Goal: Task Accomplishment & Management: Manage account settings

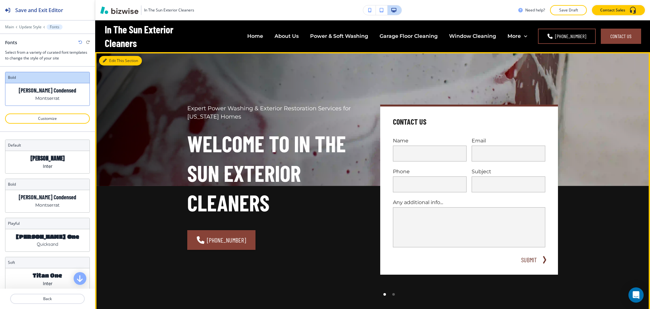
click at [113, 62] on button "Edit This Section" at bounding box center [120, 61] width 43 height 10
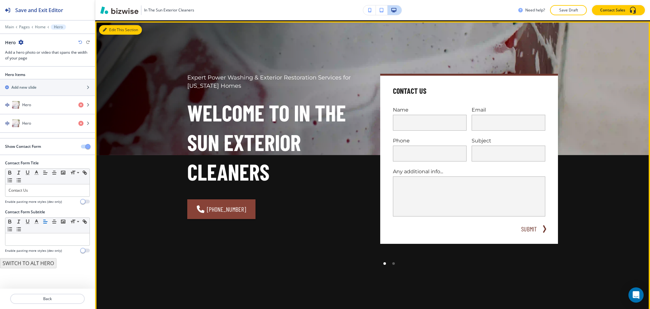
scroll to position [32, 0]
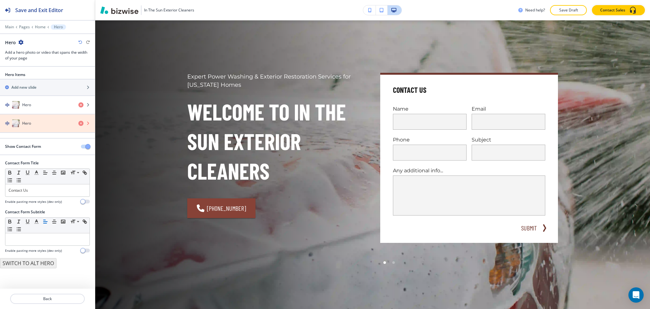
click at [80, 123] on icon "button" at bounding box center [80, 123] width 5 height 5
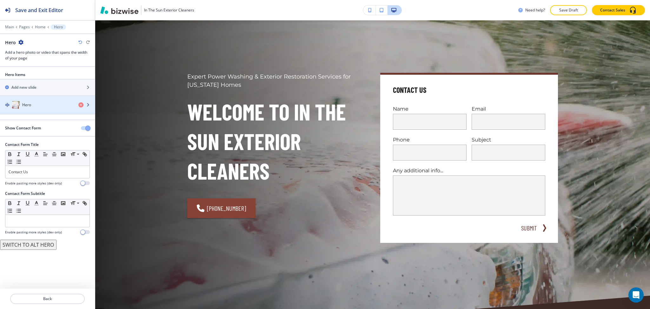
click at [44, 108] on div "Hero" at bounding box center [36, 105] width 73 height 8
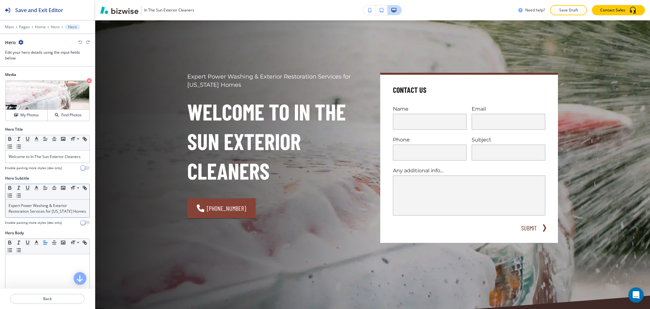
click at [41, 213] on p "Expert Power Washing & Exterior Restoration Services for [US_STATE] Homes" at bounding box center [48, 208] width 78 height 11
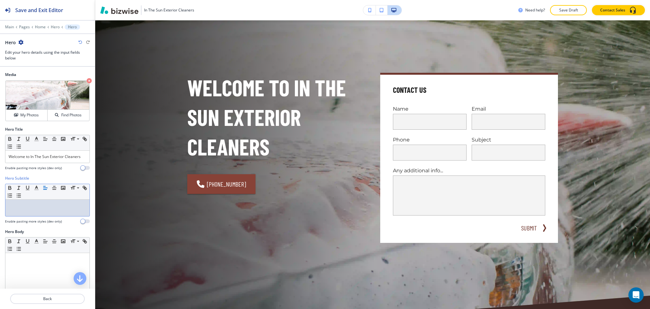
click at [36, 283] on div "Media Crop My Photos Find Photos Hero Title Small Normal Large Huge Welcome to …" at bounding box center [47, 178] width 95 height 222
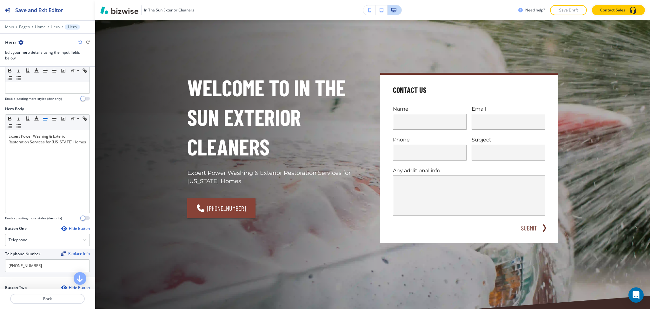
scroll to position [125, 0]
click at [36, 277] on div "Button One Hide Button Telephone Telephone External Link Social Media Email Fil…" at bounding box center [47, 250] width 85 height 54
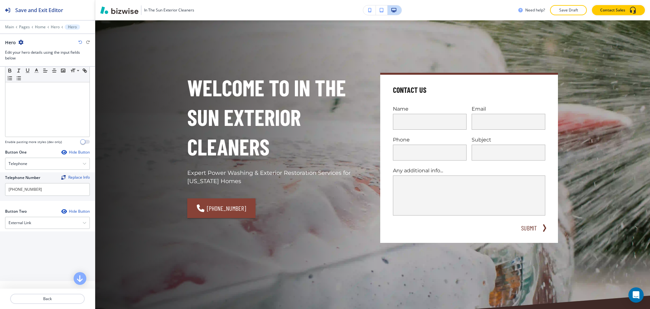
scroll to position [265, 0]
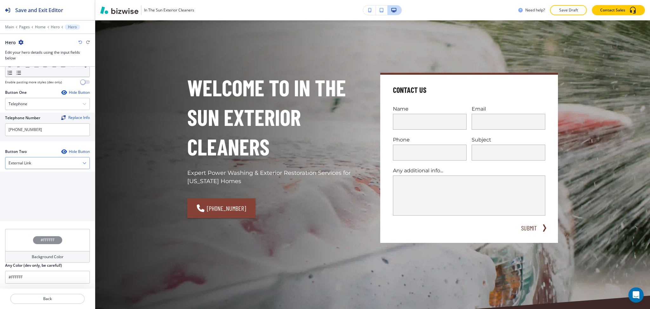
click at [33, 168] on div "External Link" at bounding box center [47, 162] width 84 height 11
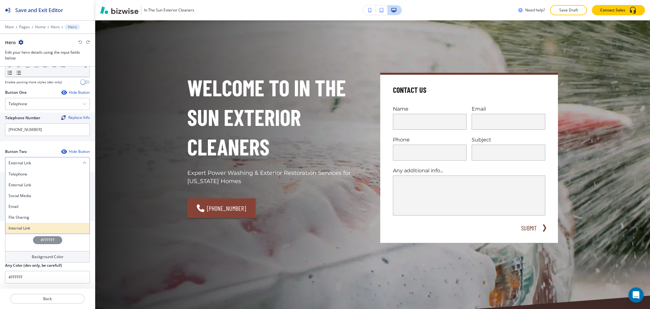
click at [35, 230] on h4 "Internal Link" at bounding box center [48, 228] width 78 height 6
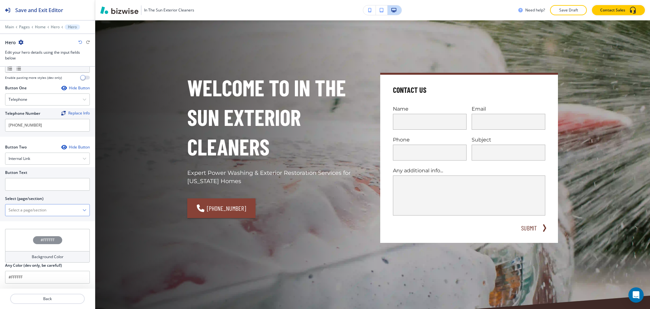
click at [35, 214] on \(page\/section\) "Manual Input" at bounding box center [43, 209] width 77 height 11
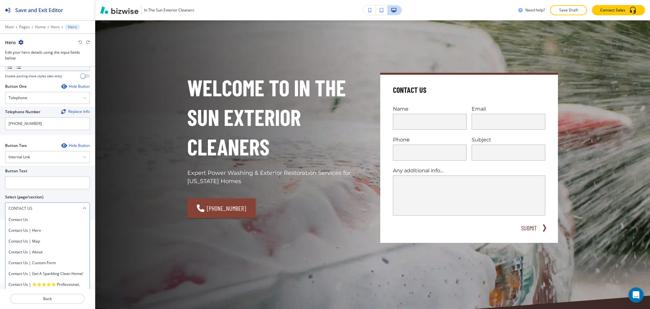
drag, startPoint x: 44, startPoint y: 213, endPoint x: 10, endPoint y: 216, distance: 33.8
click at [0, 215] on div "Button Text Select (page/section) CONTACT US Contact Us Contact Us | Hero Conta…" at bounding box center [47, 192] width 95 height 54
drag, startPoint x: 23, startPoint y: 226, endPoint x: 23, endPoint y: 213, distance: 13.0
click at [24, 222] on h4 "Contact Us" at bounding box center [48, 220] width 78 height 6
type \(page\/section\) "Contact Us"
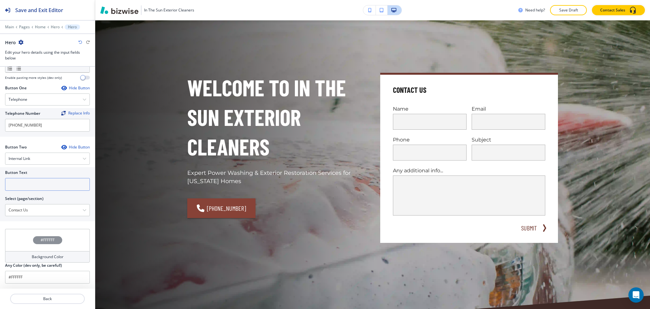
click at [23, 186] on input "text" at bounding box center [47, 184] width 85 height 13
paste input "CONTACT US"
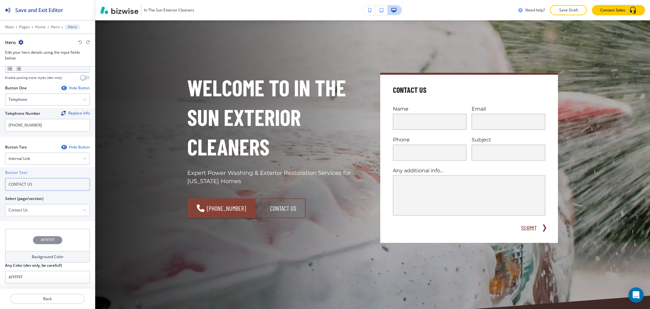
scroll to position [0, 0]
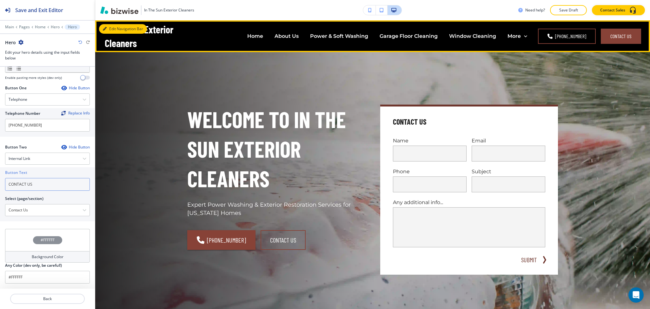
type input "CONTACT US"
click at [108, 28] on button "Edit Navigation Bar" at bounding box center [123, 29] width 48 height 10
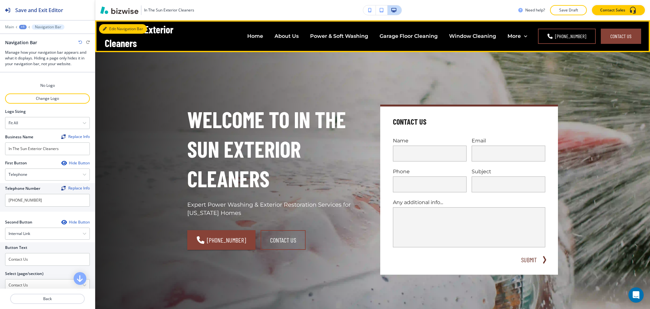
click at [104, 28] on icon "button" at bounding box center [105, 29] width 4 height 4
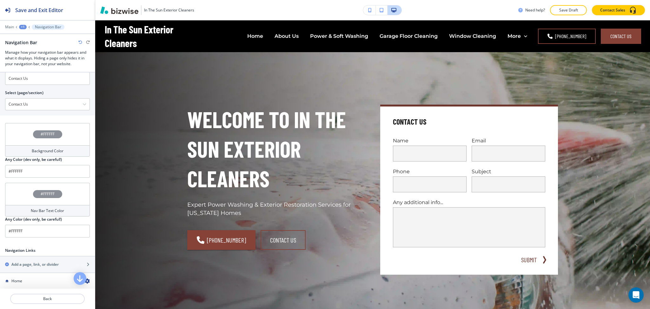
scroll to position [183, 0]
click at [43, 148] on h4 "Background Color" at bounding box center [48, 149] width 32 height 6
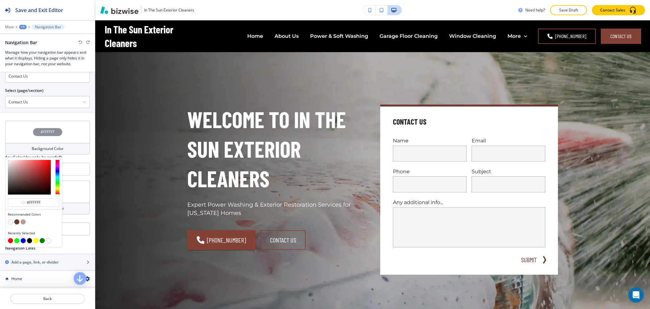
click at [16, 223] on button "button" at bounding box center [16, 221] width 5 height 5
type input "#6F362D"
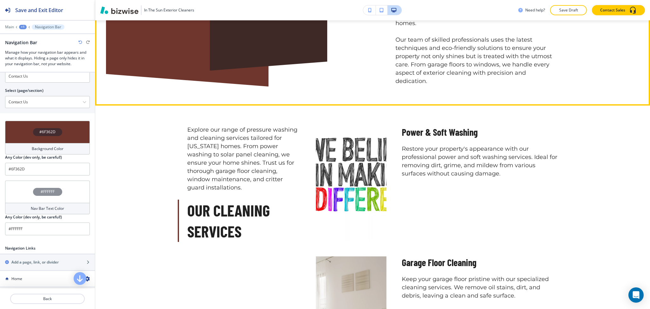
scroll to position [472, 0]
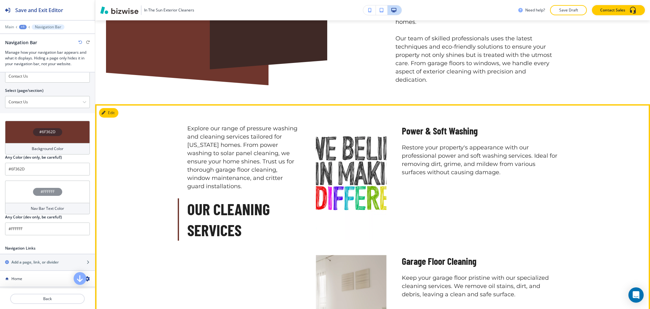
click at [115, 108] on button "Edit" at bounding box center [108, 113] width 19 height 10
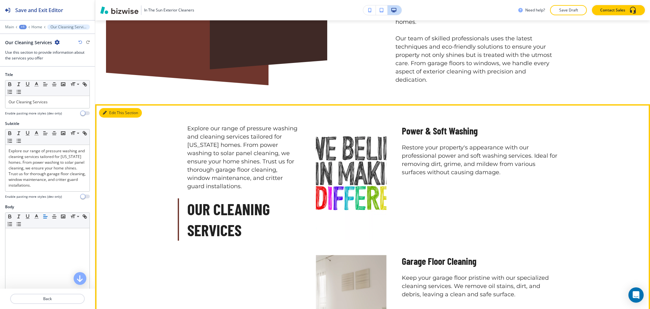
scroll to position [548, 0]
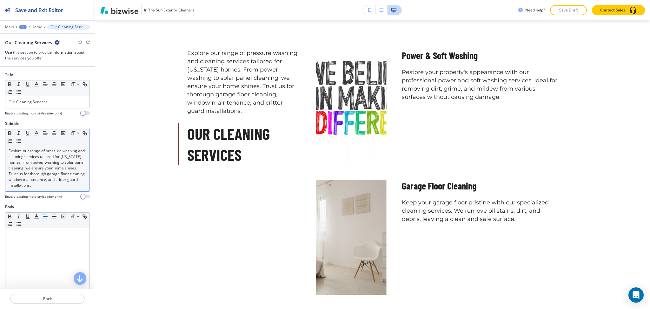
click at [60, 171] on p "Explore our range of pressure washing and cleaning services tailored for [US_ST…" at bounding box center [48, 168] width 78 height 40
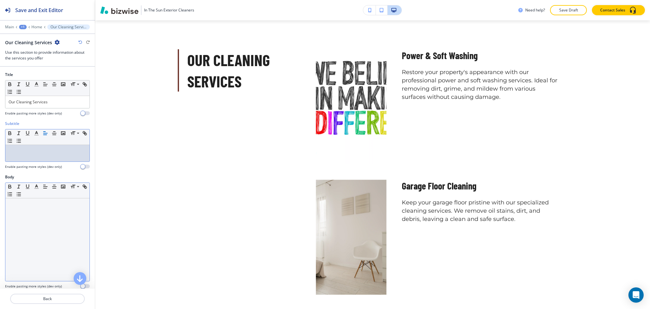
click at [62, 239] on div at bounding box center [47, 239] width 84 height 83
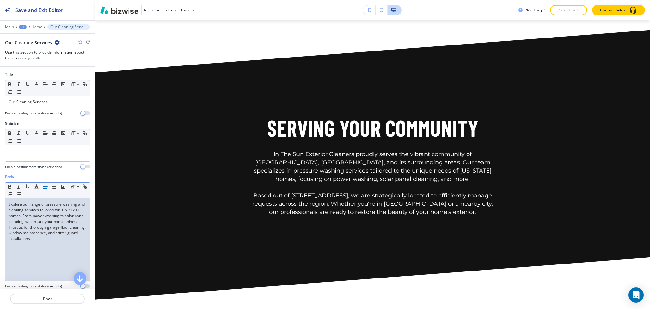
scroll to position [1278, 0]
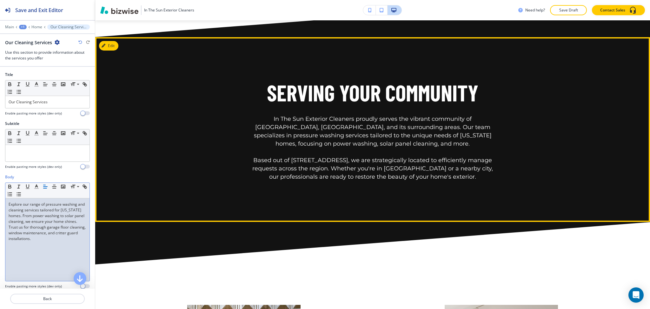
click at [105, 41] on button "Edit" at bounding box center [108, 46] width 19 height 10
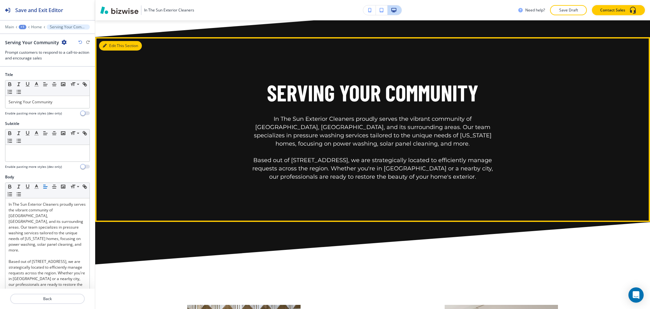
scroll to position [1287, 0]
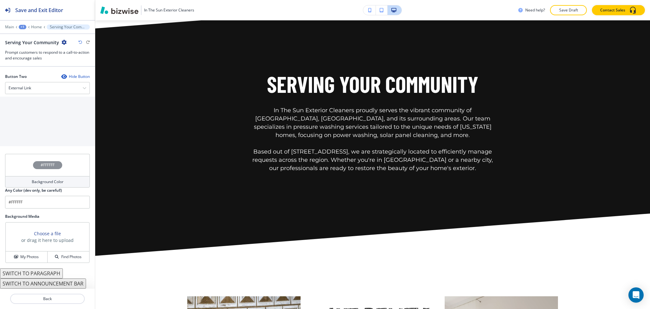
click at [52, 187] on div "Background Color" at bounding box center [47, 181] width 85 height 11
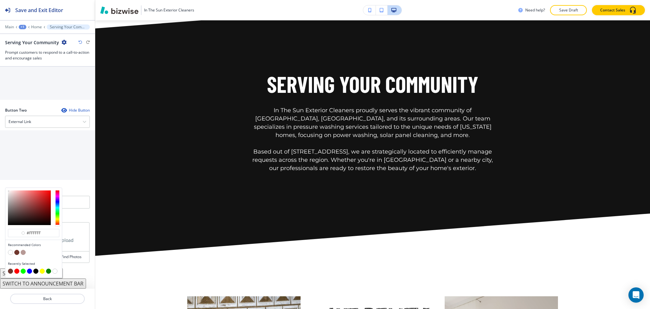
scroll to position [282, 0]
click at [17, 252] on button "button" at bounding box center [16, 252] width 5 height 5
type input "#6F362D"
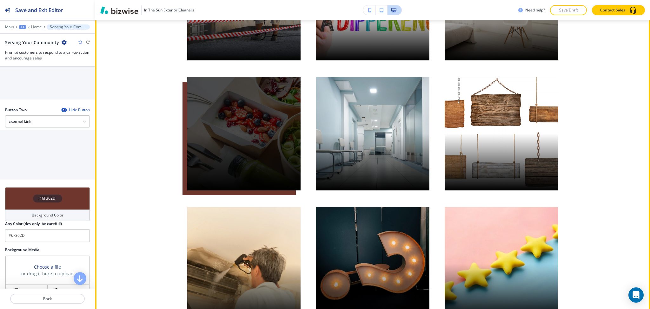
scroll to position [1489, 0]
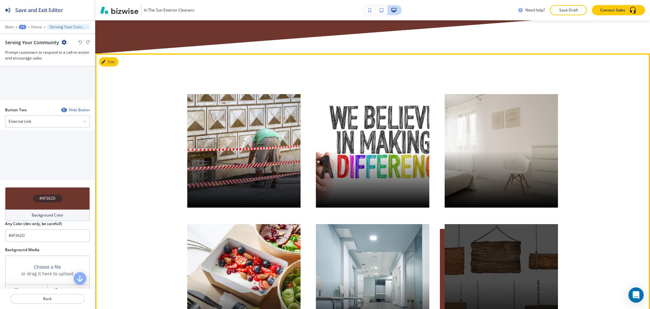
click at [113, 57] on button "Edit" at bounding box center [108, 62] width 19 height 10
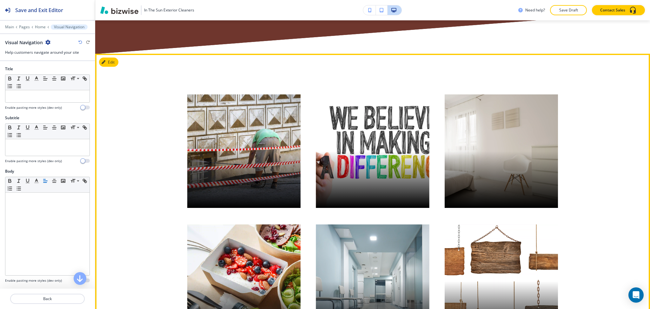
scroll to position [1513, 0]
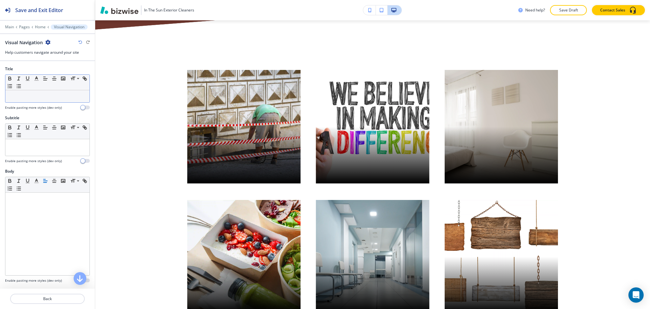
click at [29, 93] on p at bounding box center [48, 96] width 78 height 6
click at [37, 97] on p at bounding box center [48, 96] width 78 height 6
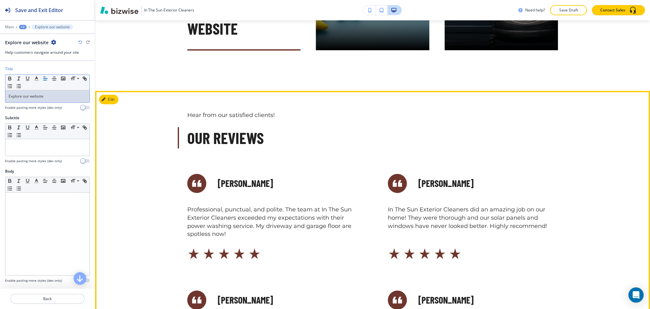
scroll to position [2166, 0]
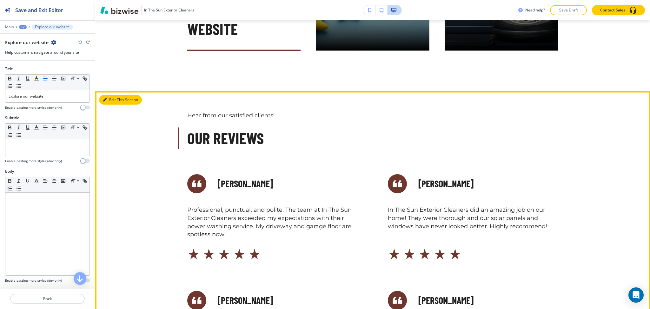
click at [113, 95] on button "Edit This Section" at bounding box center [120, 100] width 43 height 10
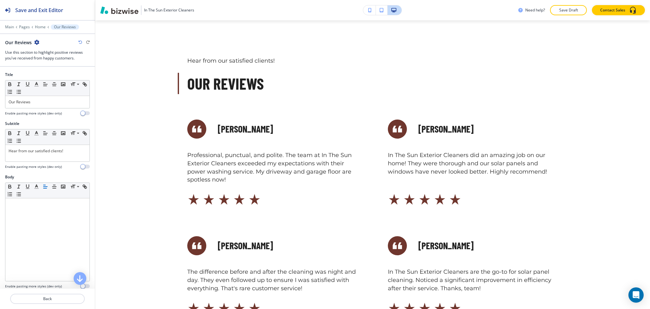
scroll to position [2228, 0]
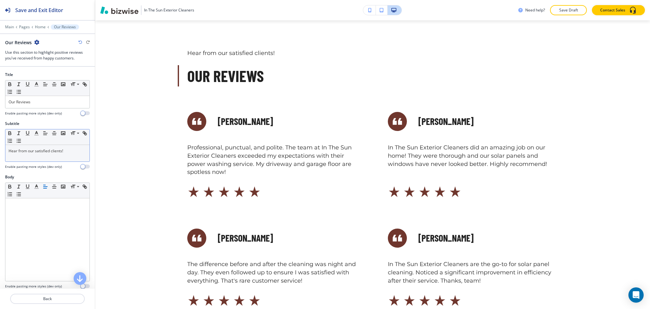
click at [65, 153] on p "Hear from our satisfied clients!" at bounding box center [48, 151] width 78 height 6
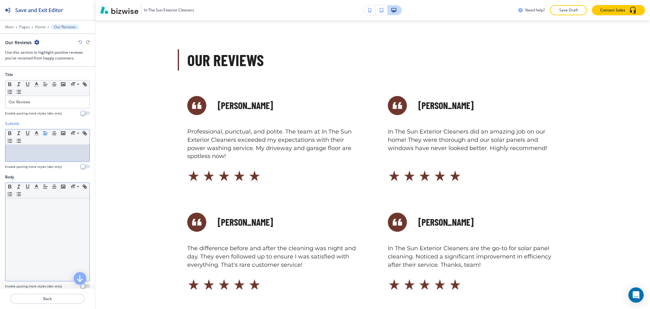
click at [52, 210] on div at bounding box center [47, 239] width 84 height 83
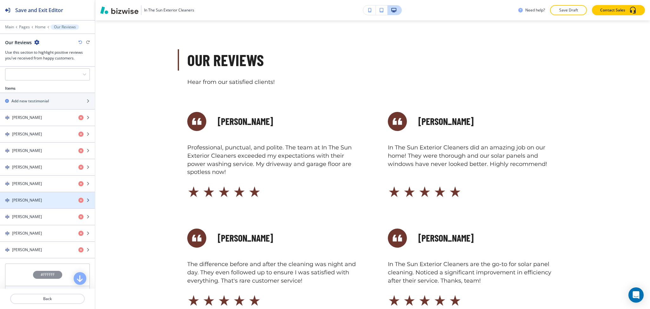
scroll to position [288, 0]
click at [30, 74] on div at bounding box center [47, 73] width 84 height 11
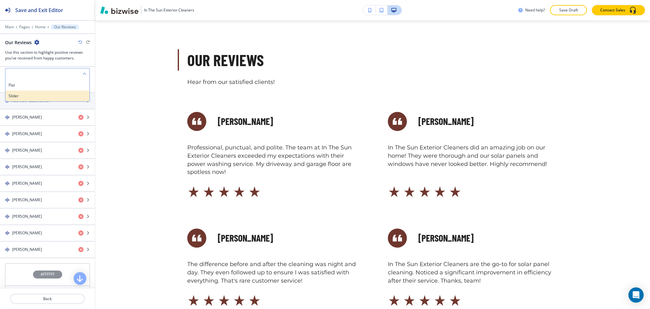
click at [28, 95] on h4 "Slider" at bounding box center [48, 96] width 78 height 6
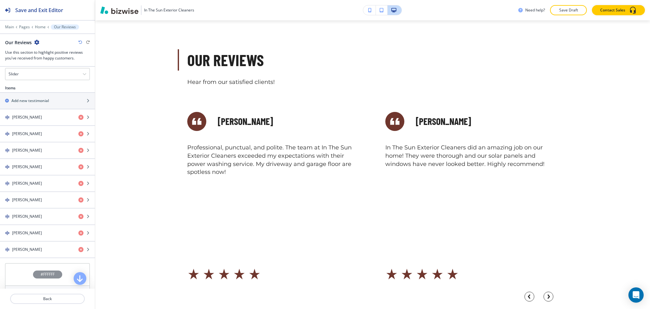
scroll to position [378, 0]
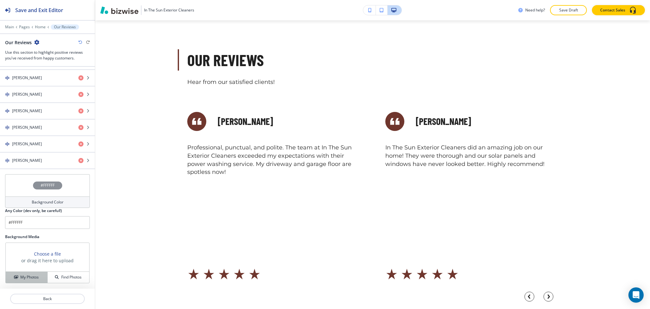
click at [29, 278] on h4 "My Photos" at bounding box center [29, 277] width 18 height 6
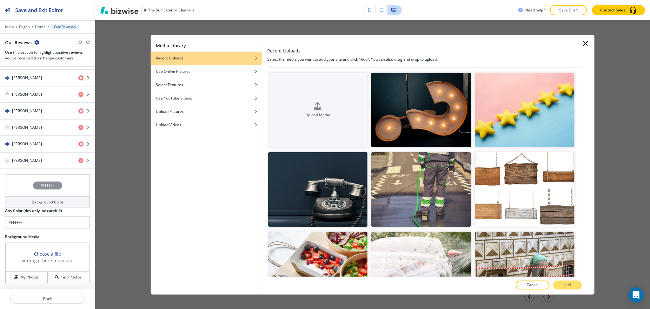
click at [586, 41] on icon "button" at bounding box center [586, 44] width 8 height 8
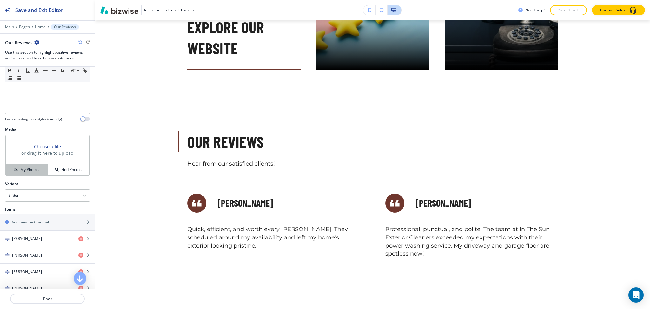
scroll to position [167, 0]
click at [28, 166] on button "My Photos" at bounding box center [27, 169] width 42 height 11
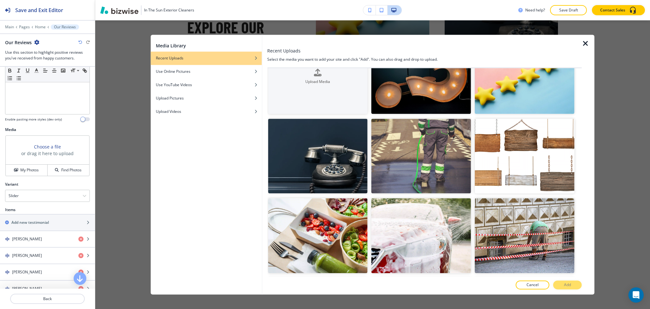
scroll to position [244, 0]
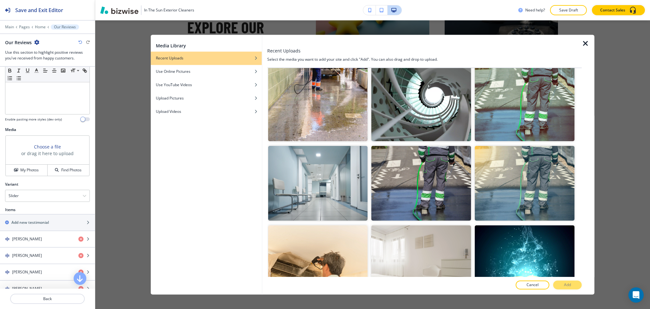
click at [584, 43] on icon "button" at bounding box center [586, 44] width 8 height 8
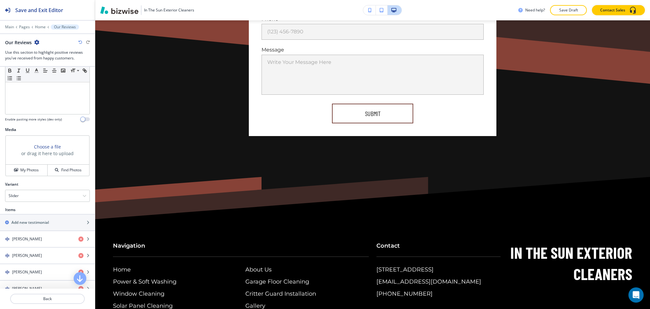
scroll to position [3521, 0]
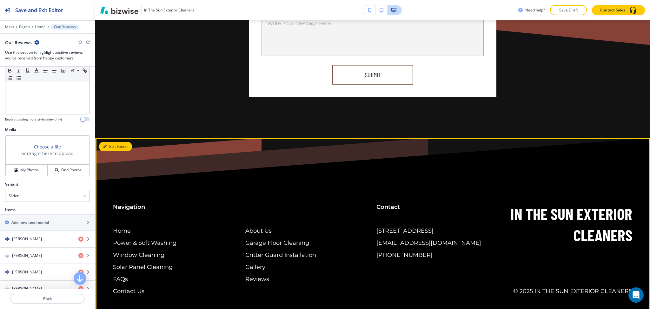
click at [106, 144] on icon "button" at bounding box center [105, 146] width 4 height 4
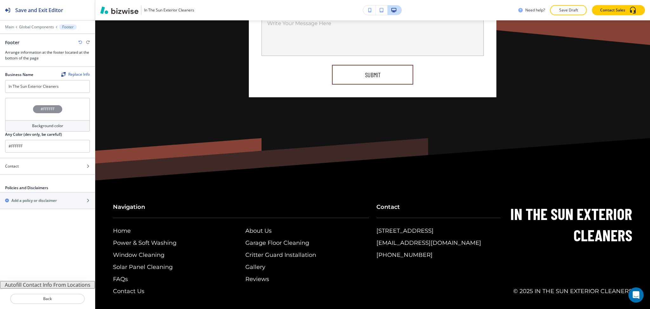
click at [44, 128] on h4 "Background color" at bounding box center [47, 126] width 31 height 6
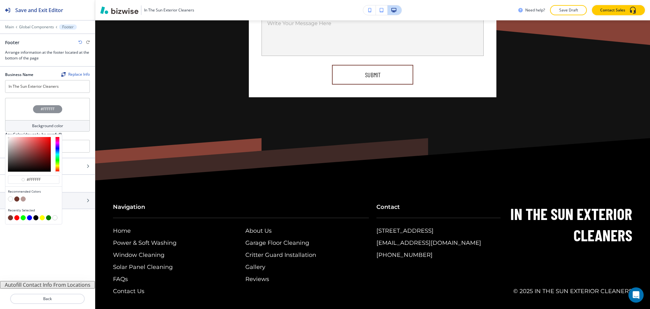
click at [22, 198] on button "button" at bounding box center [23, 198] width 5 height 5
type input "#b79a96"
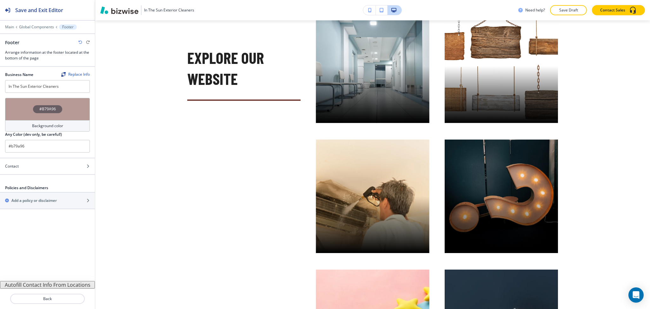
scroll to position [0, 0]
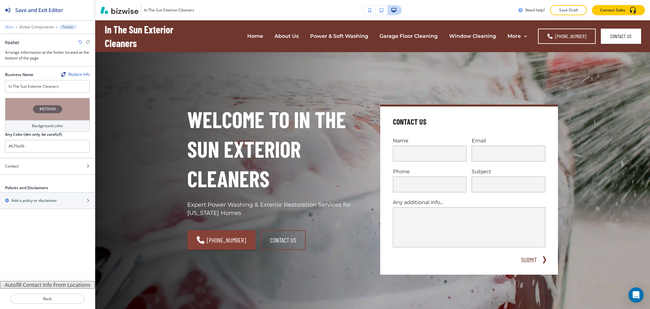
click at [8, 28] on p "Main" at bounding box center [9, 27] width 9 height 4
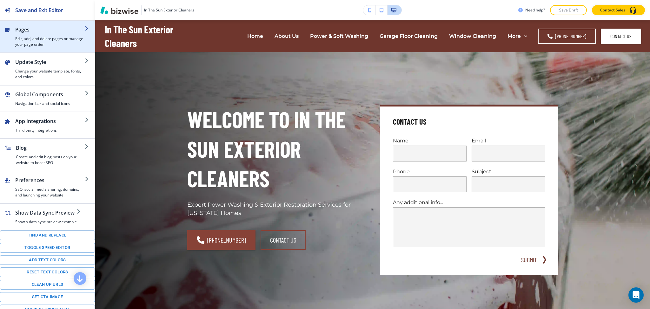
click at [30, 36] on h4 "Edit, add, and delete pages or manage your page order" at bounding box center [50, 41] width 70 height 11
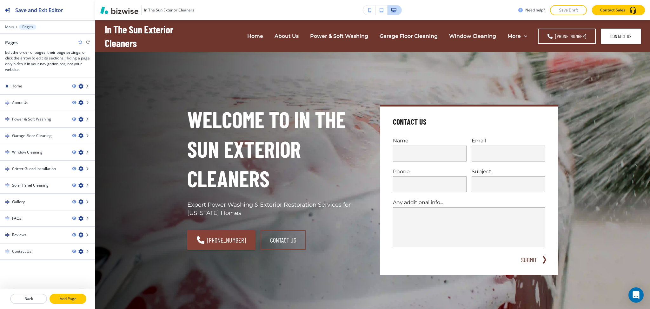
click at [76, 297] on p "Add Page" at bounding box center [68, 299] width 36 height 6
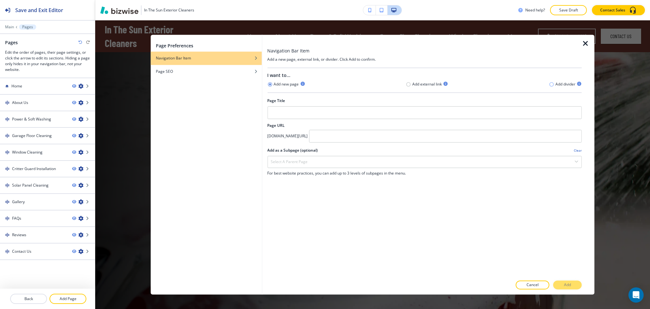
click at [554, 84] on icon "button" at bounding box center [551, 84] width 5 height 5
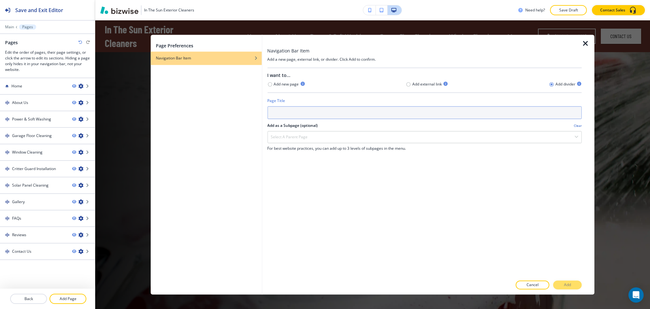
click at [525, 109] on input "text" at bounding box center [424, 112] width 315 height 13
type input "service"
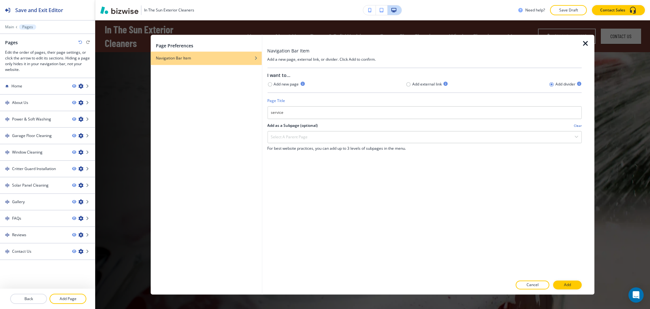
click at [586, 42] on icon "button" at bounding box center [586, 44] width 8 height 8
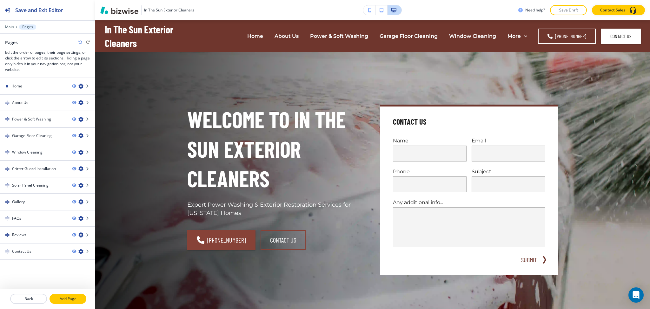
click at [74, 297] on p "Add Page" at bounding box center [68, 299] width 36 height 6
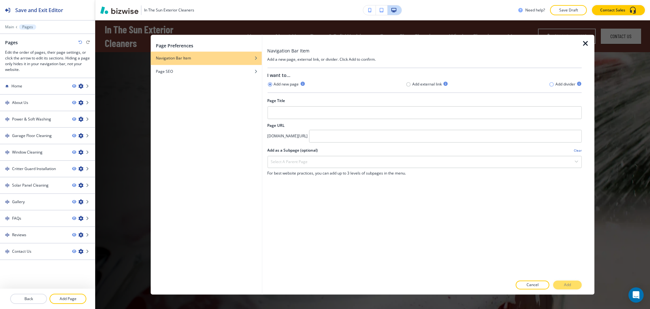
click at [550, 84] on icon "button" at bounding box center [551, 84] width 5 height 5
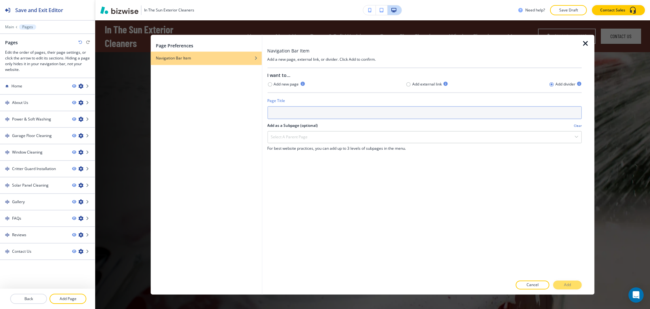
click at [395, 114] on input "text" at bounding box center [424, 112] width 315 height 13
type input "s"
type input "Services"
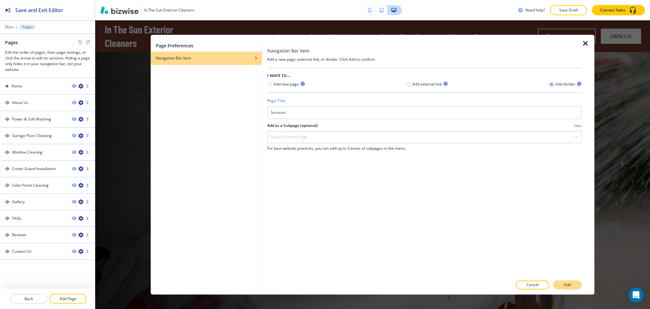
click at [569, 286] on p "Add" at bounding box center [567, 285] width 7 height 6
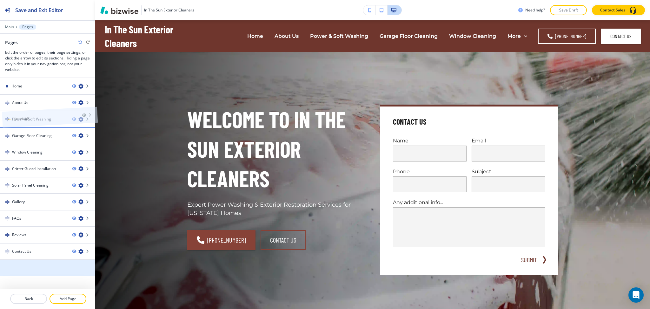
drag, startPoint x: 29, startPoint y: 271, endPoint x: 32, endPoint y: 103, distance: 168.0
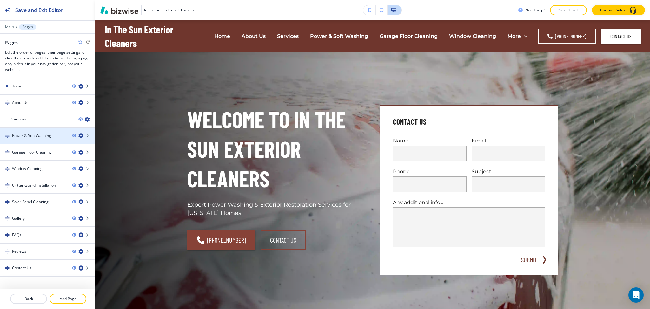
click at [78, 135] on icon "button" at bounding box center [80, 135] width 5 height 5
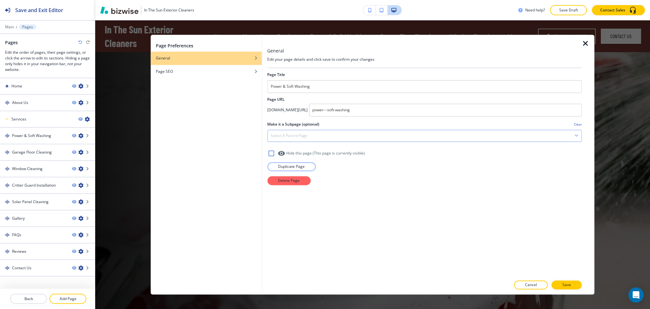
click at [341, 140] on div "Select a parent page" at bounding box center [425, 135] width 314 height 11
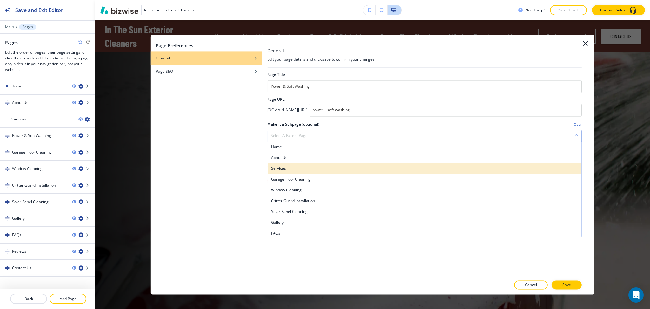
click at [301, 170] on h4 "Services" at bounding box center [425, 168] width 308 height 6
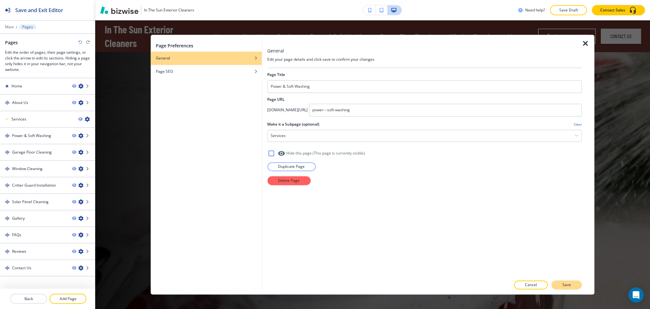
click at [568, 284] on p "Save" at bounding box center [567, 285] width 9 height 6
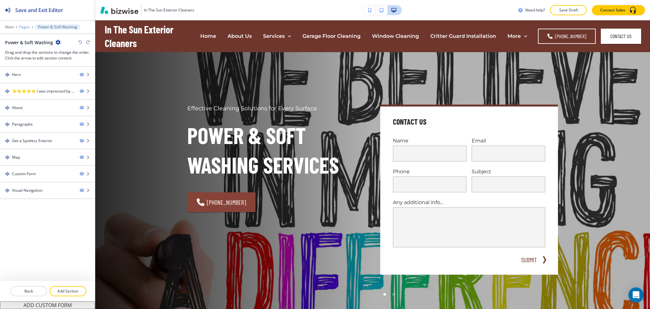
click at [25, 26] on p "Pages" at bounding box center [24, 27] width 11 height 4
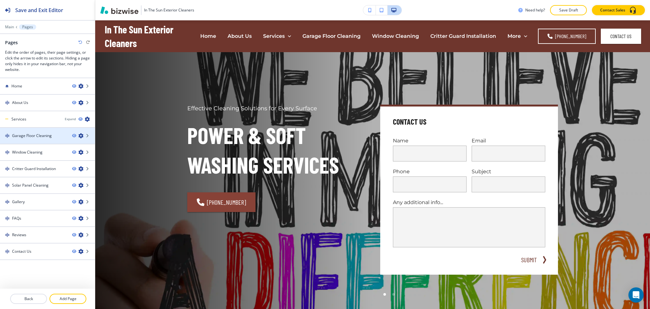
click at [81, 135] on icon "button" at bounding box center [80, 135] width 5 height 5
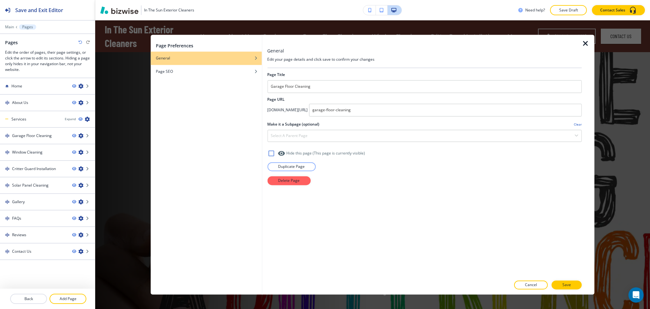
click at [308, 128] on div at bounding box center [424, 128] width 315 height 3
click at [311, 137] on div "Select a parent page" at bounding box center [425, 135] width 314 height 11
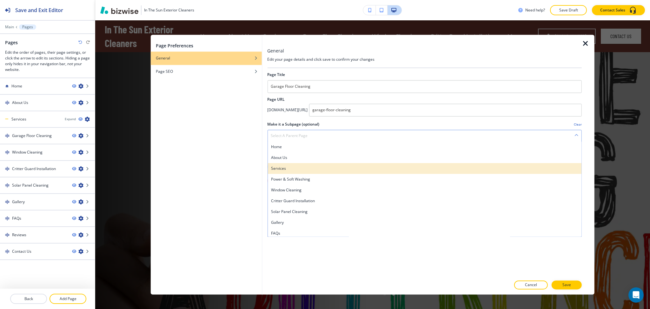
click at [301, 169] on h4 "Services" at bounding box center [425, 168] width 308 height 6
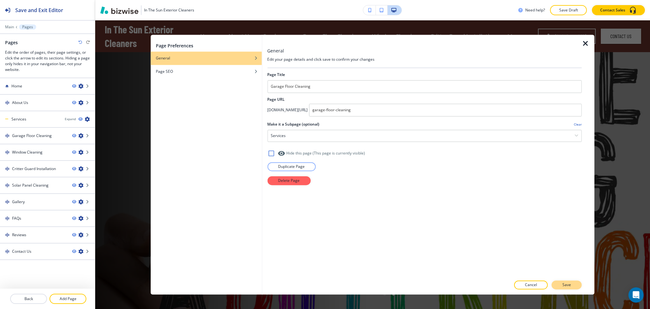
click at [558, 286] on button "Save" at bounding box center [567, 284] width 30 height 9
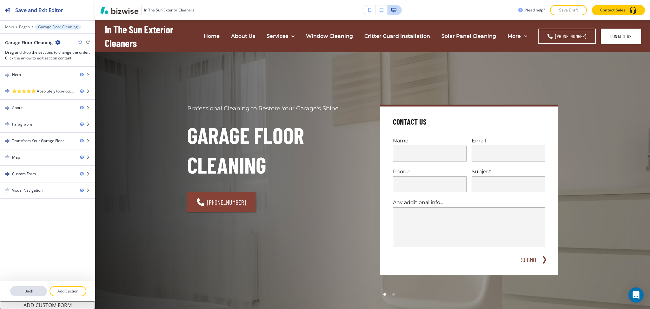
click at [38, 291] on p "Back" at bounding box center [29, 291] width 36 height 6
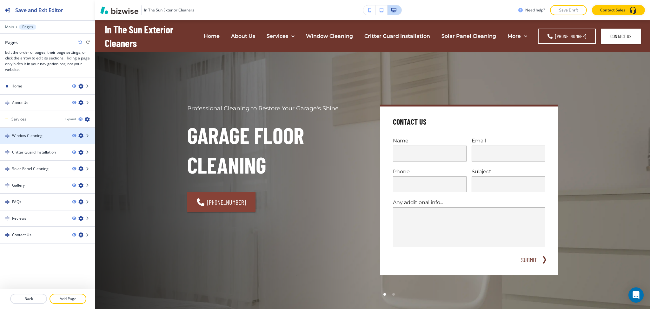
click at [80, 134] on icon "button" at bounding box center [80, 135] width 5 height 5
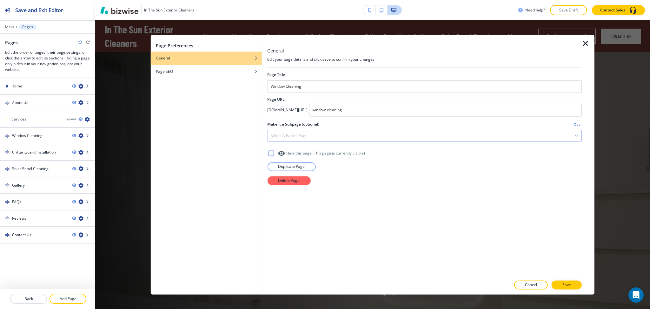
click at [341, 138] on div "Select a parent page" at bounding box center [425, 135] width 314 height 11
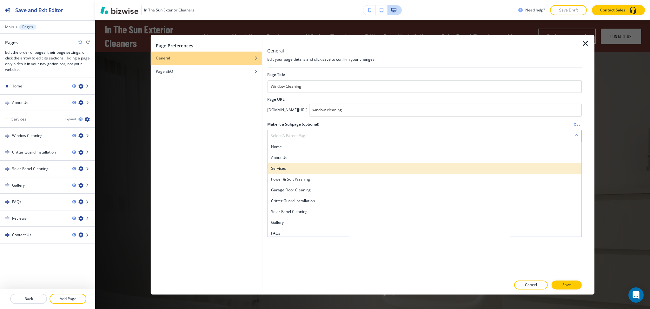
click at [311, 168] on h4 "Services" at bounding box center [425, 168] width 308 height 6
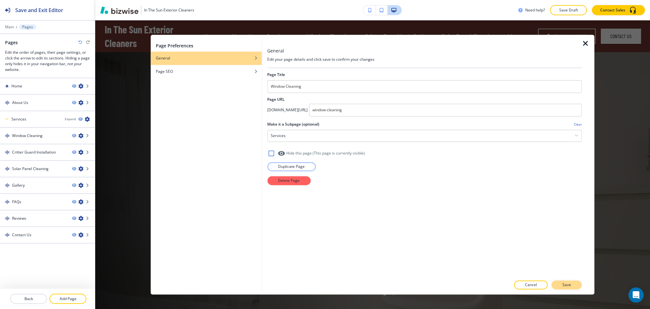
click at [573, 285] on button "Save" at bounding box center [567, 284] width 30 height 9
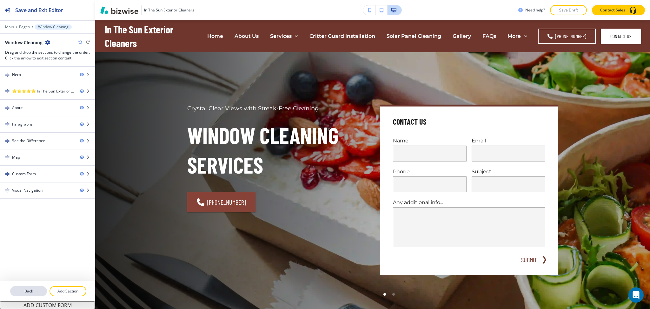
click at [38, 290] on p "Back" at bounding box center [29, 291] width 36 height 6
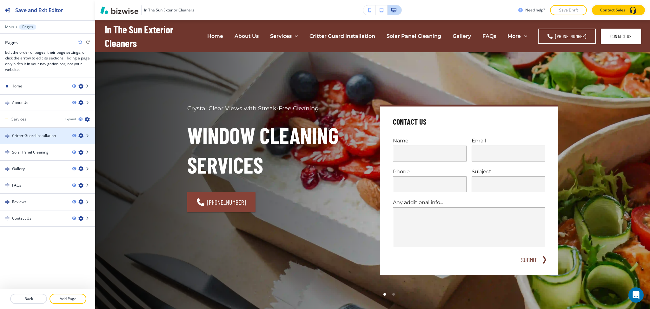
click at [82, 134] on icon "button" at bounding box center [80, 135] width 5 height 5
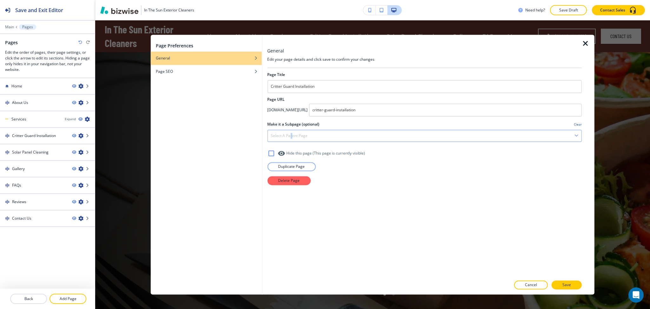
click at [292, 134] on h4 "Select a parent page" at bounding box center [289, 136] width 37 height 6
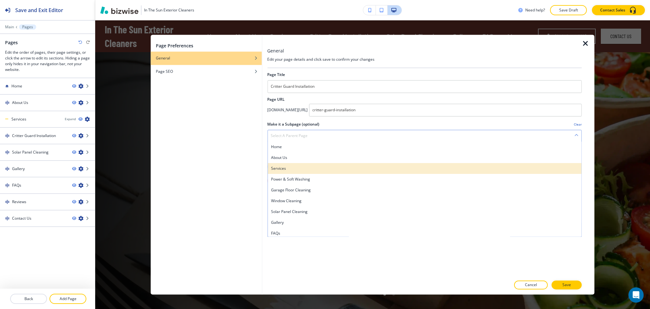
click at [316, 168] on h4 "Services" at bounding box center [425, 168] width 308 height 6
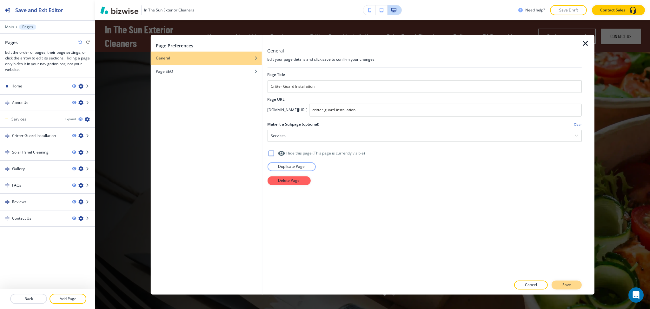
click at [575, 286] on button "Save" at bounding box center [567, 284] width 30 height 9
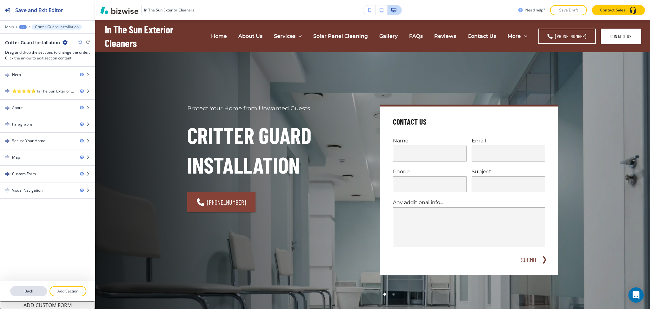
click at [32, 291] on p "Back" at bounding box center [29, 291] width 36 height 6
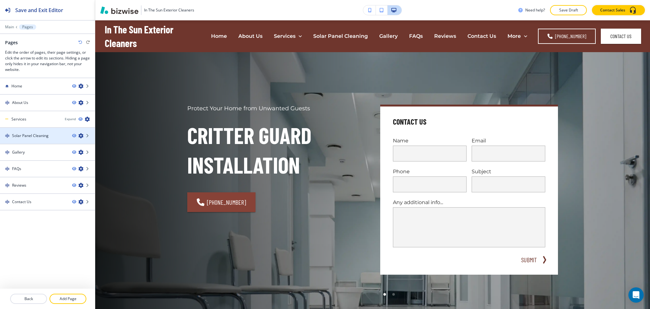
click at [83, 133] on icon "button" at bounding box center [80, 135] width 5 height 5
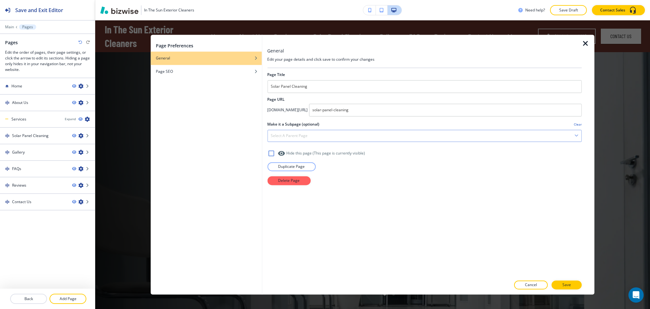
click at [323, 132] on div "Select a parent page" at bounding box center [425, 135] width 314 height 11
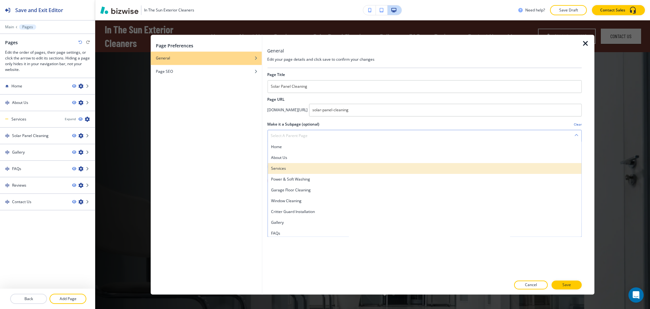
click at [303, 166] on h4 "Services" at bounding box center [425, 168] width 308 height 6
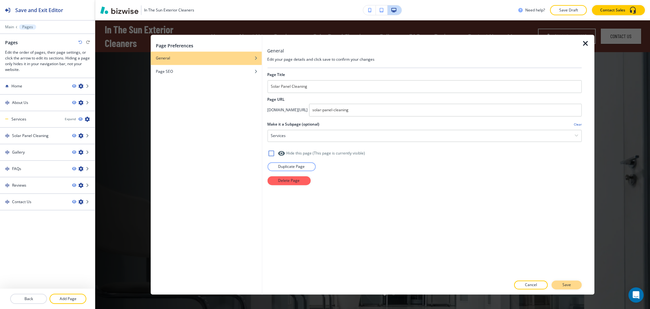
click at [576, 285] on button "Save" at bounding box center [567, 284] width 30 height 9
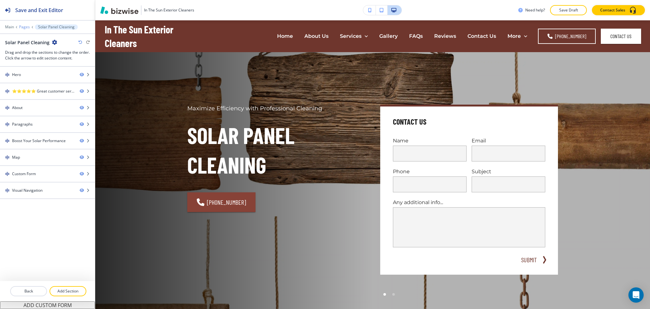
click at [26, 29] on p "Pages" at bounding box center [24, 27] width 11 height 4
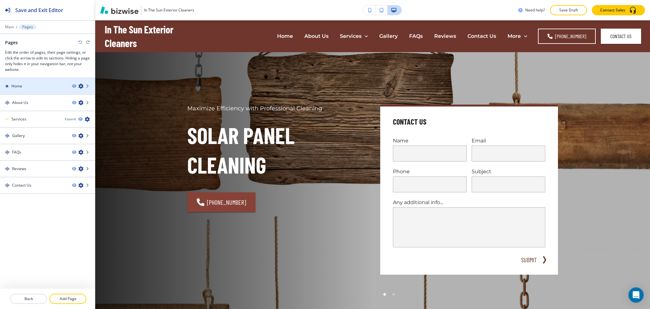
click at [81, 88] on icon "button" at bounding box center [80, 86] width 5 height 5
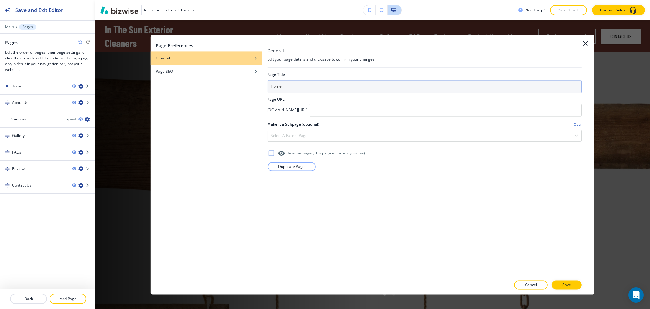
drag, startPoint x: 287, startPoint y: 84, endPoint x: 212, endPoint y: 86, distance: 75.6
click at [225, 86] on div "Page Preferences General Page SEO General Edit your page details and click save…" at bounding box center [373, 164] width 444 height 259
type input "HOME"
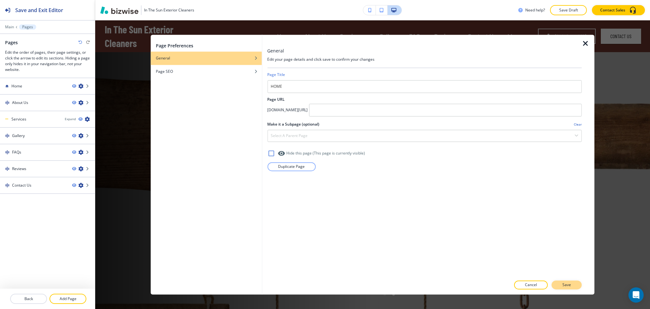
click at [564, 284] on p "Save" at bounding box center [567, 285] width 9 height 6
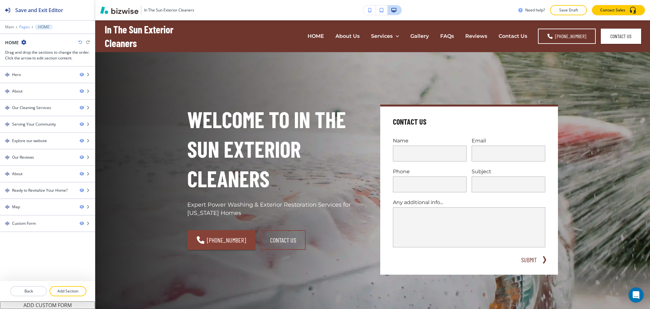
click at [23, 27] on p "Pages" at bounding box center [24, 27] width 11 height 4
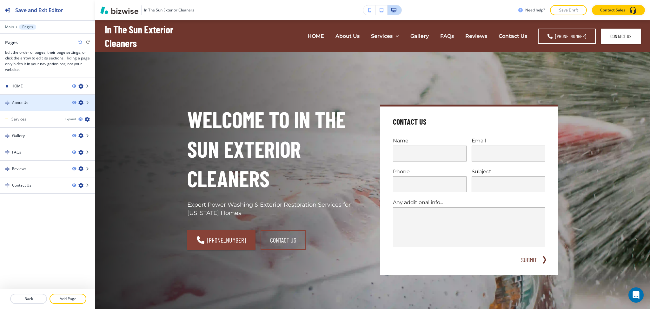
click at [80, 102] on icon "button" at bounding box center [80, 102] width 5 height 5
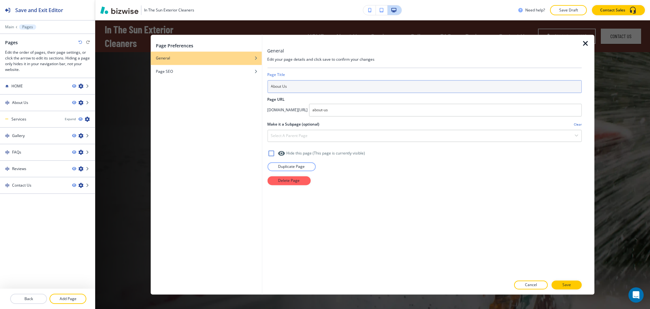
drag, startPoint x: 311, startPoint y: 88, endPoint x: 246, endPoint y: 86, distance: 65.4
click at [246, 86] on div "Page Preferences General Page SEO General Edit your page details and click save…" at bounding box center [373, 164] width 444 height 259
type input "ABOUT US"
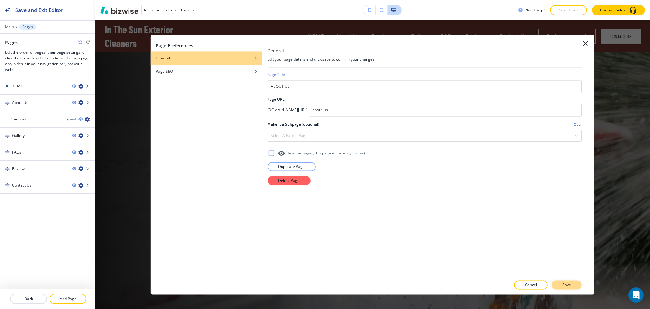
click at [572, 282] on button "Save" at bounding box center [567, 284] width 30 height 9
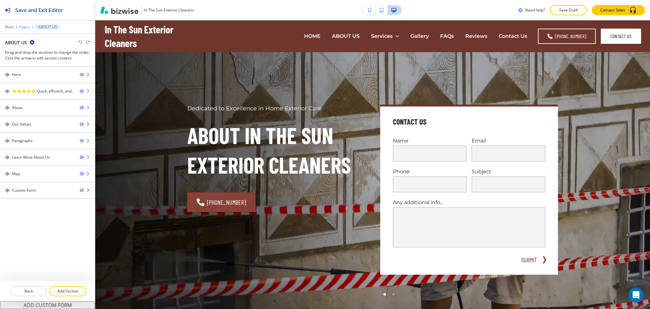
click at [23, 27] on p "Pages" at bounding box center [24, 27] width 11 height 4
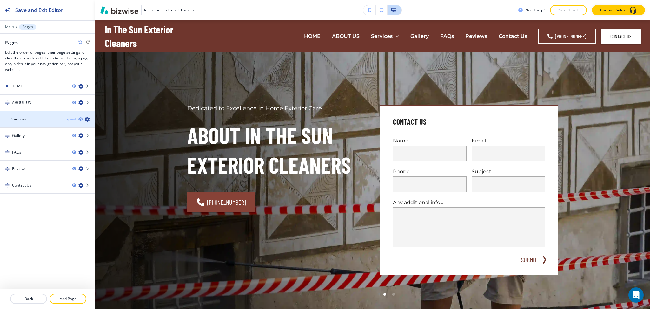
click at [72, 117] on div "Expand" at bounding box center [70, 119] width 11 height 5
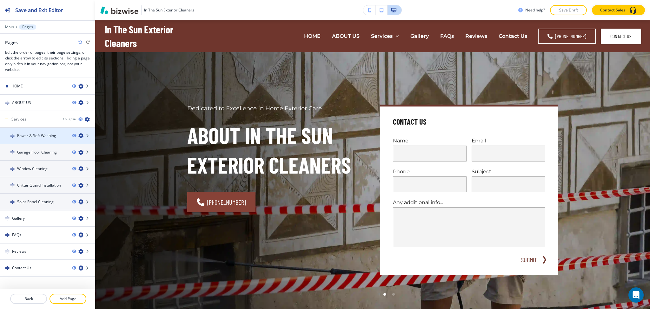
click at [78, 134] on icon "button" at bounding box center [80, 135] width 5 height 5
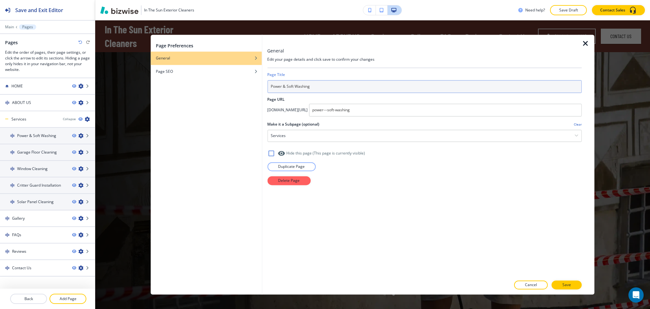
drag, startPoint x: 325, startPoint y: 87, endPoint x: 332, endPoint y: 90, distance: 7.7
click at [324, 87] on input "Power & Soft Washing" at bounding box center [424, 86] width 315 height 13
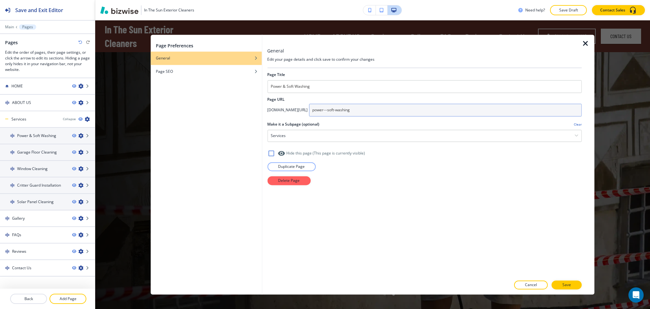
click at [364, 111] on input "power---soft-washing" at bounding box center [445, 110] width 273 height 13
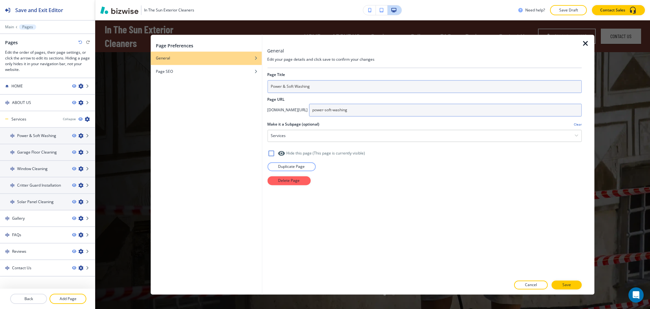
type input "power-soft-washing"
drag, startPoint x: 315, startPoint y: 84, endPoint x: 241, endPoint y: 87, distance: 73.7
click at [241, 87] on div "Page Preferences General Page SEO General Edit your page details and click save…" at bounding box center [373, 164] width 444 height 259
paste input "OWER & SOFT WASHING"
type input "POWER & SOFT WASHING"
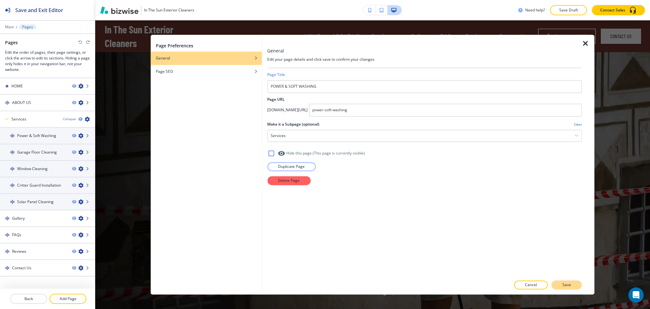
click at [563, 282] on p "Save" at bounding box center [567, 285] width 9 height 6
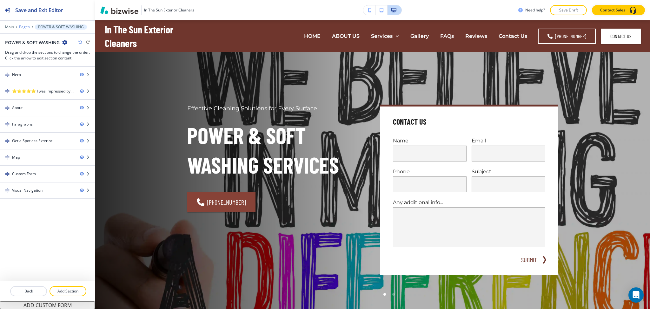
click at [23, 27] on p "Pages" at bounding box center [24, 27] width 11 height 4
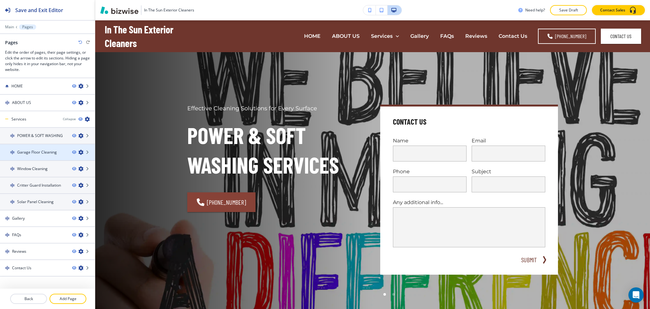
click at [78, 153] on icon "button" at bounding box center [80, 152] width 5 height 5
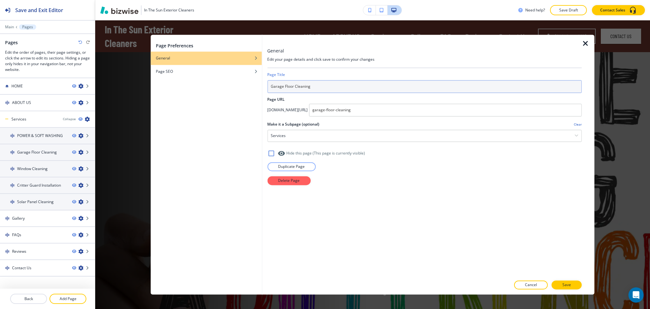
drag, startPoint x: 317, startPoint y: 84, endPoint x: 264, endPoint y: 84, distance: 53.0
click at [264, 84] on div "General Edit your page details and click save to confirm your changes Page Titl…" at bounding box center [428, 164] width 332 height 259
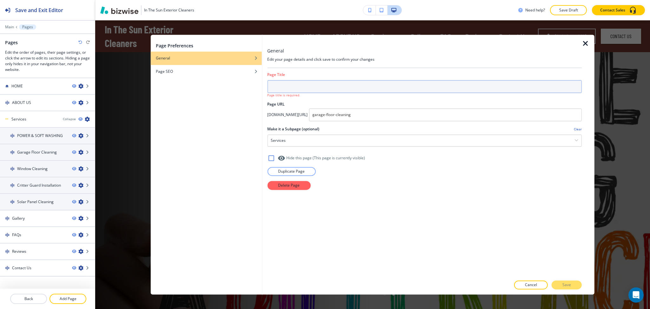
paste input "GARAGE FLOOR CLEANING"
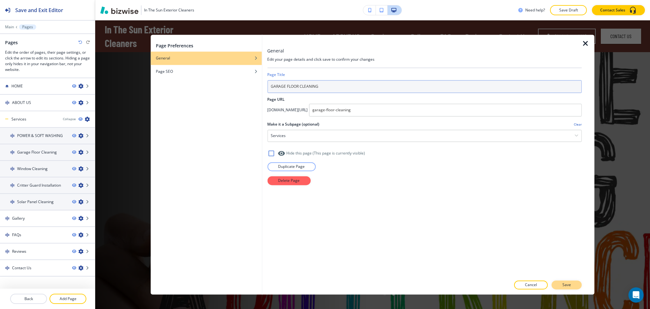
type input "GARAGE FLOOR CLEANING"
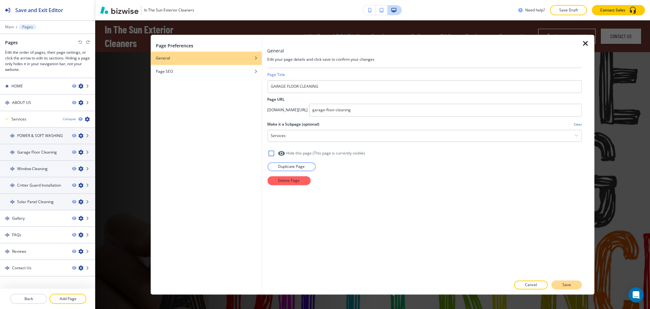
click at [568, 284] on p "Save" at bounding box center [567, 285] width 9 height 6
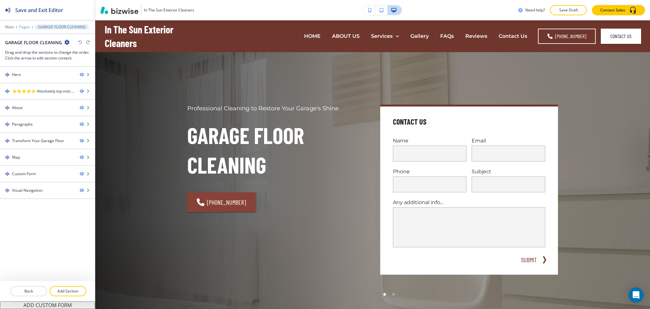
click at [24, 28] on p "Pages" at bounding box center [24, 27] width 11 height 4
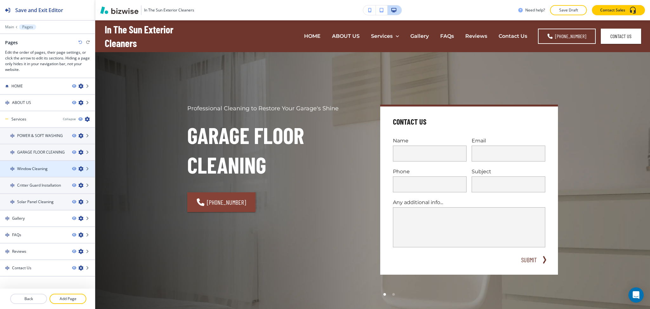
click at [78, 167] on icon "button" at bounding box center [80, 168] width 5 height 5
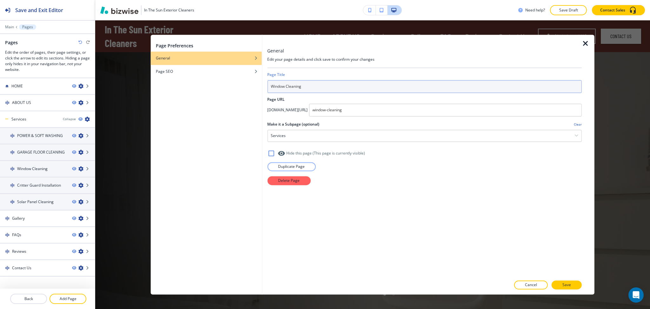
drag, startPoint x: 331, startPoint y: 82, endPoint x: 231, endPoint y: 86, distance: 99.8
click at [229, 87] on div "Page Preferences General Page SEO General Edit your page details and click save…" at bounding box center [373, 164] width 444 height 259
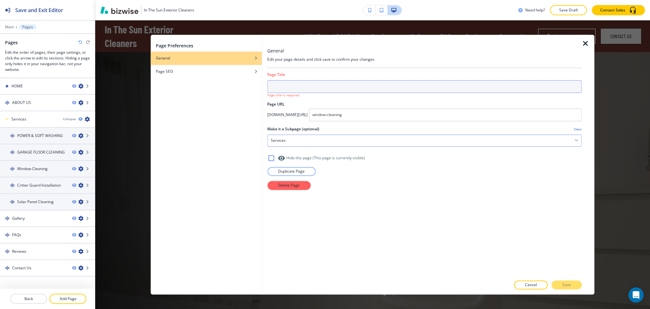
paste input "WINDOW CLEANING"
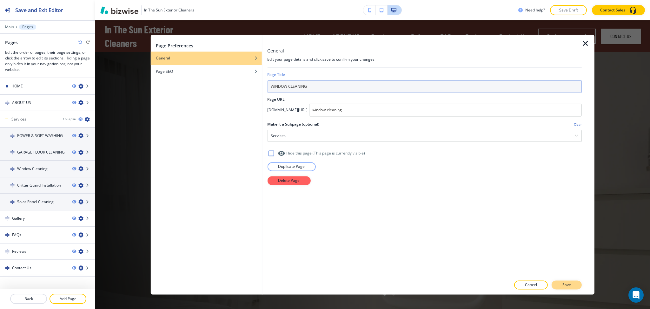
type input "WINDOW CLEANING"
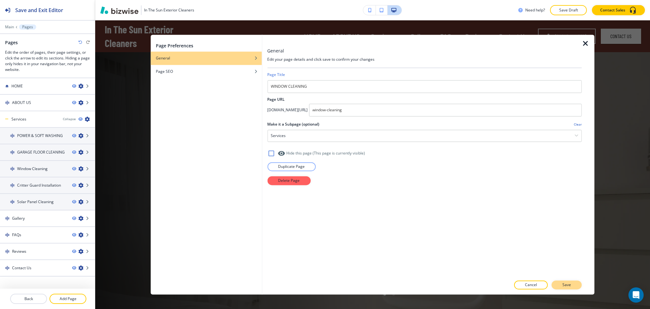
click at [567, 287] on p "Save" at bounding box center [567, 285] width 9 height 6
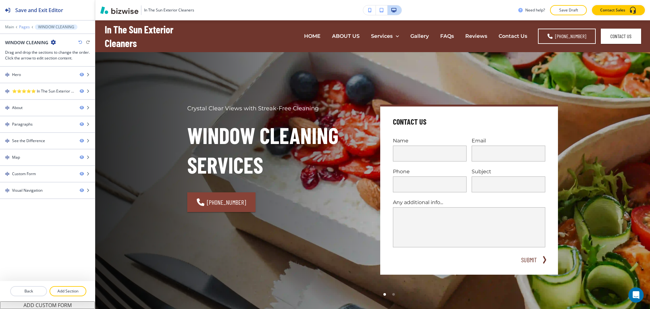
click at [23, 28] on p "Pages" at bounding box center [24, 27] width 11 height 4
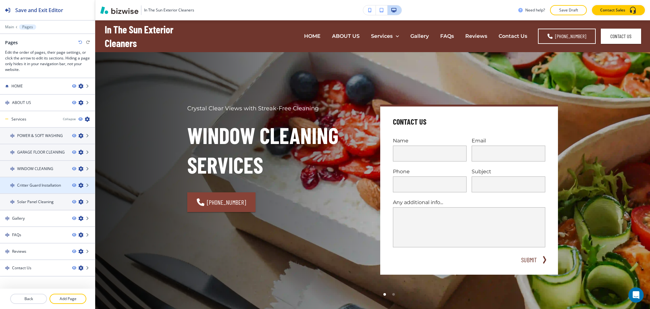
click at [78, 183] on icon "button" at bounding box center [80, 185] width 5 height 5
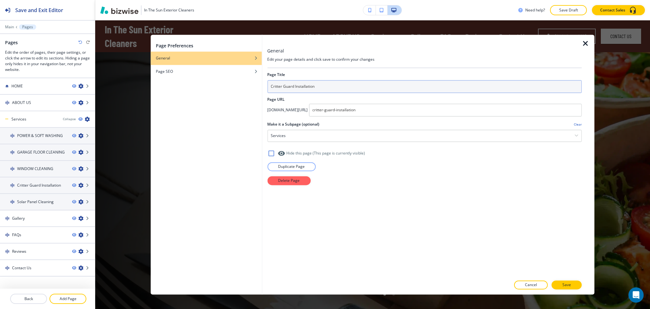
drag, startPoint x: 336, startPoint y: 87, endPoint x: 221, endPoint y: 85, distance: 115.0
click at [221, 85] on div "Page Preferences General Page SEO General Edit your page details and click save…" at bounding box center [373, 164] width 444 height 259
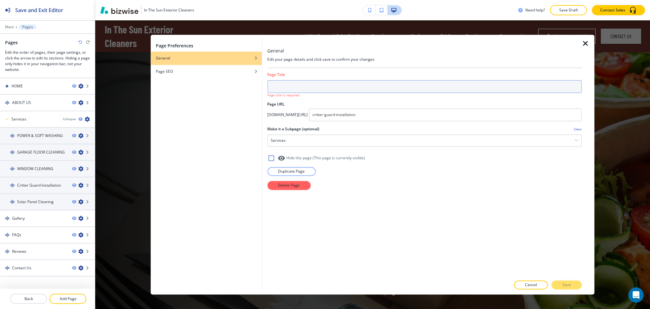
click at [318, 91] on input "text" at bounding box center [424, 86] width 315 height 13
paste input "CRITTER GUARD INSTALLATION"
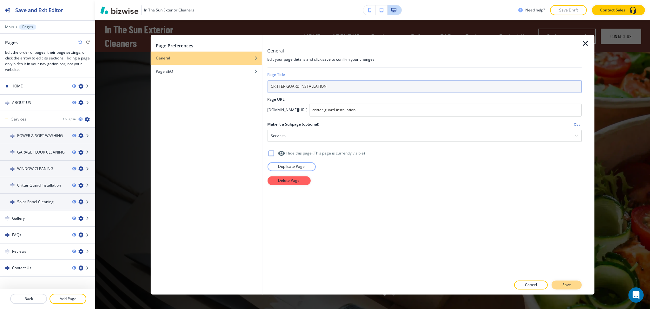
type input "CRITTER GUARD INSTALLATION"
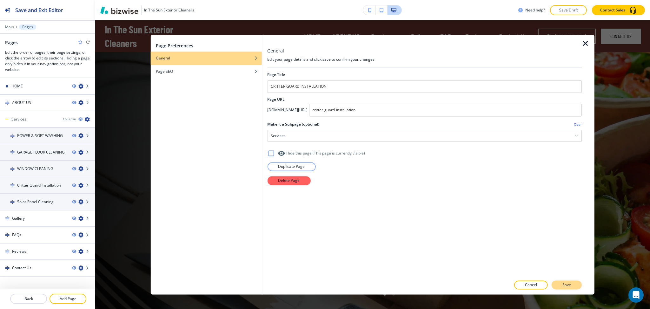
click at [569, 284] on p "Save" at bounding box center [567, 285] width 9 height 6
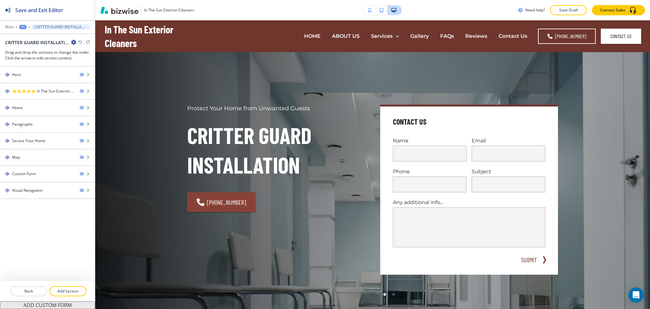
click at [22, 27] on div "+1" at bounding box center [23, 27] width 8 height 4
click at [27, 41] on button "Pages" at bounding box center [39, 37] width 41 height 11
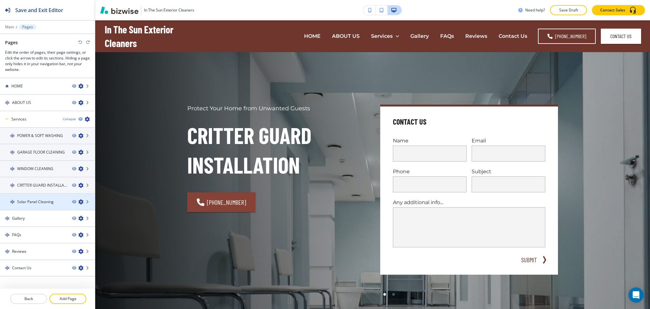
click at [78, 199] on icon "button" at bounding box center [80, 201] width 5 height 5
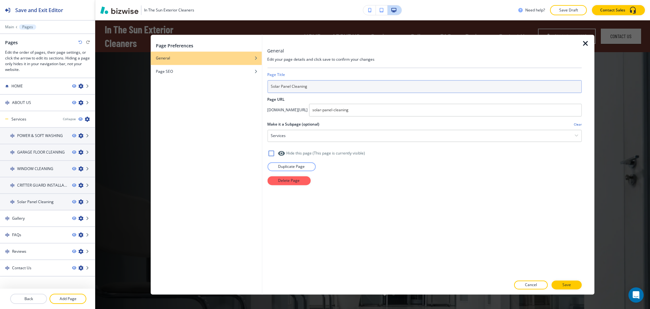
drag, startPoint x: 324, startPoint y: 85, endPoint x: 245, endPoint y: 85, distance: 78.1
click at [245, 85] on div "Page Preferences General Page SEO General Edit your page details and click save…" at bounding box center [373, 164] width 444 height 259
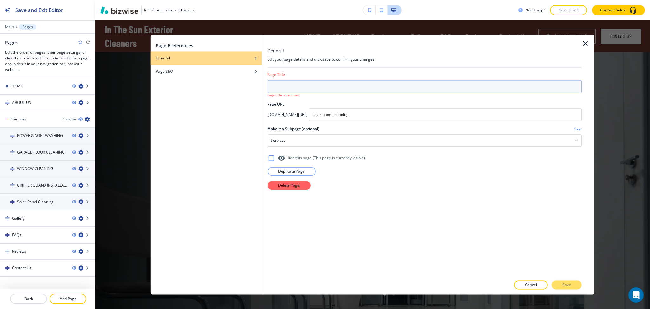
click at [295, 85] on input "text" at bounding box center [424, 86] width 315 height 13
paste input "SOLAR PANEL CLEANING"
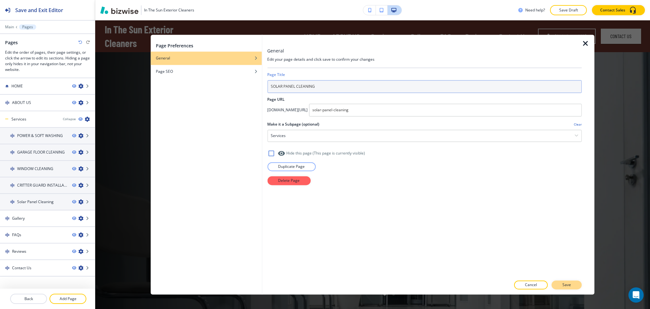
type input "SOLAR PANEL CLEANING"
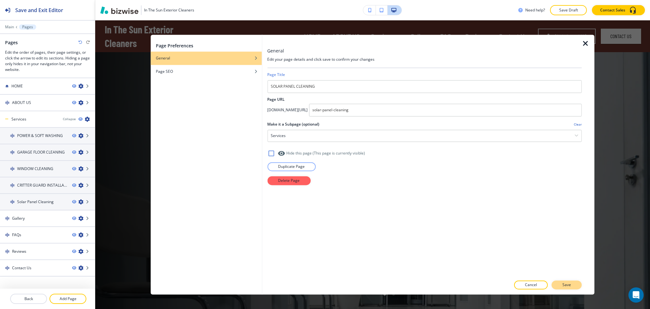
click at [570, 286] on p "Save" at bounding box center [567, 285] width 9 height 6
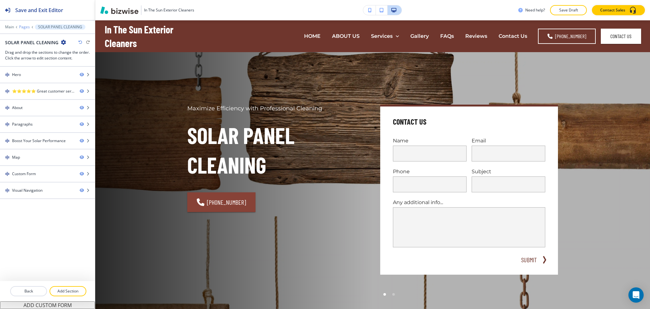
click at [24, 29] on p "Pages" at bounding box center [24, 27] width 11 height 4
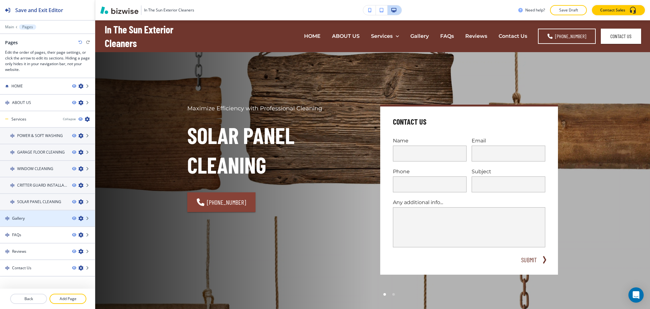
click at [78, 216] on icon "button" at bounding box center [80, 218] width 5 height 5
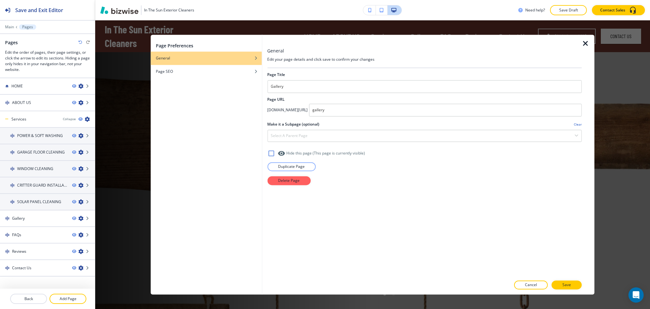
click at [585, 43] on icon "button" at bounding box center [586, 44] width 8 height 8
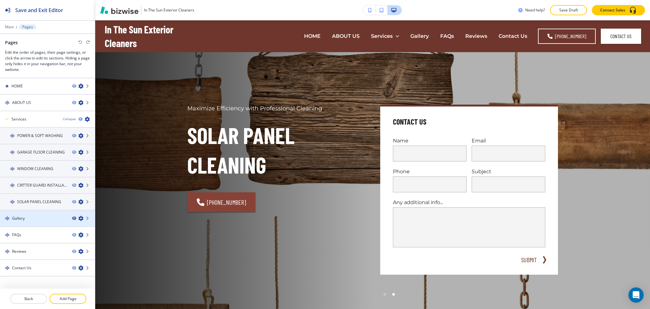
click at [72, 216] on icon "button" at bounding box center [74, 218] width 4 height 4
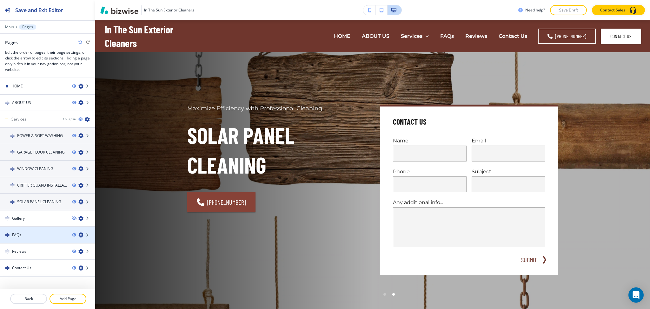
click at [78, 233] on icon "button" at bounding box center [80, 234] width 5 height 5
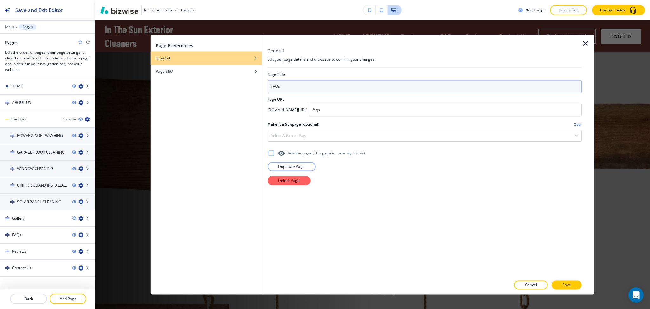
drag, startPoint x: 302, startPoint y: 88, endPoint x: 581, endPoint y: 48, distance: 282.6
click at [253, 86] on div "Page Preferences General Page SEO General Edit your page details and click save…" at bounding box center [373, 164] width 444 height 259
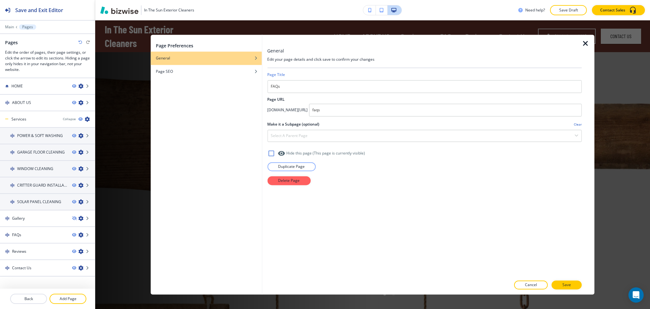
click at [585, 46] on icon "button" at bounding box center [586, 44] width 8 height 8
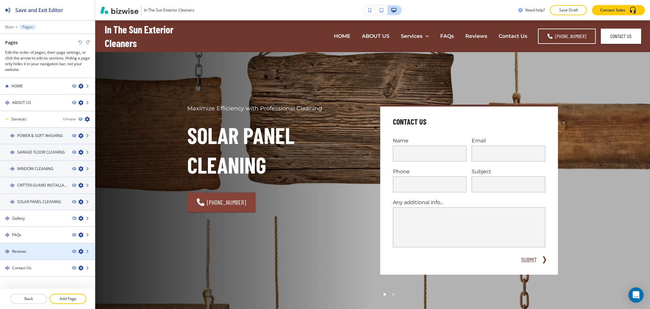
click at [78, 249] on icon "button" at bounding box center [80, 251] width 5 height 5
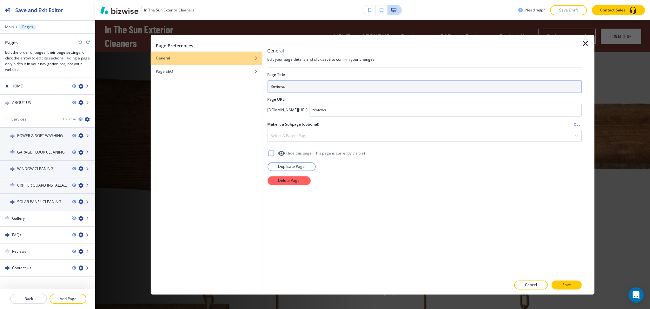
click at [282, 86] on input "Reviews" at bounding box center [424, 86] width 315 height 13
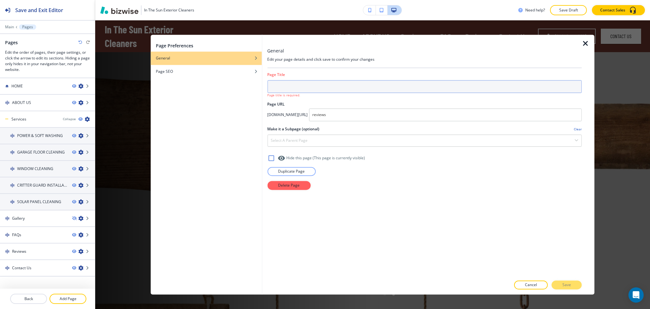
paste input "REVIEWS"
click at [345, 84] on input "REVIEWS" at bounding box center [424, 86] width 315 height 13
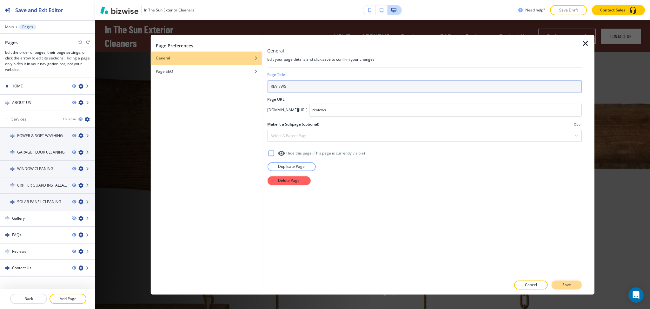
type input "REVIEWS"
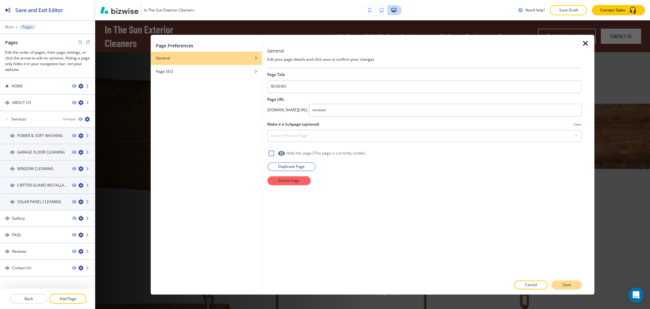
click at [566, 289] on button "Save" at bounding box center [567, 284] width 30 height 9
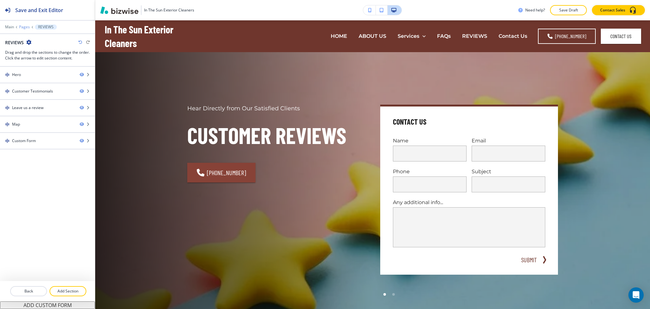
click at [21, 28] on p "Pages" at bounding box center [24, 27] width 11 height 4
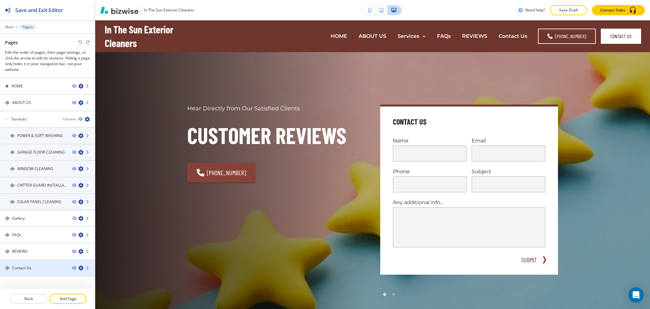
click at [78, 265] on icon "button" at bounding box center [80, 267] width 5 height 5
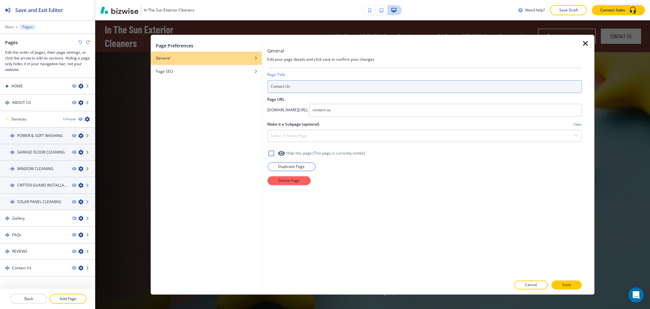
drag, startPoint x: 280, startPoint y: 86, endPoint x: 236, endPoint y: 86, distance: 44.8
click at [237, 86] on div "Page Preferences General Page SEO General Edit your page details and click save…" at bounding box center [373, 164] width 444 height 259
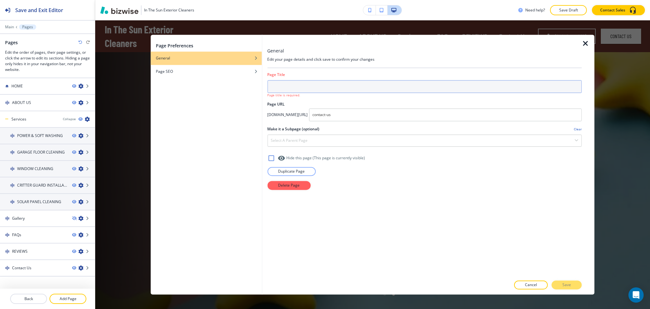
click at [328, 86] on input "text" at bounding box center [424, 86] width 315 height 13
paste input "CONTACT US"
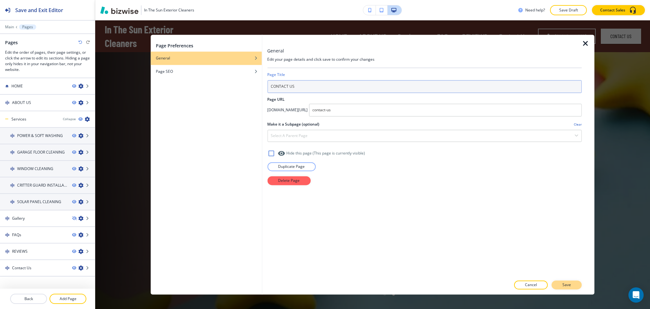
type input "CONTACT US"
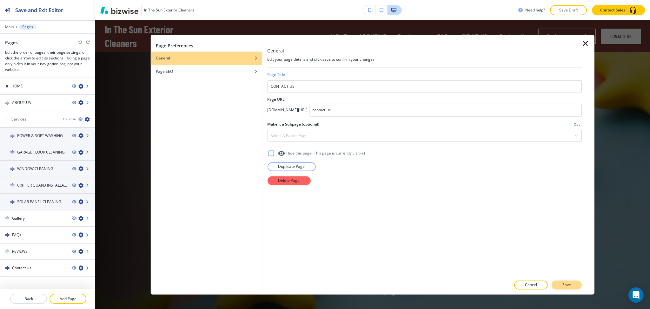
click at [564, 284] on p "Save" at bounding box center [567, 285] width 9 height 6
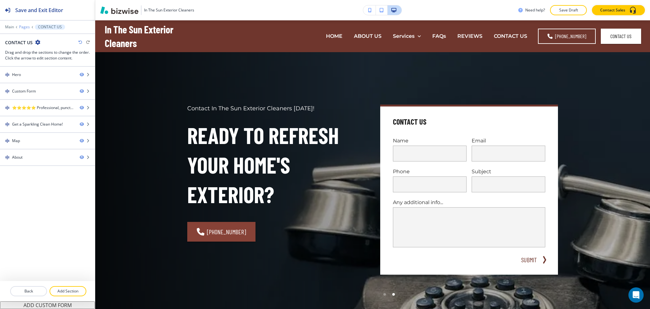
click at [23, 28] on p "Pages" at bounding box center [24, 27] width 11 height 4
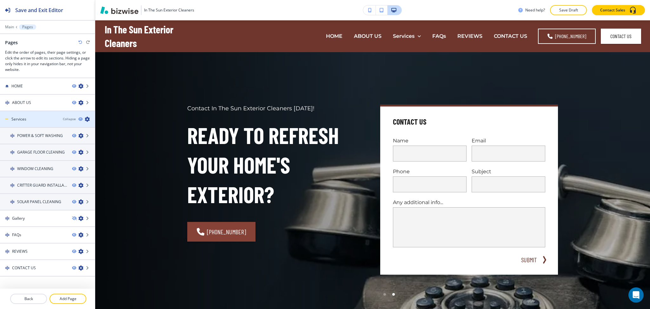
click at [85, 119] on icon "button" at bounding box center [87, 119] width 5 height 5
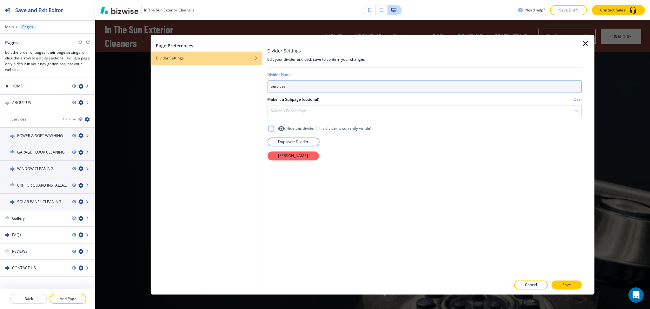
drag, startPoint x: 288, startPoint y: 80, endPoint x: 257, endPoint y: 79, distance: 31.1
click at [257, 79] on div "Page Preferences Divider Settings Divider Settings Edit your divider and click …" at bounding box center [373, 164] width 444 height 259
paste input "SERVICES"
type input "SERVICES"
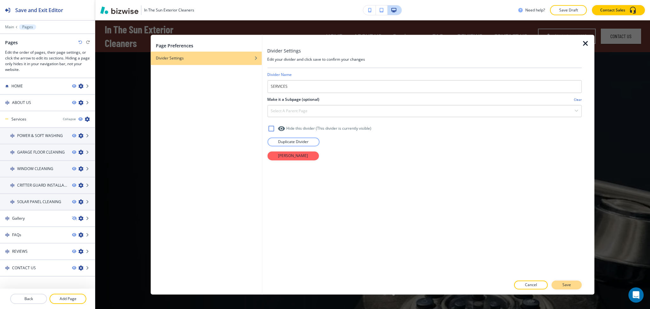
click at [563, 285] on p "Save" at bounding box center [567, 285] width 9 height 6
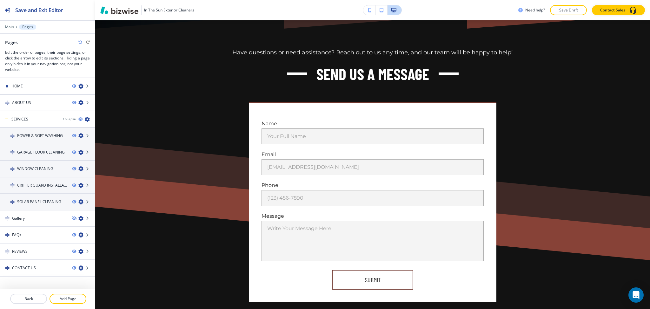
scroll to position [237, 0]
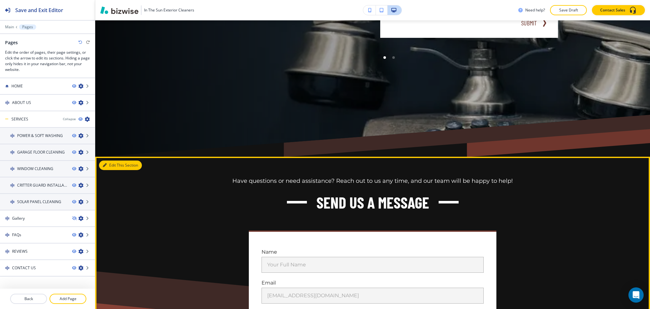
click at [111, 164] on button "Edit This Section" at bounding box center [120, 165] width 43 height 10
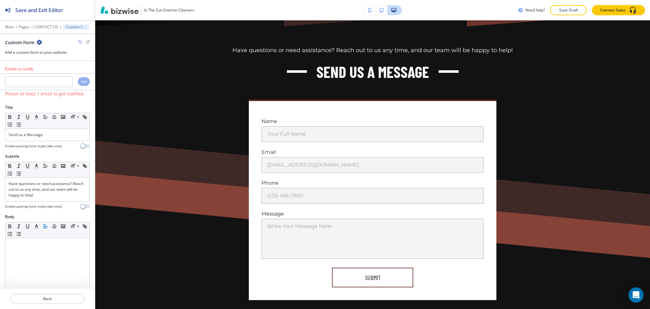
scroll to position [372, 0]
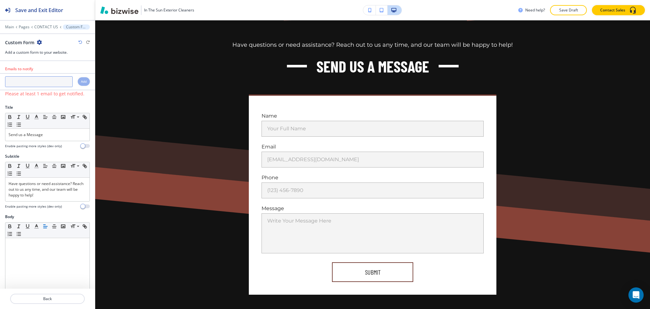
click at [48, 84] on input "text" at bounding box center [39, 81] width 68 height 11
paste input "[EMAIL_ADDRESS][DOMAIN_NAME]"
type input "[EMAIL_ADDRESS][DOMAIN_NAME]"
click at [81, 80] on h4 "Add" at bounding box center [84, 81] width 6 height 5
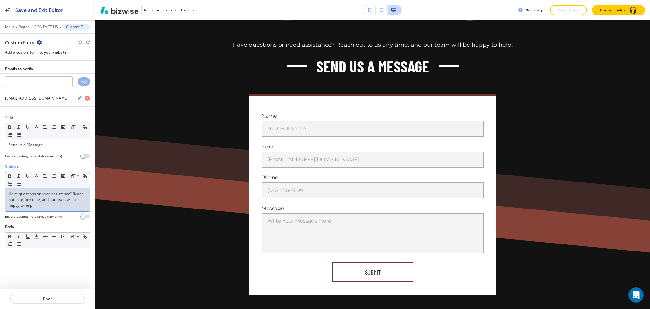
click at [44, 202] on p "Have questions or need assistance? Reach out to us any time, and our team will …" at bounding box center [48, 199] width 78 height 17
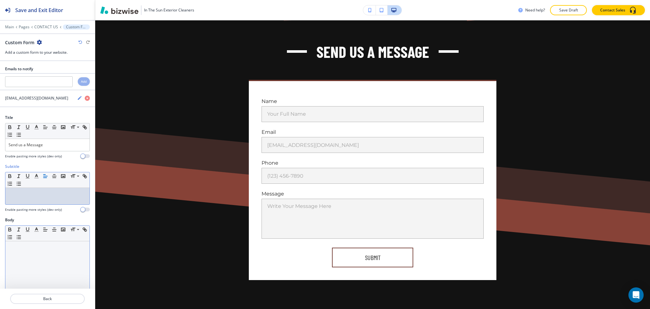
click at [42, 261] on div at bounding box center [47, 282] width 84 height 83
paste div
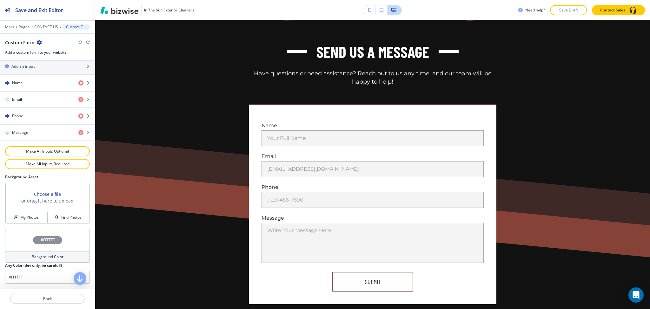
scroll to position [279, 0]
click at [33, 258] on h4 "Background Color" at bounding box center [48, 257] width 32 height 6
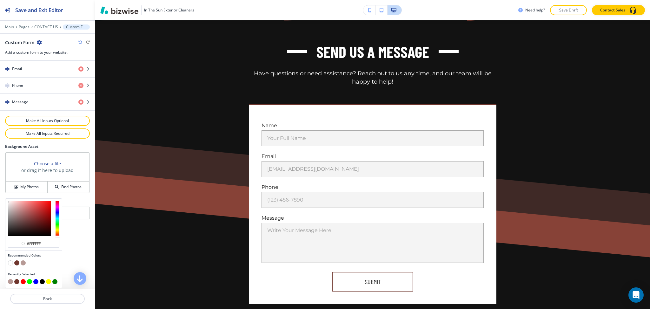
click at [22, 262] on button "button" at bounding box center [23, 262] width 5 height 5
type input "#b79a96"
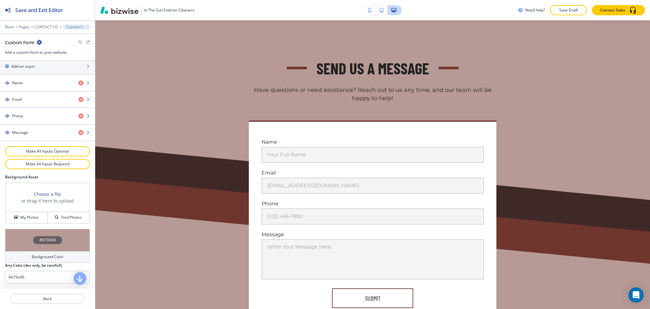
scroll to position [413, 0]
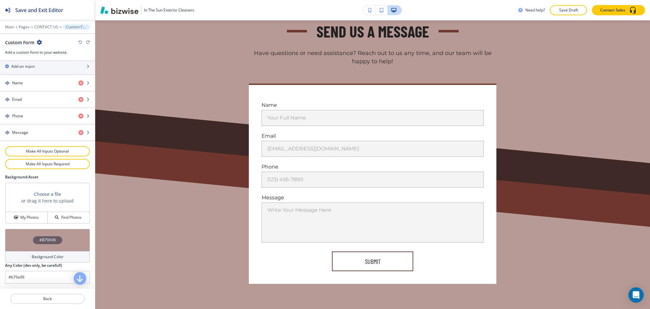
click at [60, 255] on h4 "Background Color" at bounding box center [48, 257] width 32 height 6
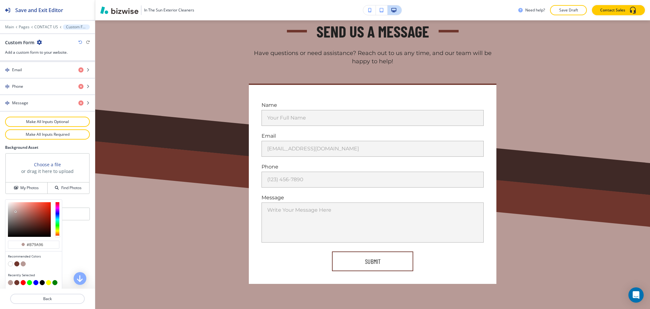
scroll to position [309, 0]
type input "#e7c0ba"
click at [16, 204] on div at bounding box center [29, 218] width 43 height 35
type input "#e7c0ba"
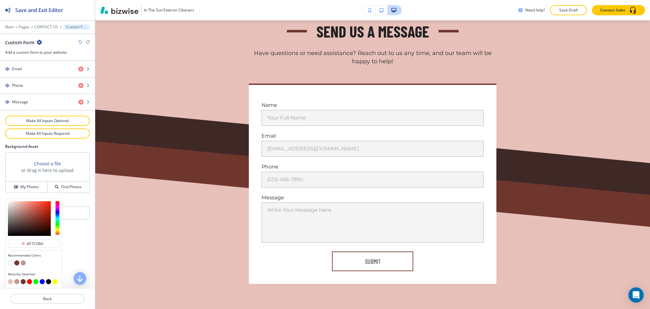
type input "#e4d5d3"
click at [11, 205] on div at bounding box center [29, 218] width 43 height 35
type input "#e4d5d3"
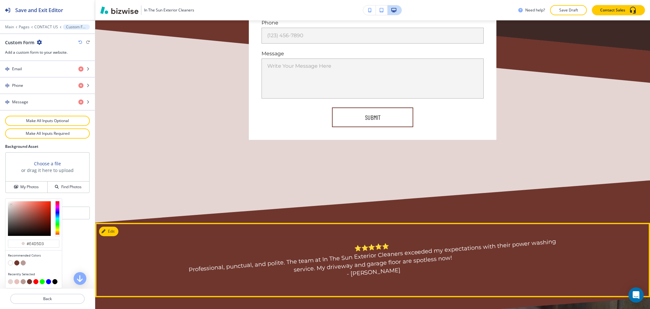
scroll to position [667, 0]
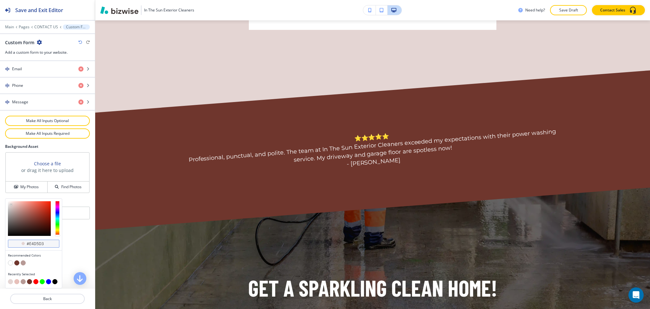
click at [44, 245] on input "#e4d5d3" at bounding box center [37, 243] width 22 height 5
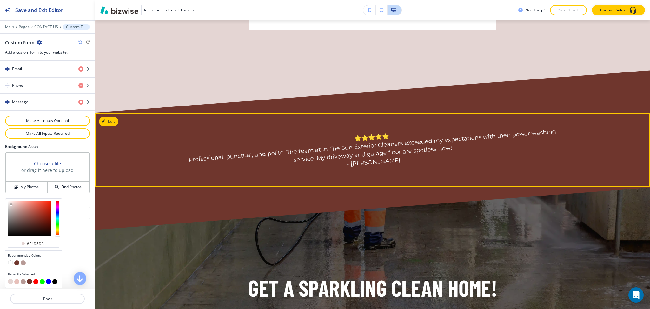
click at [345, 131] on div "⭐⭐⭐⭐⭐ Professional, punctual, and polite. The team at In The Sun Exterior Clean…" at bounding box center [372, 150] width 555 height 74
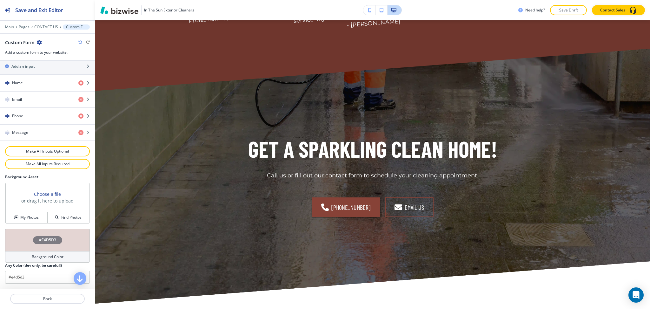
scroll to position [0, 0]
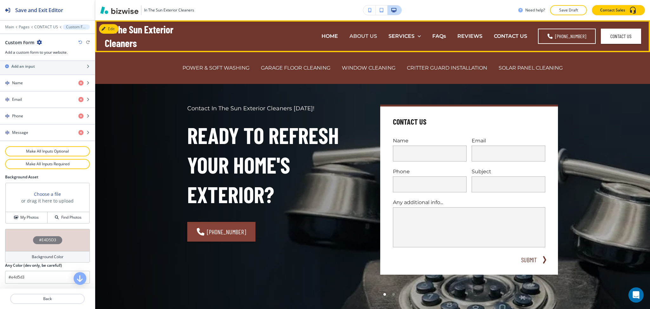
click at [365, 37] on p "ABOUT US" at bounding box center [364, 35] width 28 height 7
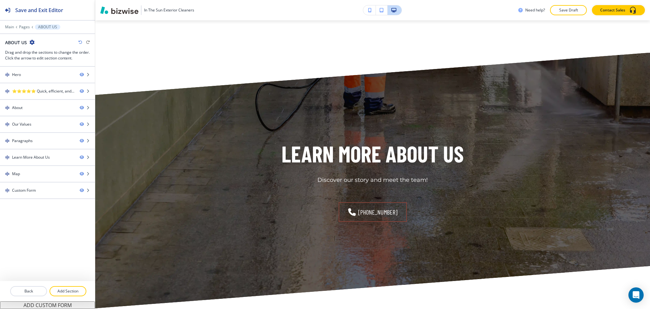
scroll to position [1384, 0]
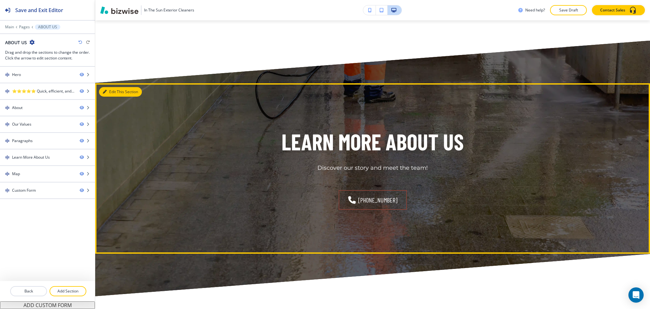
click at [105, 90] on icon "button" at bounding box center [105, 92] width 4 height 4
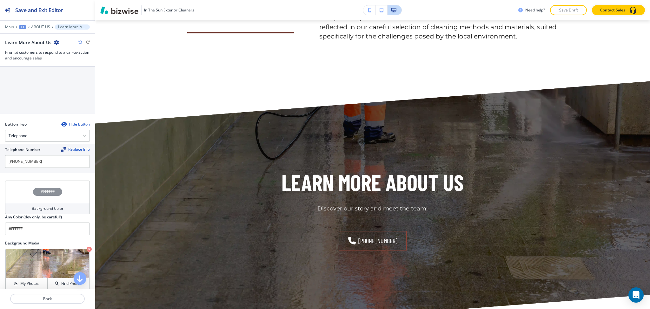
scroll to position [253, 0]
click at [23, 255] on p "Crop" at bounding box center [22, 256] width 9 height 6
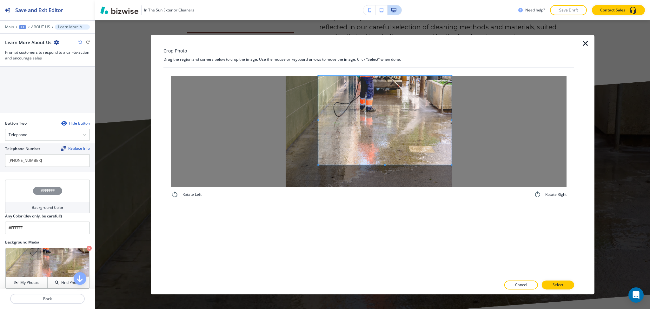
click at [382, 111] on span at bounding box center [384, 120] width 133 height 89
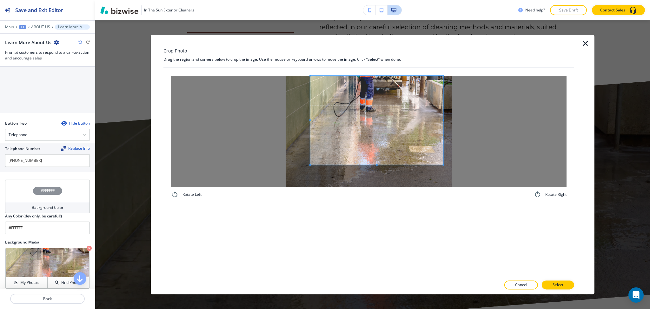
click at [338, 117] on span at bounding box center [377, 120] width 133 height 89
click at [557, 284] on p "Select" at bounding box center [558, 285] width 11 height 6
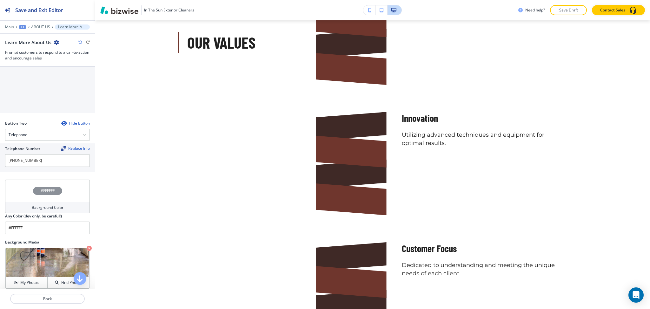
scroll to position [0, 0]
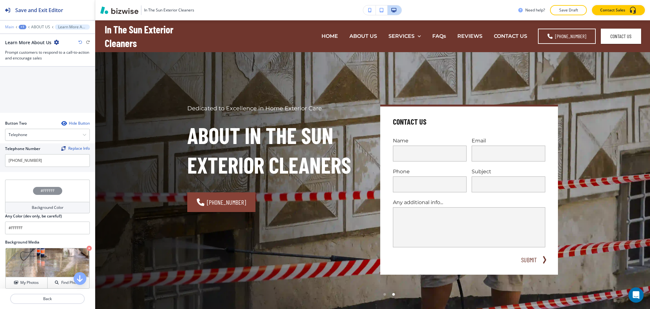
click at [6, 29] on p "Main" at bounding box center [9, 27] width 9 height 4
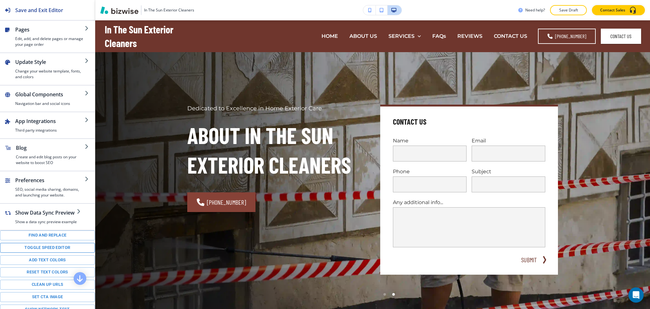
click at [62, 252] on button "Toggle speed editor" at bounding box center [47, 248] width 95 height 10
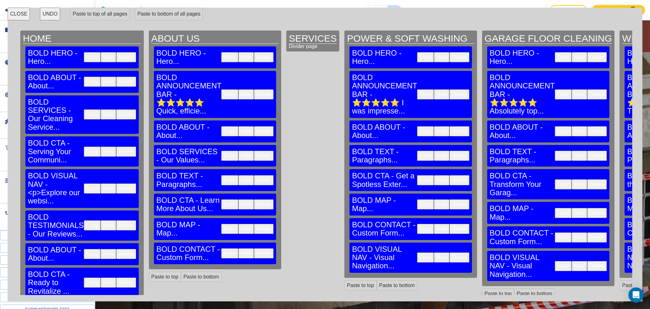
click at [21, 15] on button "CLOSE" at bounding box center [19, 14] width 22 height 13
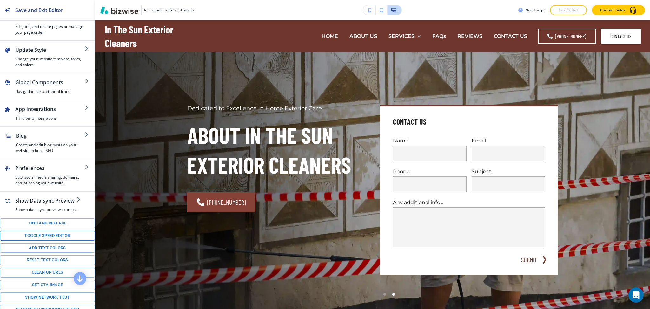
scroll to position [36, 0]
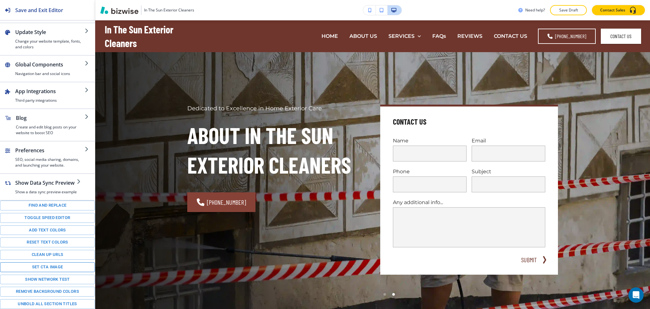
drag, startPoint x: 58, startPoint y: 268, endPoint x: 65, endPoint y: 267, distance: 7.4
click at [58, 268] on button "Set CTA image" at bounding box center [47, 267] width 95 height 10
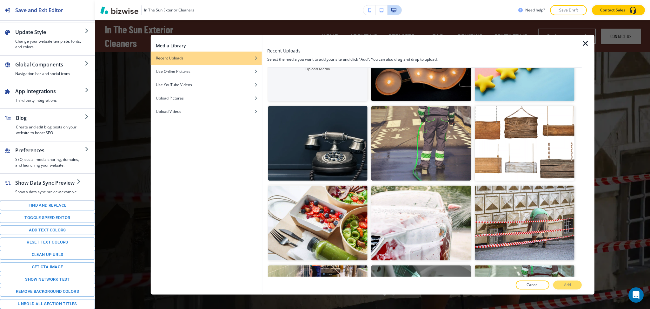
scroll to position [291, 0]
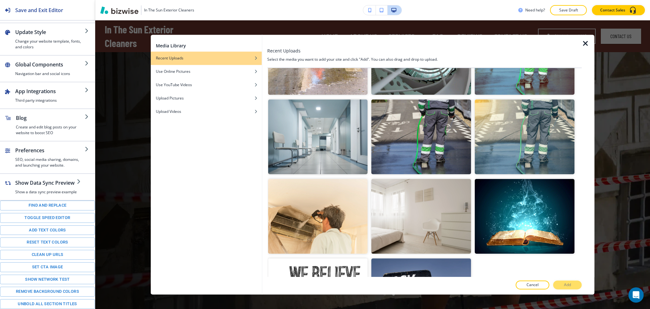
click at [585, 42] on icon "button" at bounding box center [586, 44] width 8 height 8
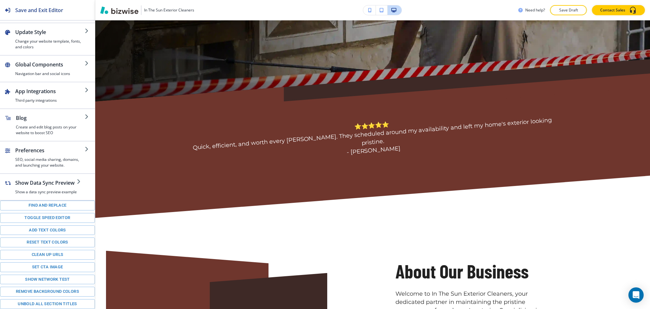
scroll to position [0, 0]
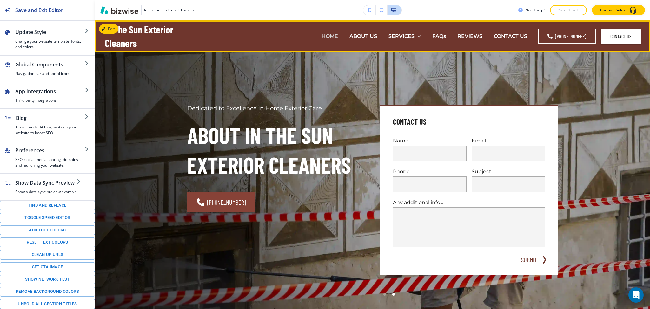
click at [332, 35] on p "HOME" at bounding box center [330, 35] width 17 height 7
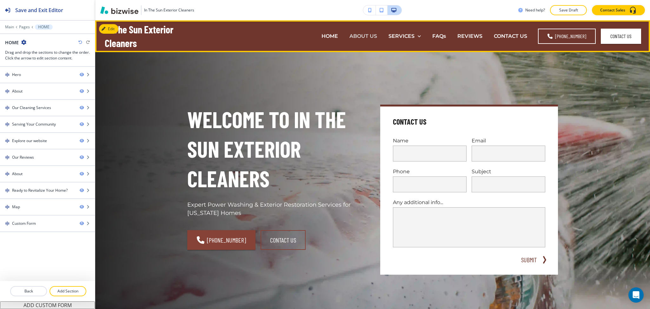
click at [363, 35] on p "ABOUT US" at bounding box center [364, 35] width 28 height 7
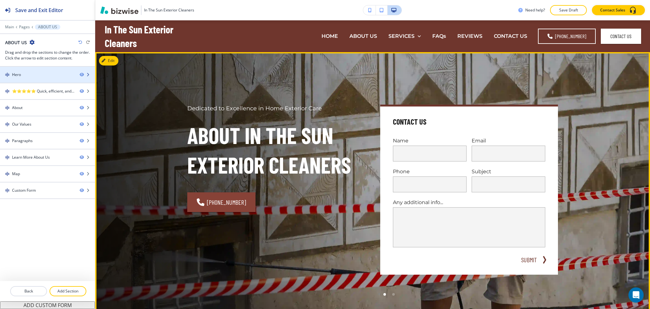
click at [47, 70] on div at bounding box center [47, 69] width 95 height 5
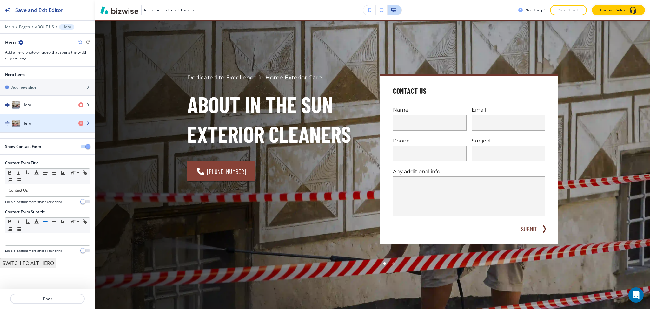
scroll to position [32, 0]
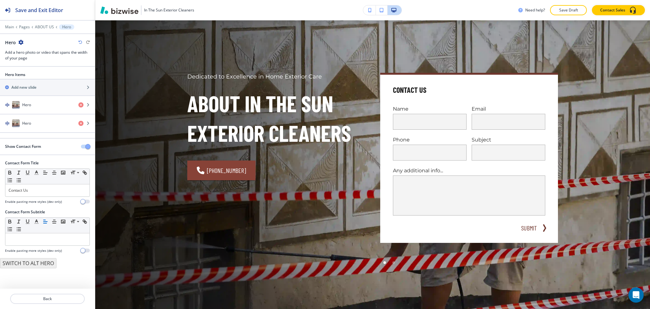
click at [85, 147] on span "button" at bounding box center [87, 146] width 5 height 5
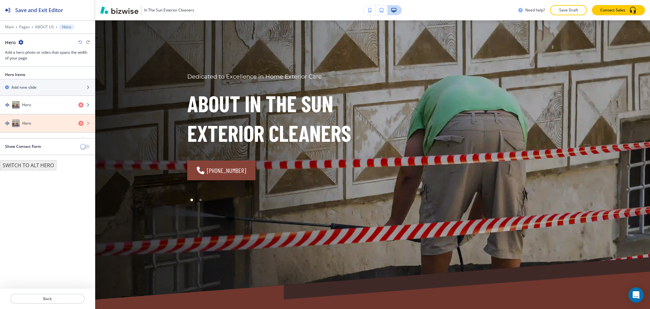
click at [80, 123] on icon "button" at bounding box center [80, 123] width 5 height 5
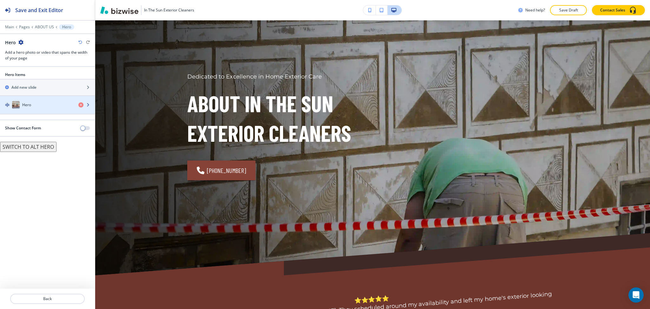
click at [43, 106] on div "Hero" at bounding box center [36, 105] width 73 height 8
click at [32, 103] on div "Hero" at bounding box center [36, 105] width 73 height 8
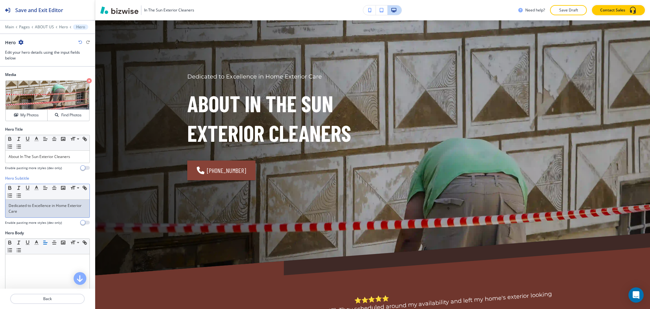
click at [51, 208] on p "Dedicated to Excellence in Home Exterior Care" at bounding box center [48, 208] width 78 height 11
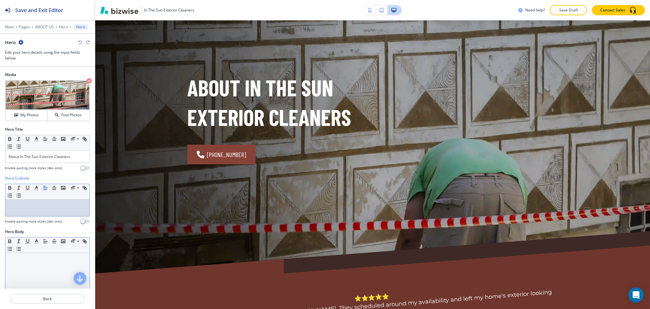
click at [49, 259] on p at bounding box center [48, 259] width 78 height 6
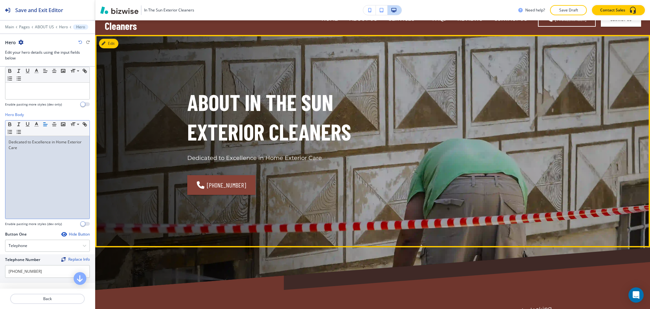
scroll to position [0, 0]
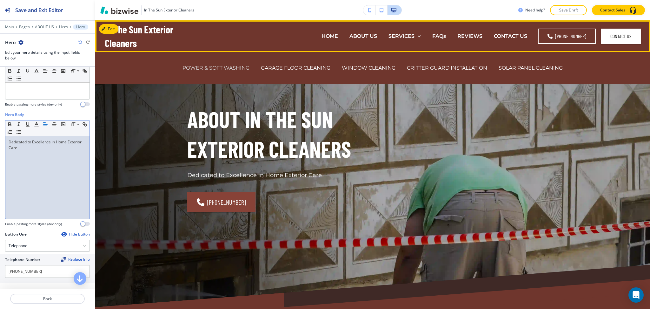
click at [217, 68] on p "POWER & SOFT WASHING" at bounding box center [216, 67] width 67 height 7
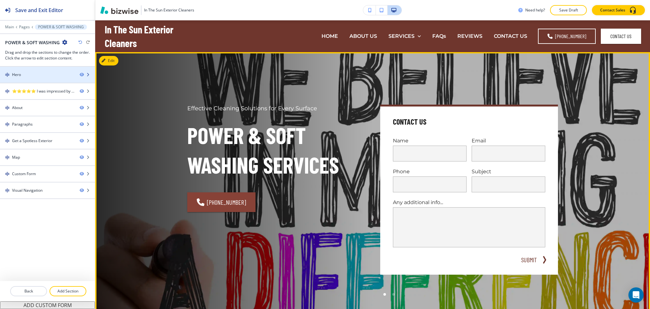
click at [45, 74] on div "Hero" at bounding box center [37, 75] width 75 height 6
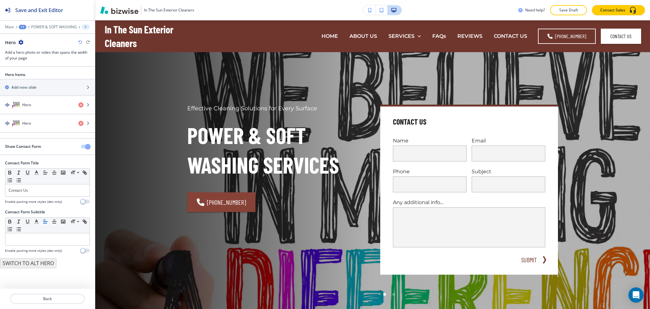
scroll to position [32, 0]
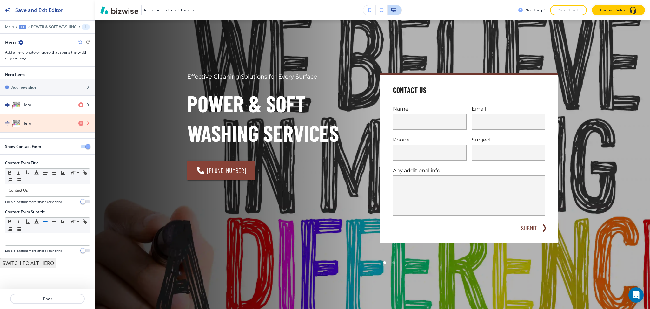
click at [80, 123] on icon "button" at bounding box center [80, 123] width 5 height 5
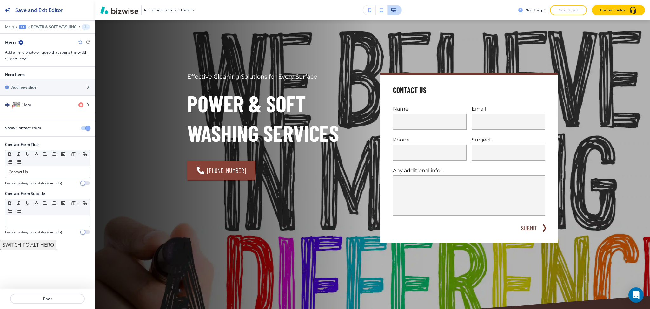
click at [89, 126] on span "button" at bounding box center [87, 127] width 5 height 5
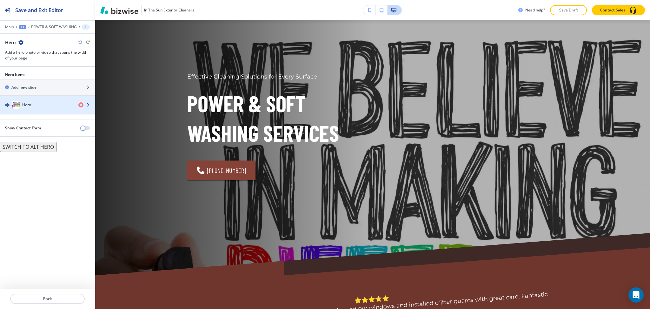
click at [45, 102] on div "Hero" at bounding box center [36, 105] width 73 height 8
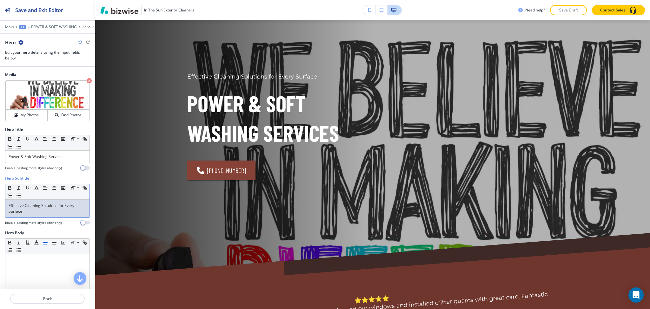
click at [51, 209] on p "Effective Cleaning Solutions for Every Surface" at bounding box center [48, 208] width 78 height 11
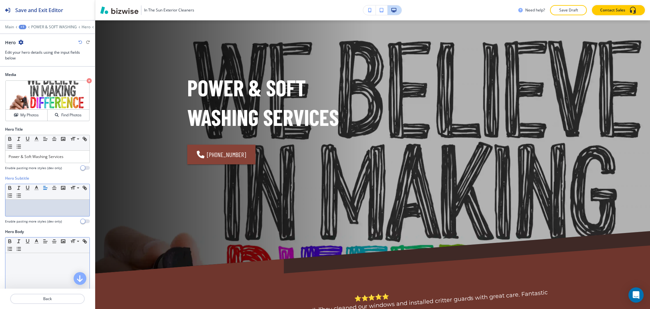
click at [49, 270] on div at bounding box center [47, 294] width 84 height 83
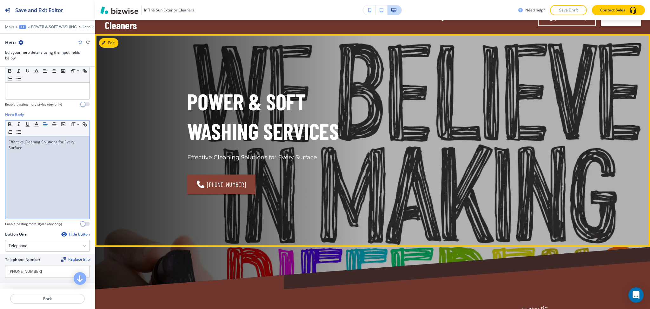
scroll to position [0, 0]
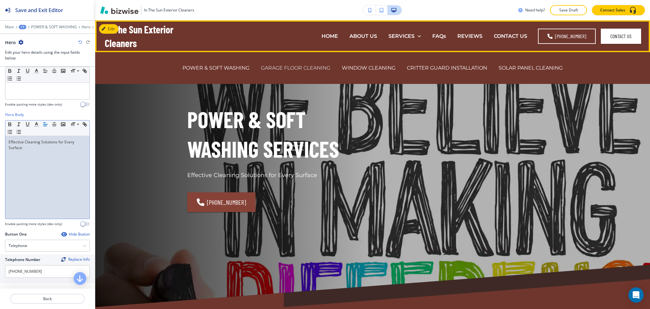
click at [293, 70] on p "GARAGE FLOOR CLEANING" at bounding box center [296, 67] width 70 height 7
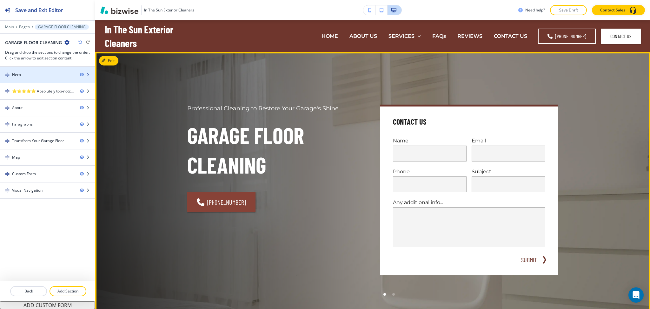
click at [33, 72] on div "Hero" at bounding box center [37, 75] width 75 height 6
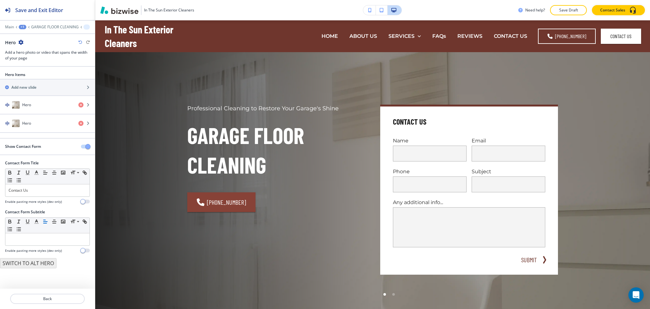
scroll to position [32, 0]
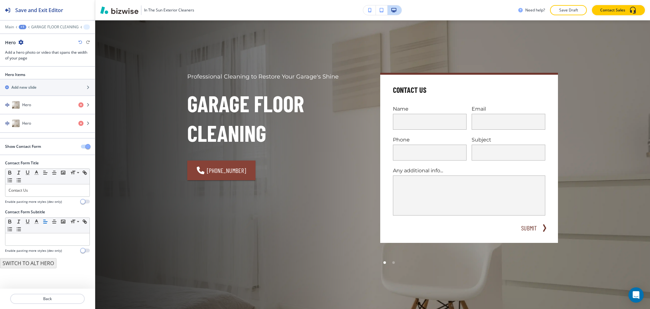
click at [88, 145] on span "button" at bounding box center [87, 146] width 5 height 5
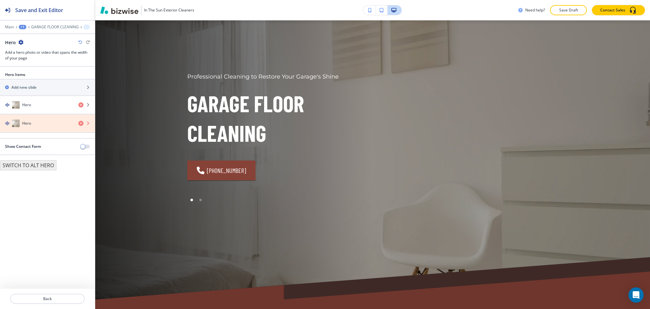
click at [80, 124] on icon "button" at bounding box center [80, 123] width 5 height 5
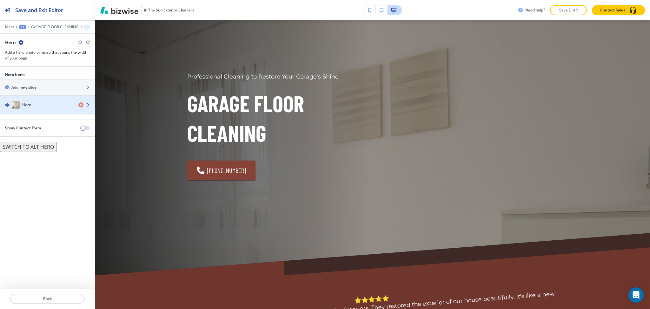
click at [48, 107] on div "Hero" at bounding box center [36, 105] width 73 height 8
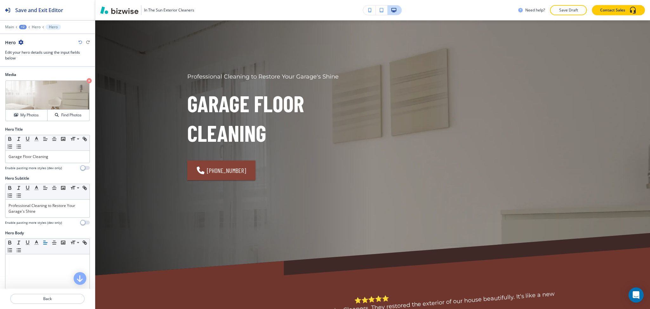
click at [54, 218] on div at bounding box center [47, 219] width 85 height 3
click at [52, 213] on p "Professional Cleaning to Restore Your Garage's Shine" at bounding box center [48, 208] width 78 height 11
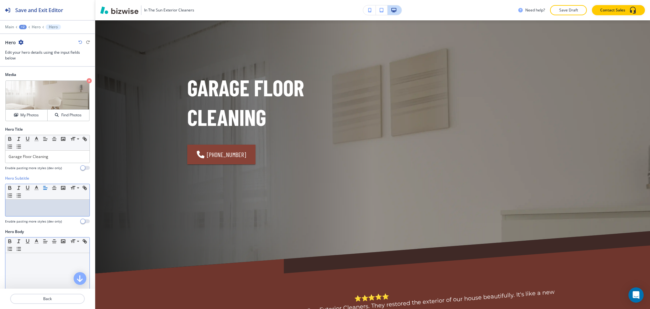
click at [53, 277] on div at bounding box center [47, 294] width 84 height 83
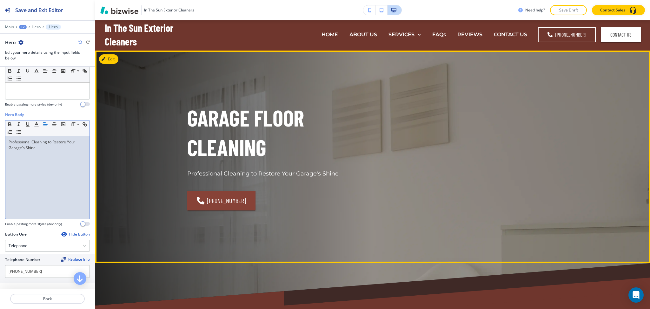
scroll to position [0, 0]
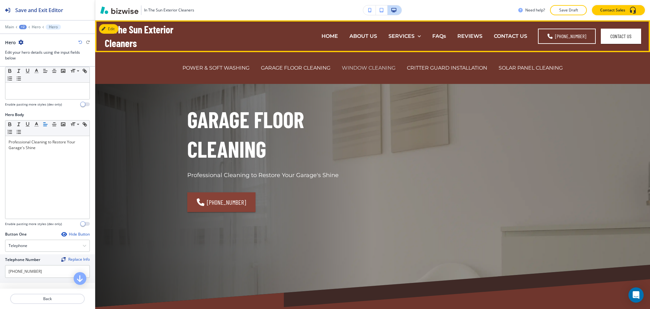
click at [370, 67] on p "WINDOW CLEANING" at bounding box center [369, 67] width 54 height 7
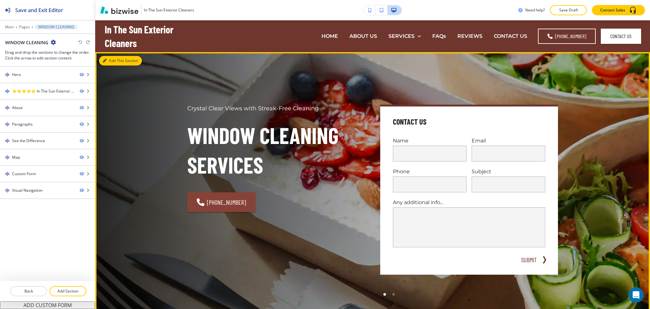
click at [110, 60] on button "Edit This Section" at bounding box center [120, 61] width 43 height 10
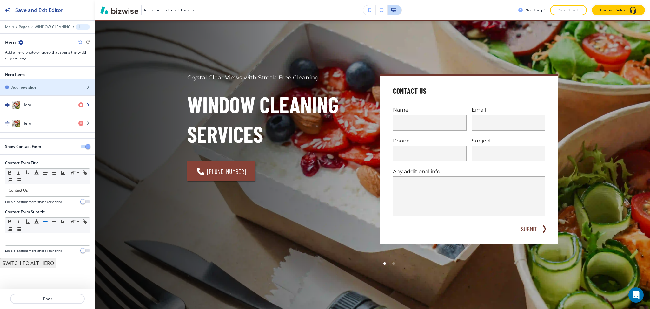
scroll to position [32, 0]
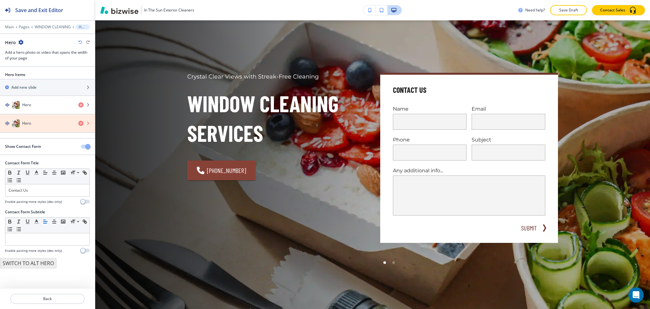
click at [80, 124] on icon "button" at bounding box center [80, 123] width 5 height 5
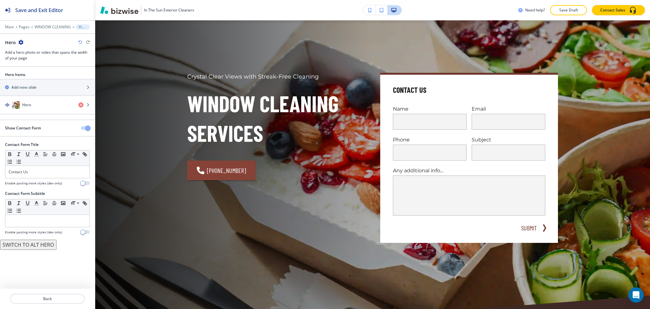
click at [85, 128] on span "button" at bounding box center [87, 127] width 5 height 5
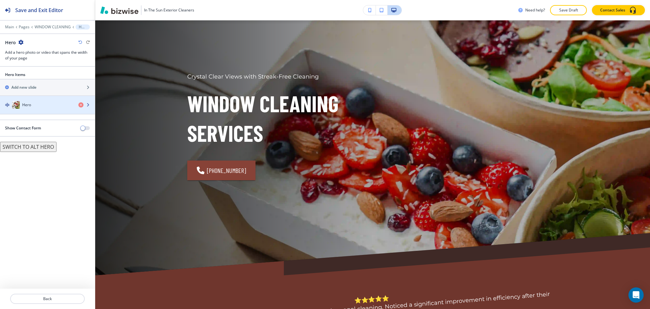
click at [41, 107] on div "Hero" at bounding box center [36, 105] width 73 height 8
click at [33, 105] on div "Hero" at bounding box center [36, 105] width 73 height 8
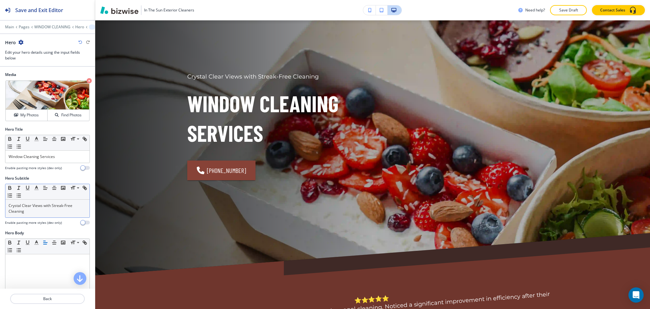
click at [65, 206] on p "Crystal Clear Views with Streak-Free Cleaning" at bounding box center [48, 208] width 78 height 11
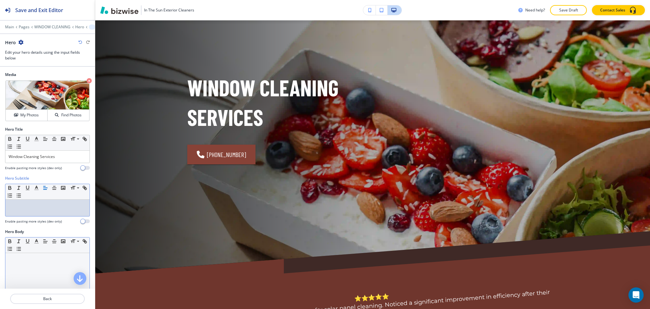
click at [59, 266] on div at bounding box center [47, 294] width 84 height 83
paste div
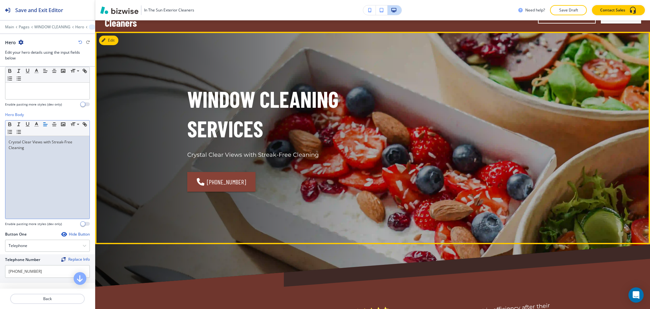
scroll to position [0, 0]
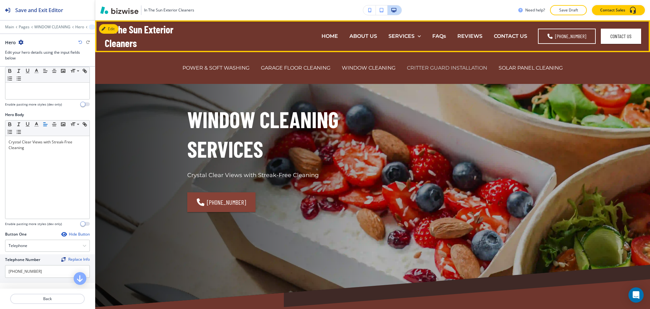
click at [433, 67] on p "CRITTER GUARD INSTALLATION" at bounding box center [447, 67] width 80 height 7
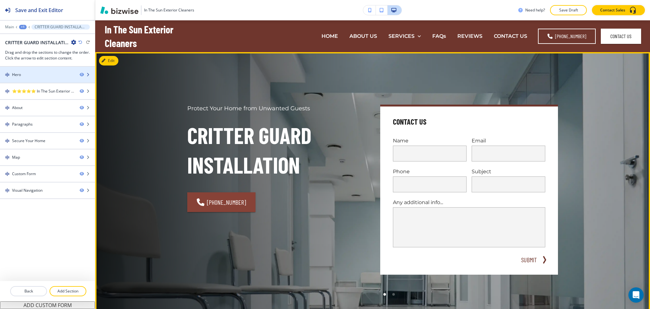
click at [31, 71] on div "Hero" at bounding box center [47, 75] width 95 height 16
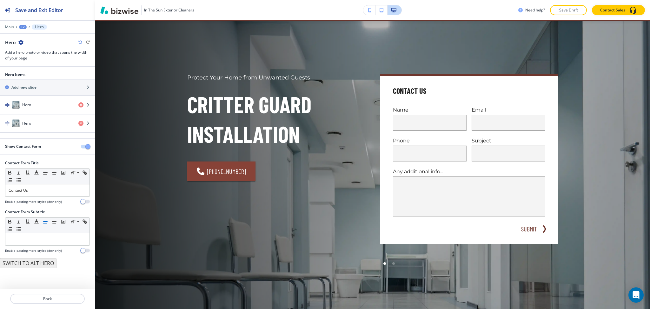
scroll to position [32, 0]
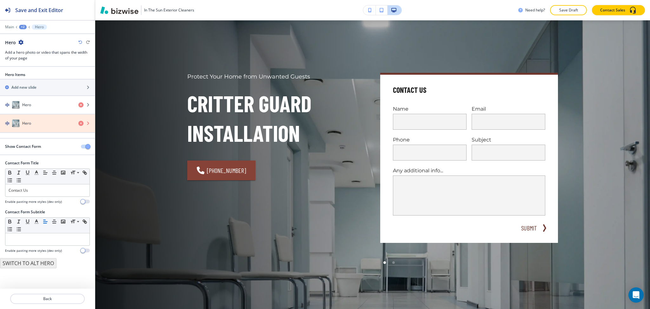
click at [80, 123] on icon "button" at bounding box center [80, 123] width 5 height 5
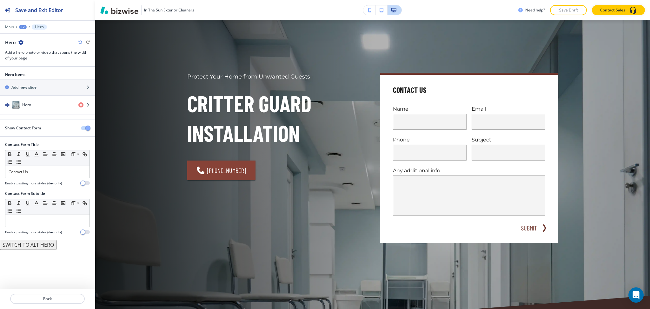
click at [88, 128] on span "button" at bounding box center [87, 127] width 5 height 5
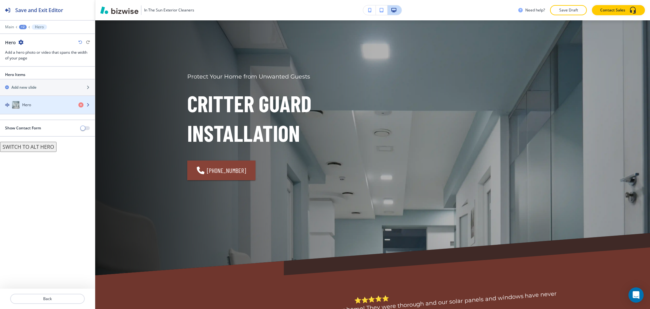
click at [37, 108] on div "Hero" at bounding box center [36, 105] width 73 height 8
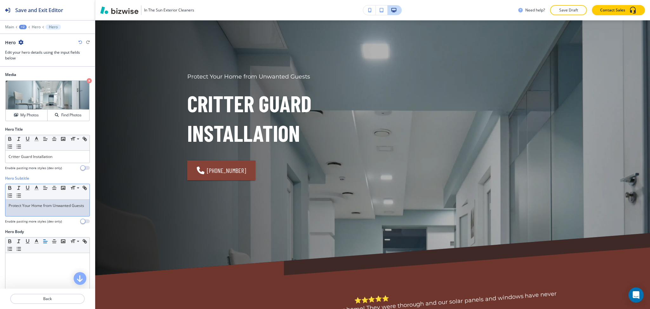
click at [52, 208] on p "Protect Your Home from Unwanted Guests" at bounding box center [48, 206] width 78 height 6
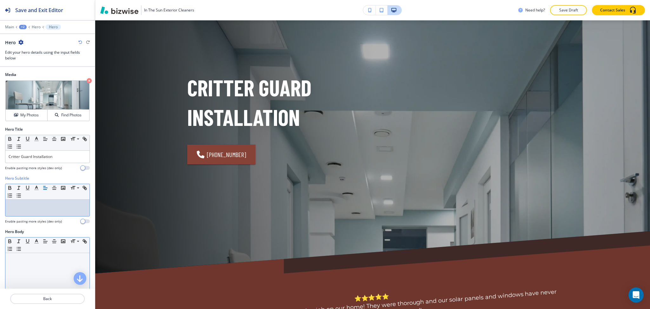
click at [43, 268] on div at bounding box center [47, 294] width 84 height 83
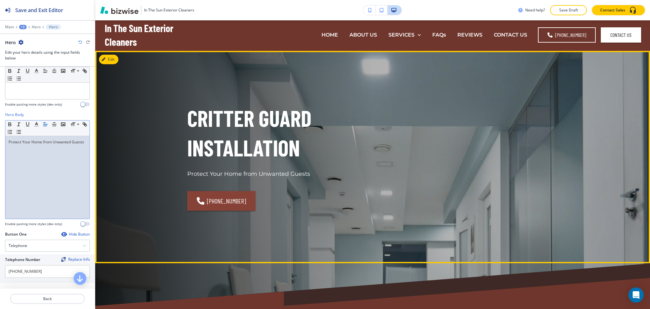
scroll to position [0, 0]
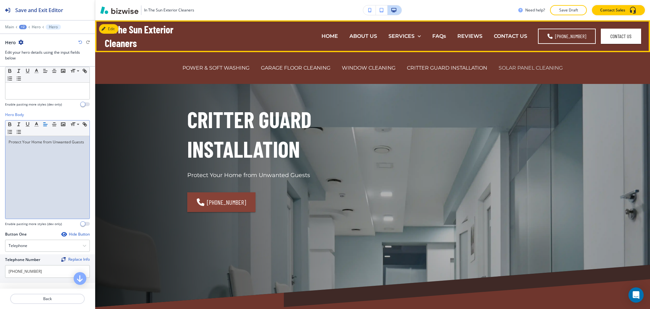
click at [507, 70] on p "SOLAR PANEL CLEANING" at bounding box center [531, 67] width 64 height 7
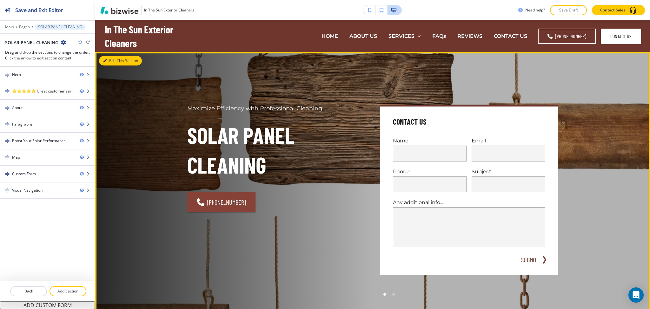
click at [112, 62] on button "Edit This Section" at bounding box center [120, 61] width 43 height 10
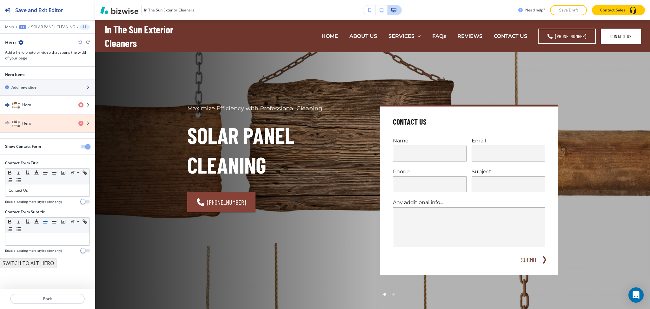
click at [81, 123] on icon "button" at bounding box center [80, 123] width 5 height 5
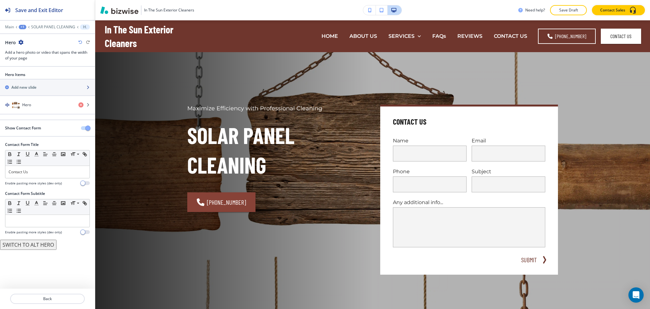
scroll to position [32, 0]
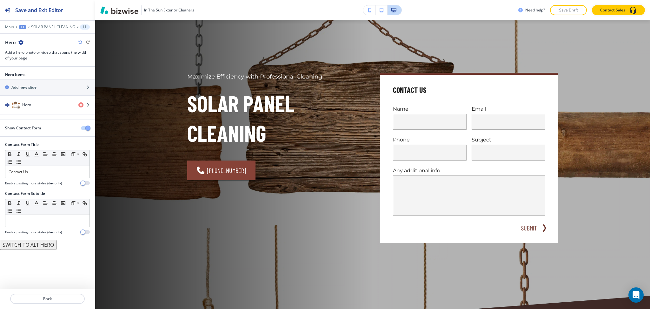
click at [88, 127] on span "button" at bounding box center [87, 127] width 5 height 5
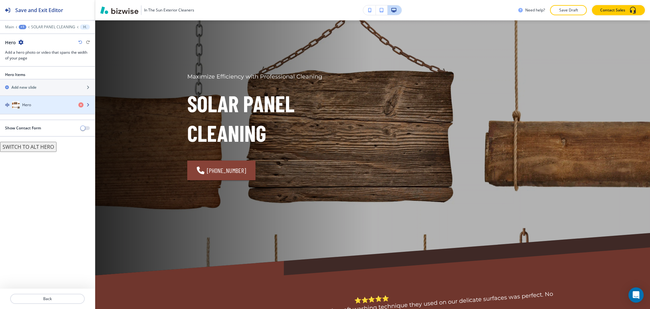
click at [32, 104] on div "Hero" at bounding box center [36, 105] width 73 height 8
click at [23, 107] on h4 "Hero" at bounding box center [26, 105] width 9 height 6
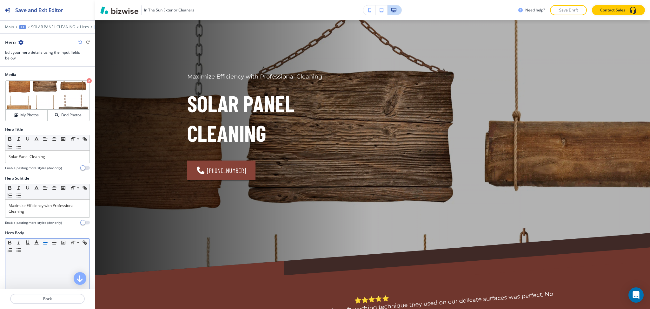
click at [34, 208] on p "Maximize Efficiency with Professional Cleaning" at bounding box center [48, 208] width 78 height 11
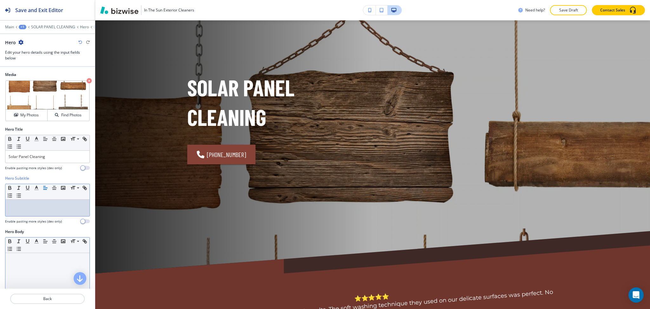
click at [42, 262] on div at bounding box center [47, 294] width 84 height 83
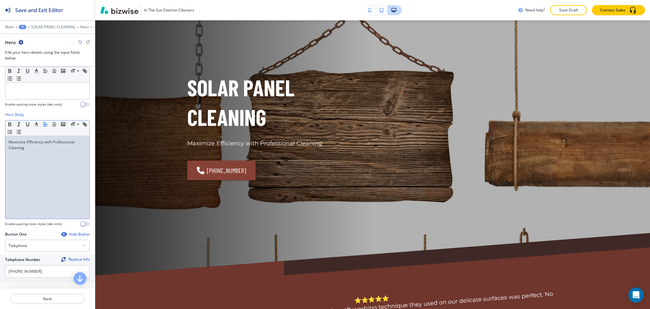
scroll to position [0, 0]
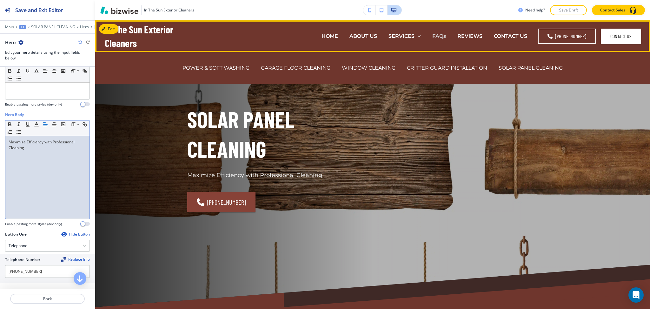
click at [444, 34] on p "FAQs" at bounding box center [439, 35] width 14 height 7
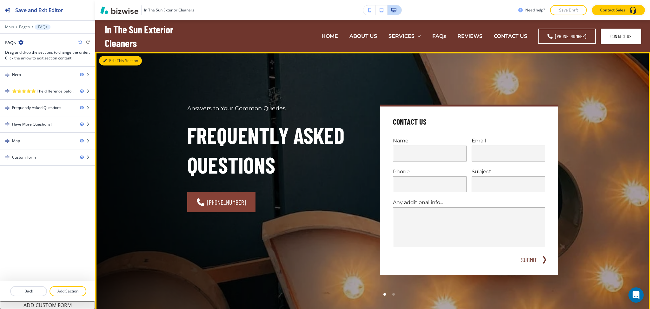
click at [110, 61] on button "Edit This Section" at bounding box center [120, 61] width 43 height 10
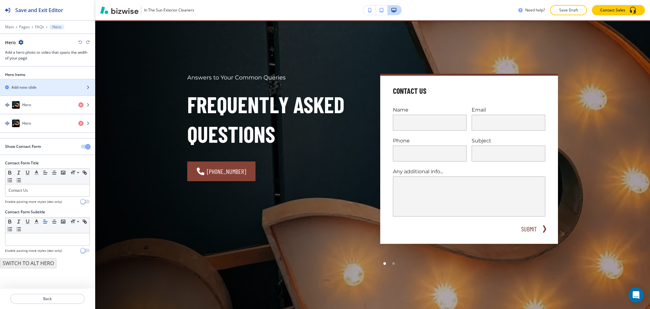
scroll to position [32, 0]
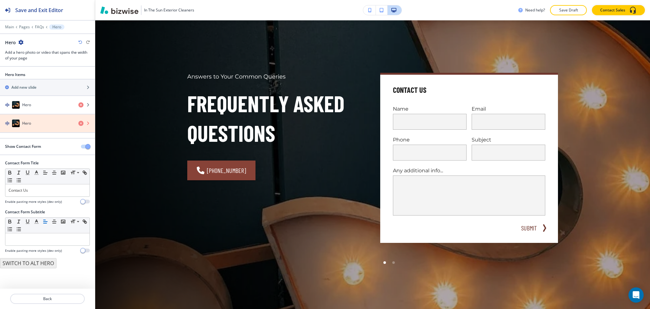
click at [79, 123] on icon "button" at bounding box center [80, 123] width 5 height 5
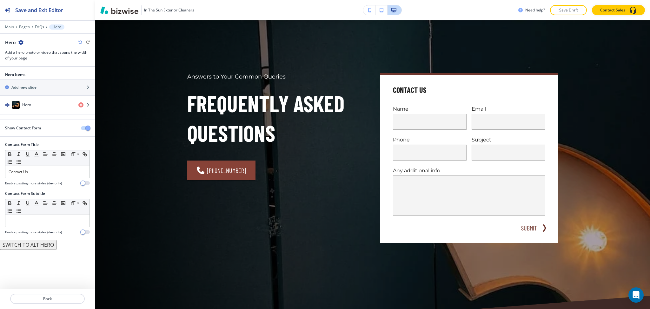
click at [86, 127] on span "button" at bounding box center [87, 127] width 5 height 5
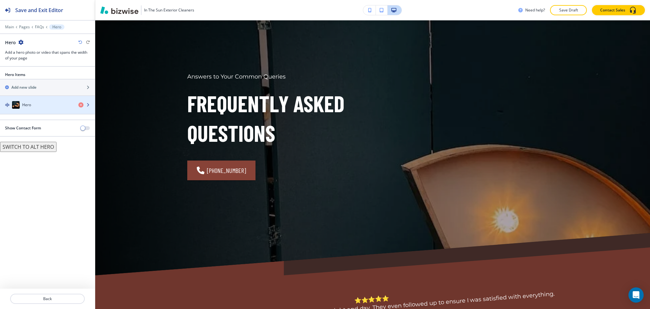
click at [38, 109] on div "button" at bounding box center [47, 111] width 95 height 5
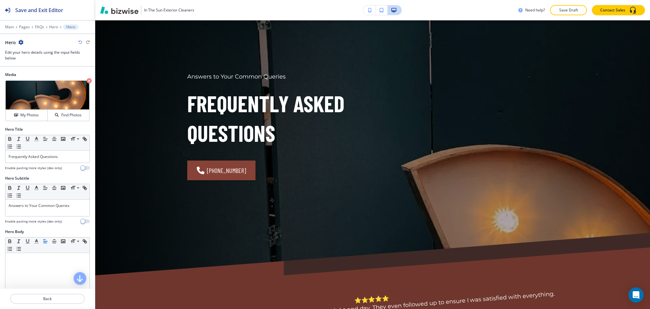
click at [58, 226] on div "Hero Subtitle Small Normal Large Huge Answers to Your Common Queries Enable pas…" at bounding box center [47, 201] width 95 height 53
click at [52, 209] on div "Answers to Your Common Queries" at bounding box center [47, 207] width 84 height 17
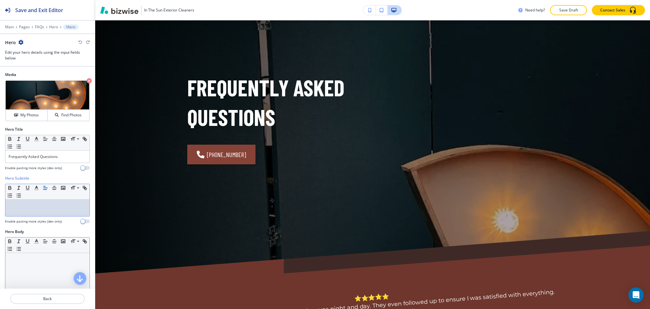
click at [54, 274] on div at bounding box center [47, 294] width 84 height 83
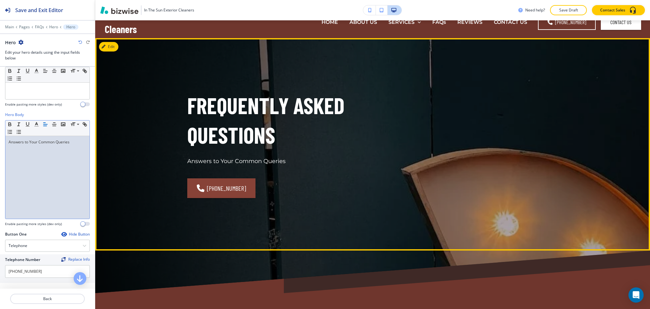
scroll to position [0, 0]
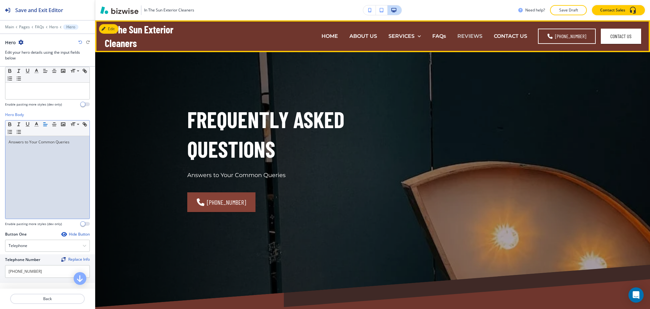
click at [464, 36] on p "REVIEWS" at bounding box center [470, 35] width 25 height 7
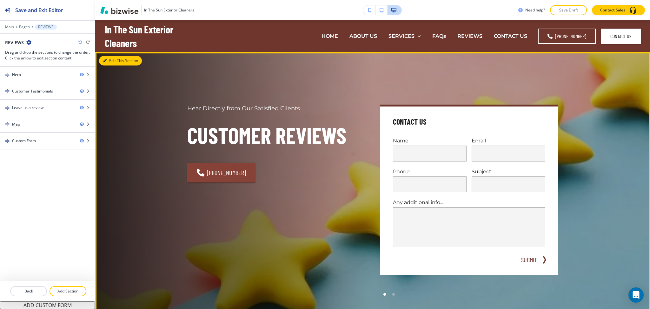
click at [110, 63] on button "Edit This Section" at bounding box center [120, 61] width 43 height 10
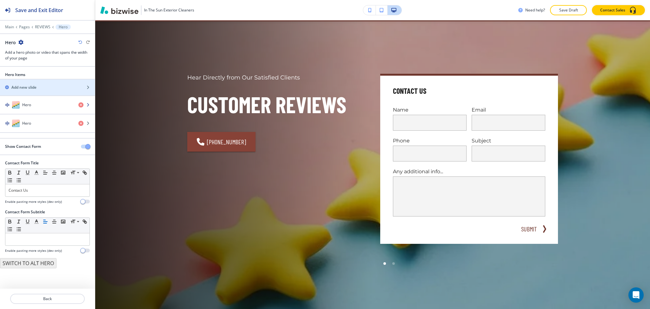
scroll to position [32, 0]
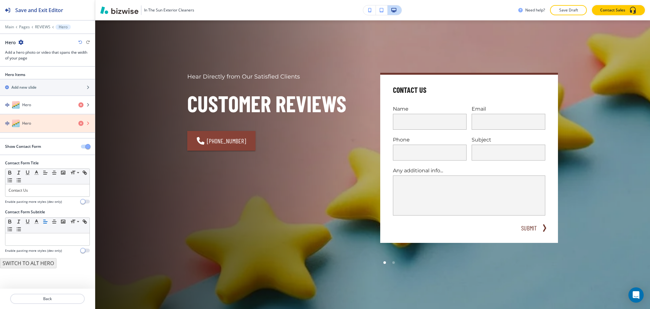
click at [80, 123] on icon "button" at bounding box center [80, 123] width 5 height 5
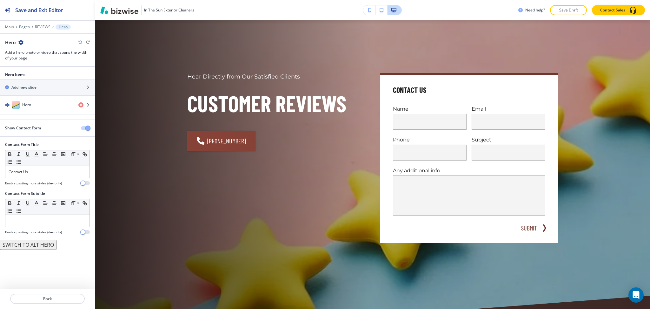
click at [88, 127] on span "button" at bounding box center [87, 127] width 5 height 5
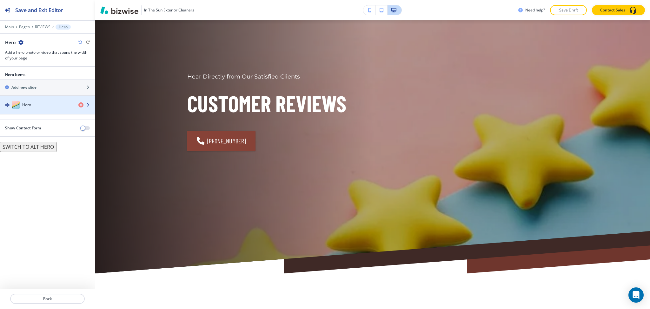
click at [41, 105] on div "Hero" at bounding box center [36, 105] width 73 height 8
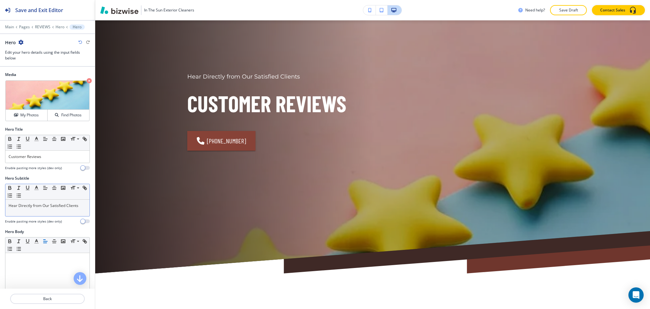
click at [48, 197] on div "Small Normal Large Huge" at bounding box center [47, 192] width 84 height 16
click at [49, 203] on p "Hear Directly from Our Satisfied Clients" at bounding box center [48, 206] width 78 height 6
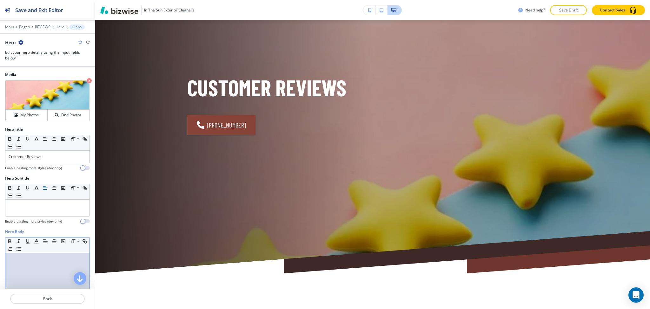
click at [46, 260] on p at bounding box center [48, 259] width 78 height 6
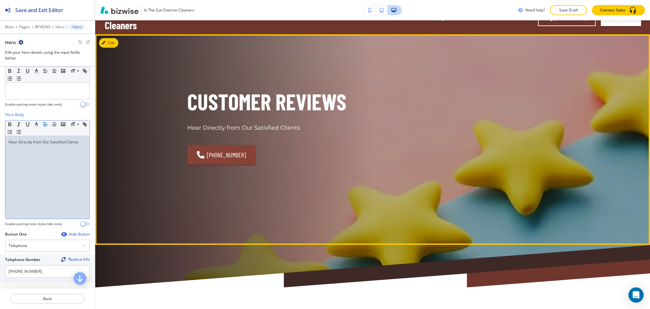
scroll to position [0, 0]
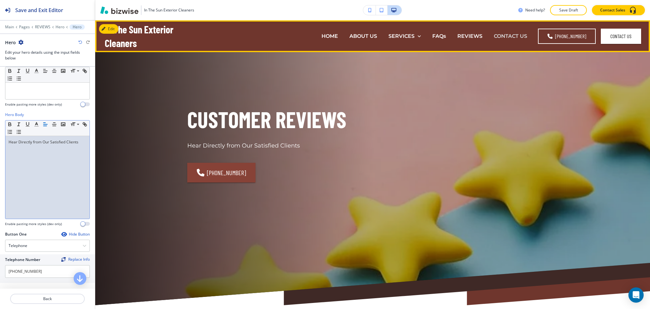
click at [513, 35] on p "CONTACT US" at bounding box center [510, 35] width 33 height 7
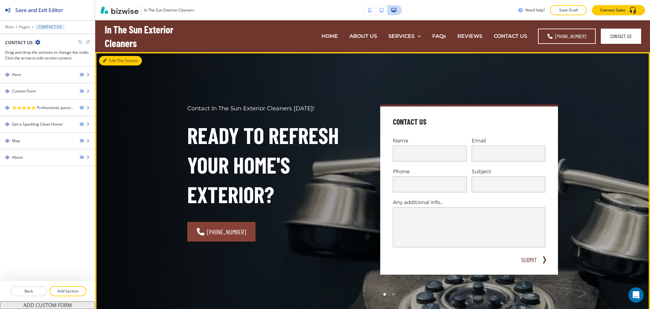
click at [115, 63] on button "Edit This Section" at bounding box center [120, 61] width 43 height 10
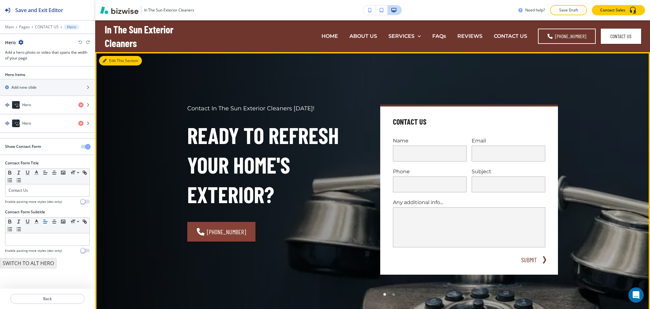
scroll to position [32, 0]
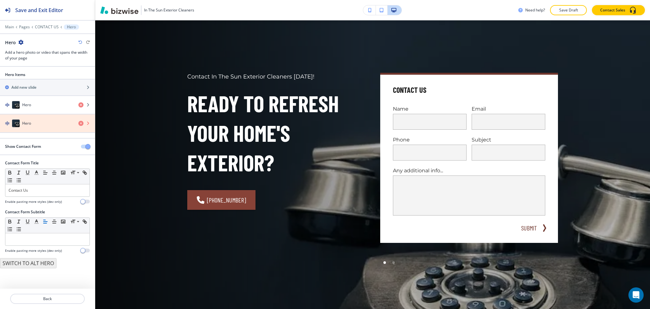
click at [80, 123] on icon "button" at bounding box center [80, 123] width 5 height 5
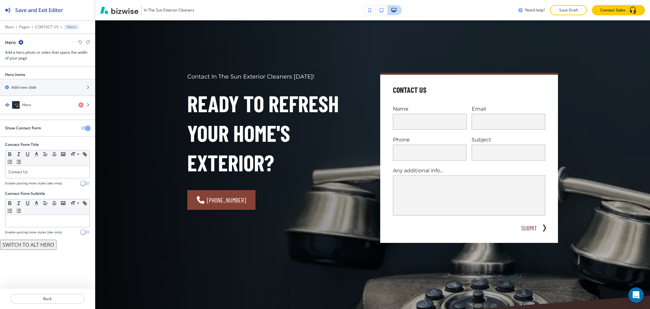
click at [87, 131] on div at bounding box center [47, 133] width 95 height 5
click at [86, 129] on span "button" at bounding box center [87, 127] width 5 height 5
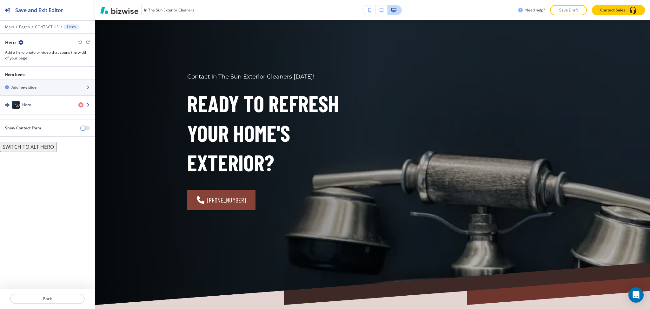
click at [46, 112] on div "button" at bounding box center [47, 111] width 95 height 5
click at [23, 104] on h4 "Hero" at bounding box center [26, 105] width 9 height 6
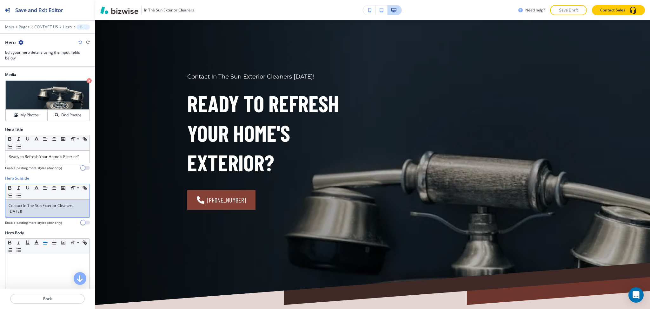
click at [23, 213] on p "Contact In The Sun Exterior Cleaners [DATE]!" at bounding box center [48, 208] width 78 height 11
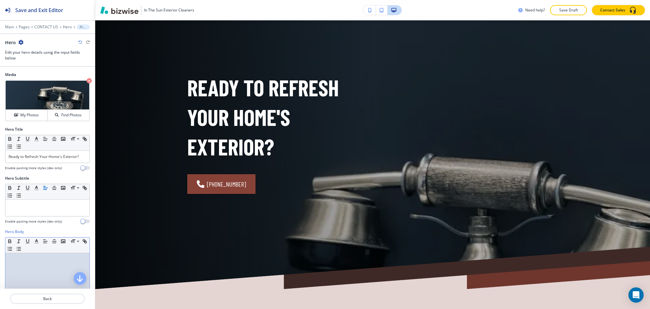
click at [33, 267] on div at bounding box center [47, 294] width 84 height 83
paste div
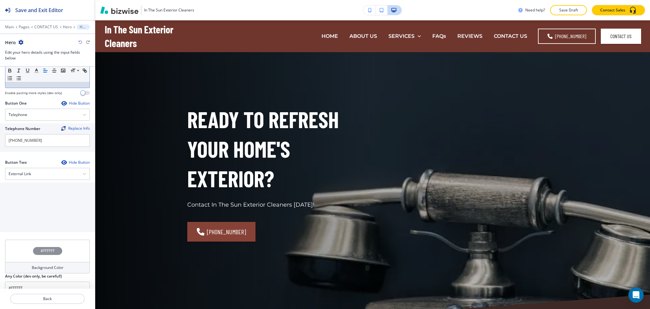
scroll to position [258, 0]
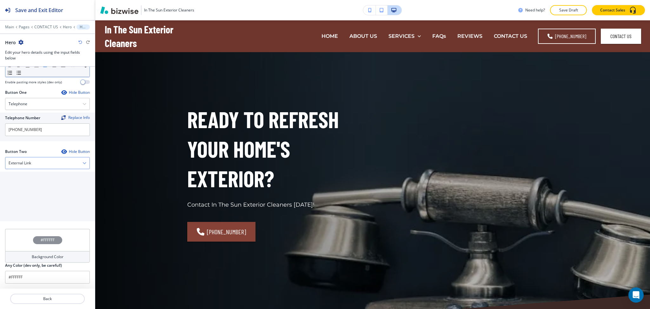
click at [31, 157] on div "External Link Telephone External Link Social Media Email File Sharing Internal …" at bounding box center [47, 163] width 85 height 12
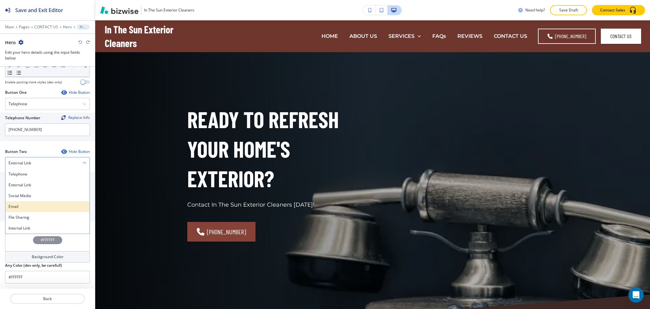
click at [20, 205] on h4 "Email" at bounding box center [48, 207] width 78 height 6
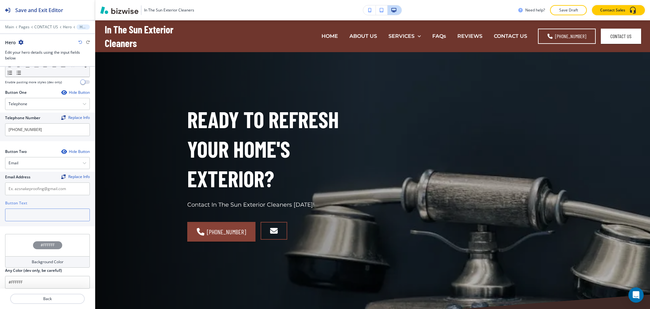
click at [27, 215] on input "text" at bounding box center [47, 214] width 85 height 13
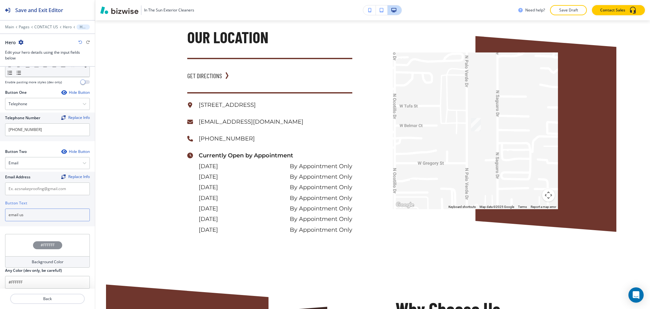
scroll to position [1095, 0]
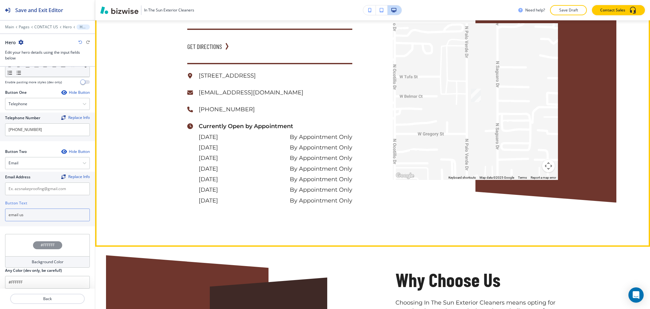
type input "email us"
drag, startPoint x: 285, startPoint y: 91, endPoint x: 191, endPoint y: 92, distance: 94.3
click at [191, 92] on div "[EMAIL_ADDRESS][DOMAIN_NAME]" at bounding box center [269, 92] width 165 height 10
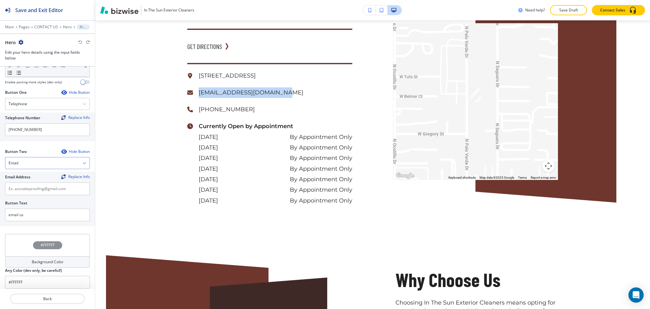
copy p "[EMAIL_ADDRESS][DOMAIN_NAME]"
click at [32, 184] on input "text" at bounding box center [47, 188] width 85 height 13
paste input "[EMAIL_ADDRESS][DOMAIN_NAME]"
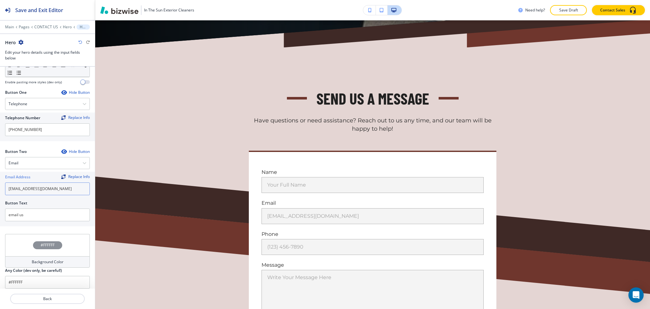
scroll to position [0, 0]
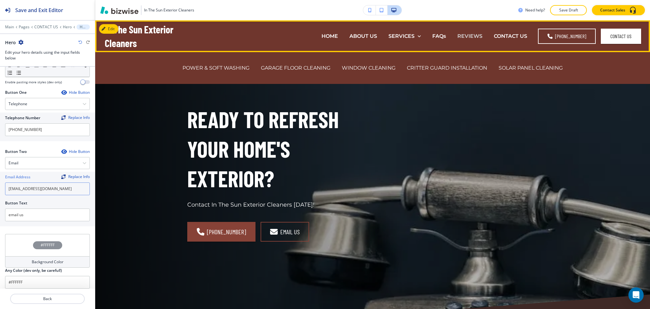
type input "[EMAIL_ADDRESS][DOMAIN_NAME]"
click at [476, 37] on p "REVIEWS" at bounding box center [470, 35] width 25 height 7
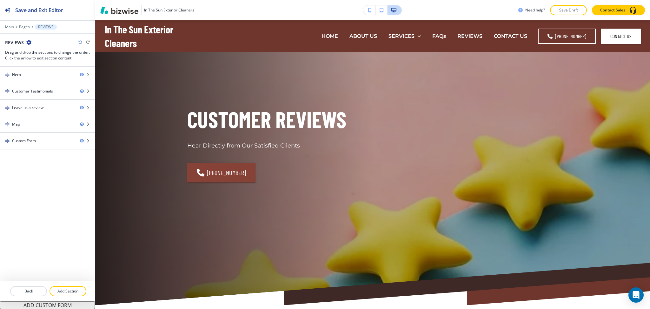
scroll to position [2, 0]
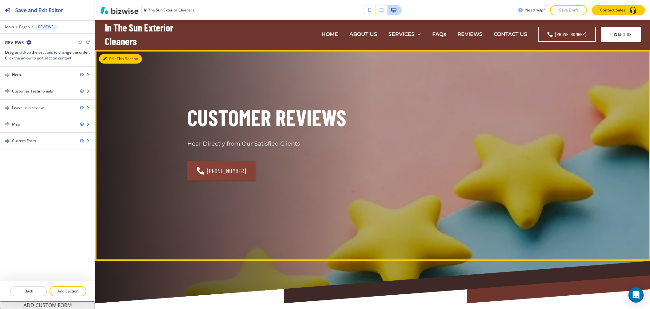
click at [103, 57] on icon "button" at bounding box center [105, 59] width 4 height 4
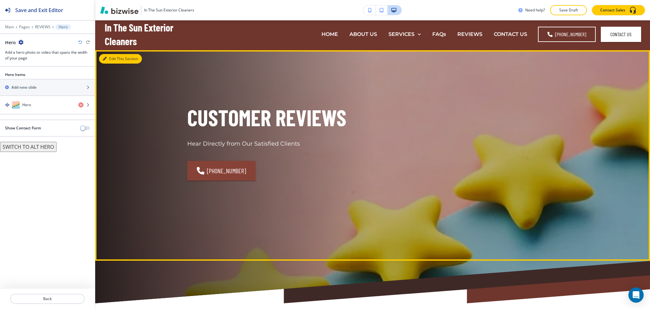
scroll to position [32, 0]
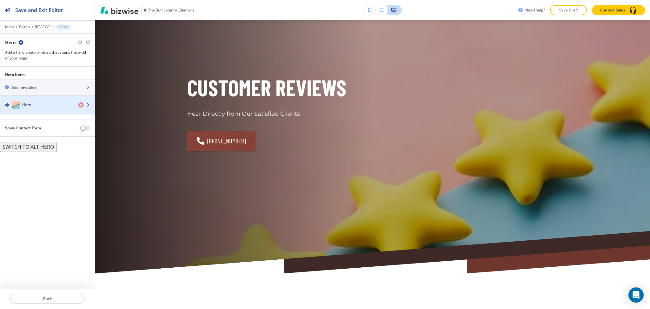
click at [40, 110] on div "button" at bounding box center [47, 111] width 95 height 5
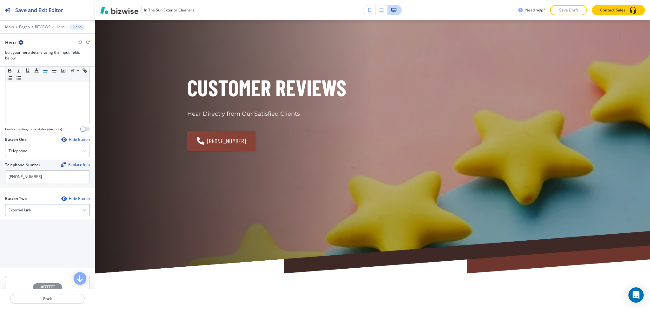
click at [40, 213] on div "External Link" at bounding box center [47, 209] width 84 height 11
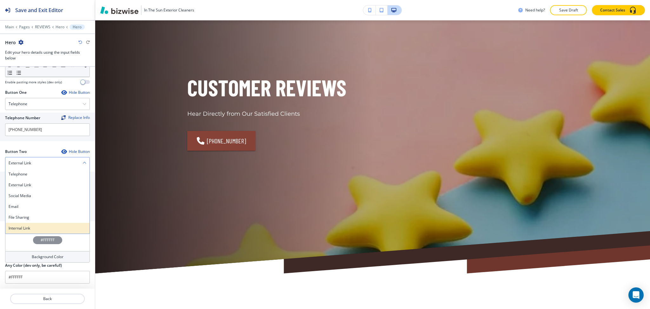
click at [30, 225] on h4 "Internal Link" at bounding box center [48, 228] width 78 height 6
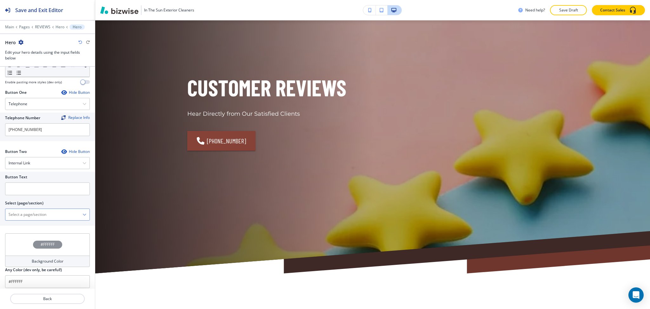
click at [29, 217] on \(page\/section\) "Manual Input" at bounding box center [43, 214] width 77 height 11
drag, startPoint x: 16, startPoint y: 215, endPoint x: 0, endPoint y: 215, distance: 16.2
click at [0, 215] on div "Button Text Select (page/section) CONTACT US Contact Us Contact Us | Hero Conta…" at bounding box center [47, 198] width 95 height 54
click at [17, 227] on h4 "Contact Us" at bounding box center [48, 226] width 78 height 6
type \(page\/section\) "Contact Us"
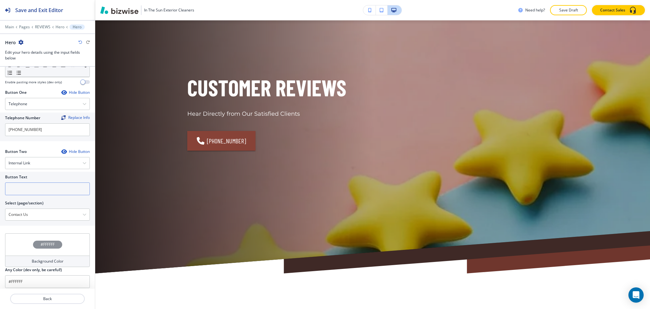
click at [18, 190] on input "text" at bounding box center [47, 188] width 85 height 13
paste input "CONTACT US"
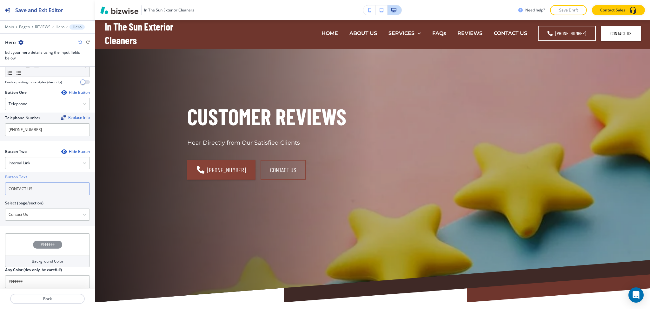
scroll to position [0, 0]
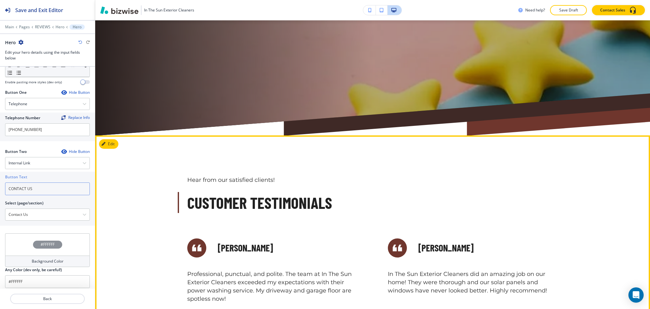
type input "CONTACT US"
click at [110, 147] on button "Edit" at bounding box center [108, 144] width 19 height 10
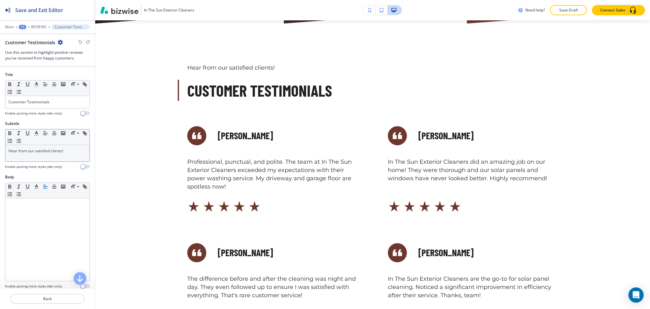
scroll to position [284, 0]
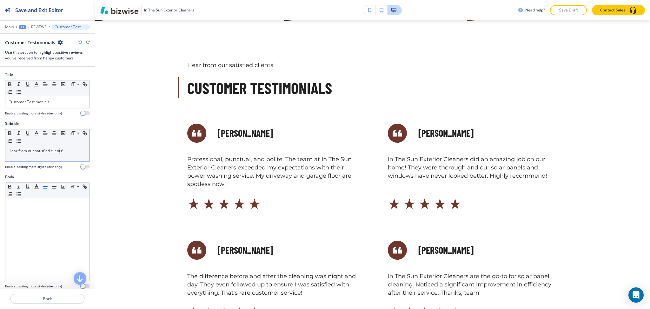
click at [60, 152] on p "Hear from our satisfied clients!" at bounding box center [48, 151] width 78 height 6
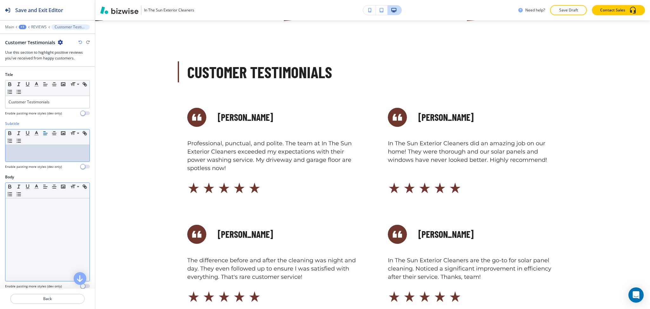
click at [62, 242] on div at bounding box center [47, 239] width 84 height 83
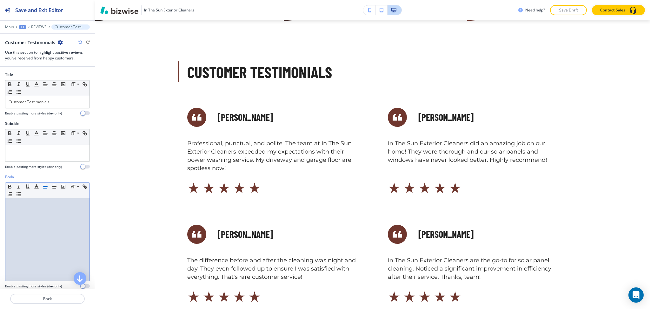
paste div
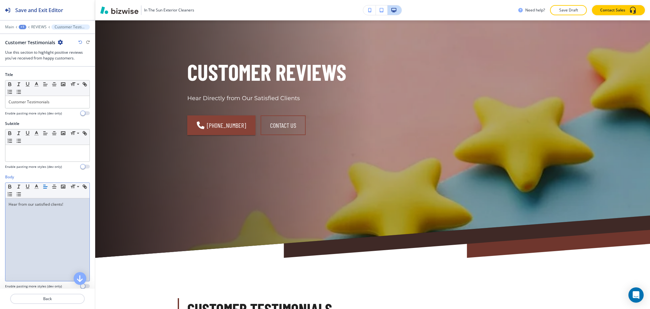
scroll to position [0, 0]
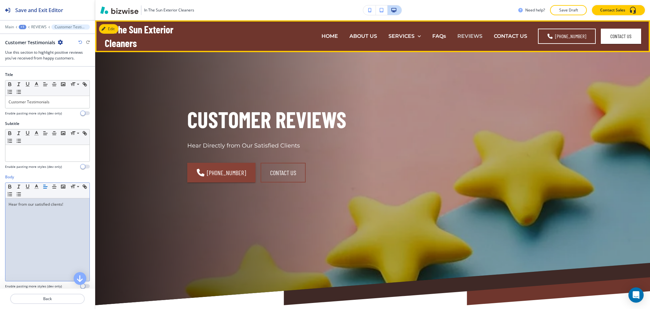
click at [475, 36] on p "REVIEWS" at bounding box center [470, 35] width 25 height 7
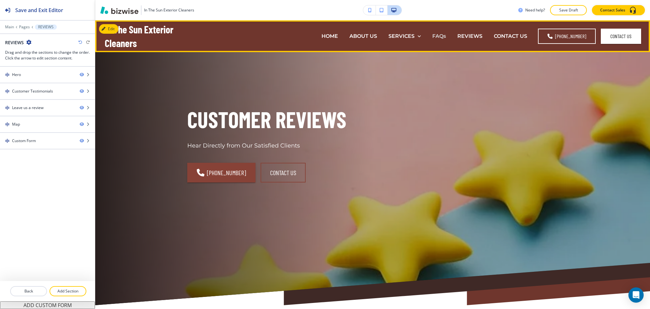
click at [438, 38] on p "FAQs" at bounding box center [439, 35] width 14 height 7
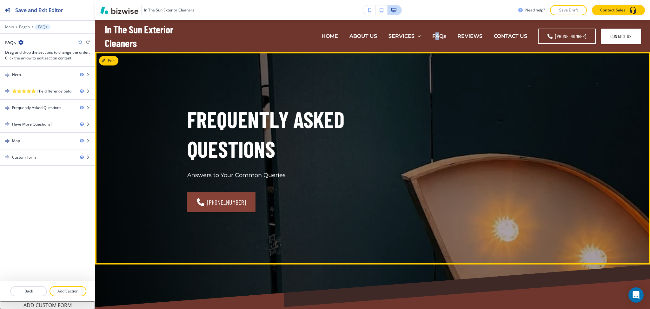
click at [103, 62] on button "Edit" at bounding box center [108, 61] width 19 height 10
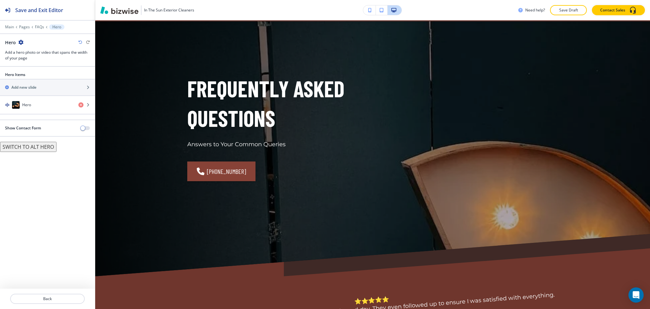
scroll to position [32, 0]
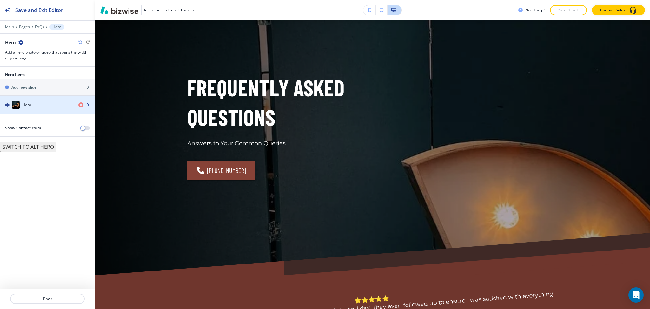
click at [38, 107] on div "Hero" at bounding box center [36, 105] width 73 height 8
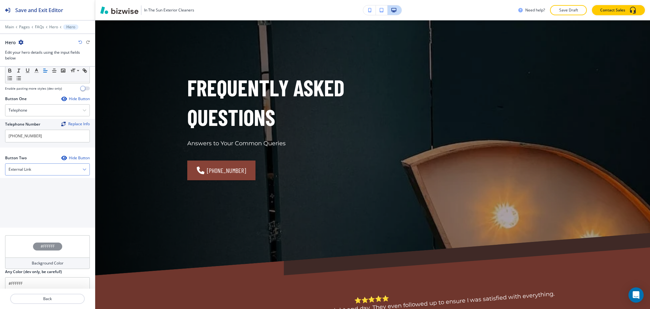
click at [42, 169] on div "External Link" at bounding box center [47, 169] width 84 height 11
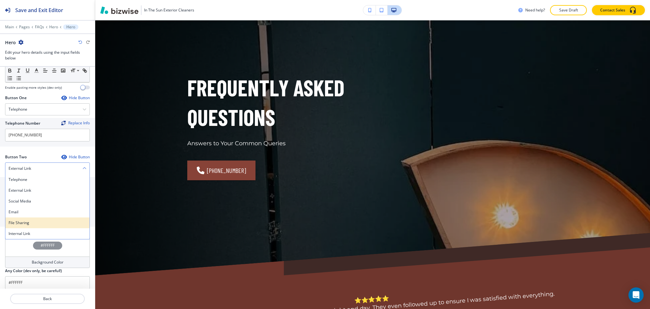
scroll to position [253, 0]
click at [36, 232] on h4 "Internal Link" at bounding box center [48, 233] width 78 height 6
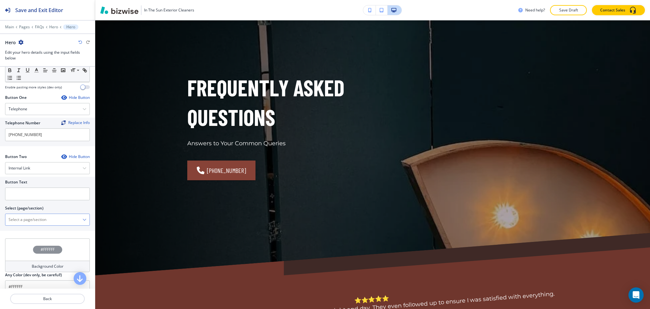
click at [32, 223] on \(page\/section\) "Manual Input" at bounding box center [43, 219] width 77 height 11
type \(page\/section\) "CONTACT US"
drag, startPoint x: 3, startPoint y: 218, endPoint x: 0, endPoint y: 218, distance: 3.5
click at [0, 218] on div "Button Text Select (page/section) CONTACT US Contact Us Contact Us | Hero Conta…" at bounding box center [47, 204] width 95 height 54
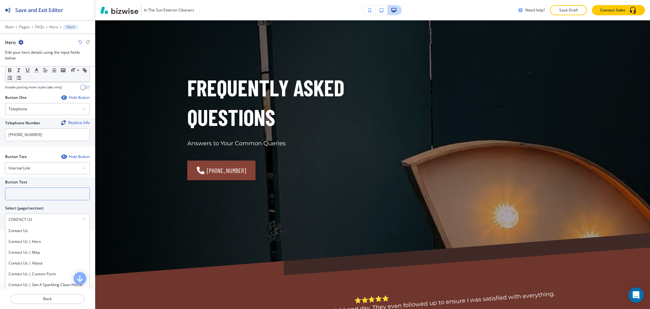
click at [12, 195] on input "text" at bounding box center [47, 193] width 85 height 13
paste input "CONTACT US"
type input "CONTACT US"
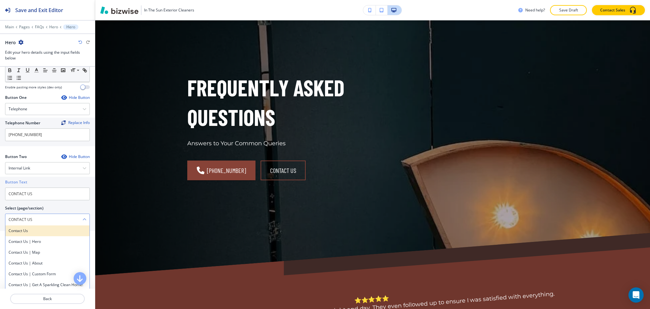
click at [18, 231] on h4 "Contact Us" at bounding box center [48, 231] width 78 height 6
type \(page\/section\) "Contact Us"
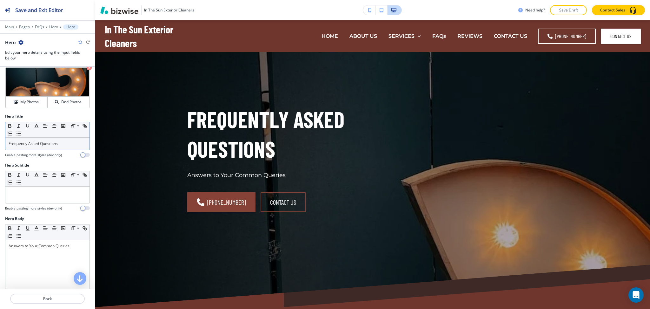
scroll to position [0, 0]
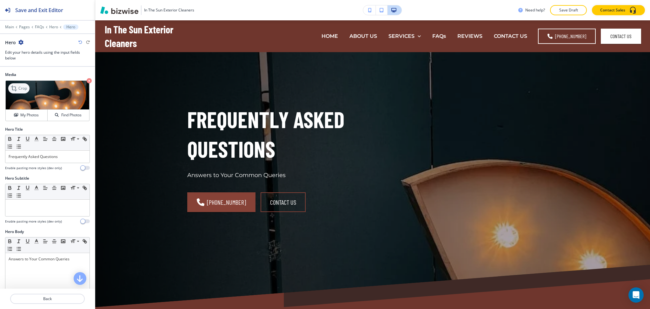
click at [18, 91] on div "Crop" at bounding box center [18, 88] width 21 height 10
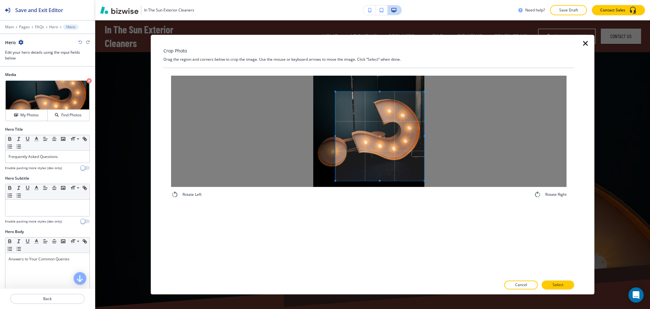
click at [406, 159] on span at bounding box center [380, 135] width 89 height 89
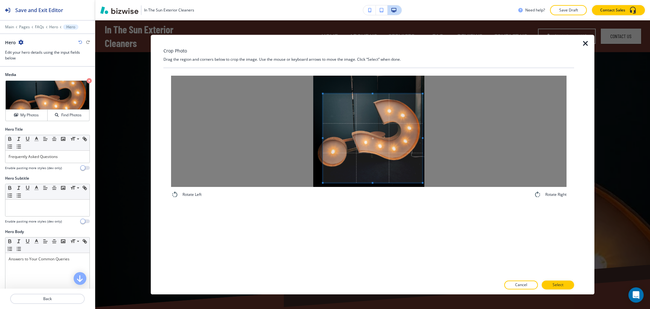
click at [288, 134] on div at bounding box center [369, 131] width 396 height 111
click at [368, 169] on span at bounding box center [368, 142] width 110 height 89
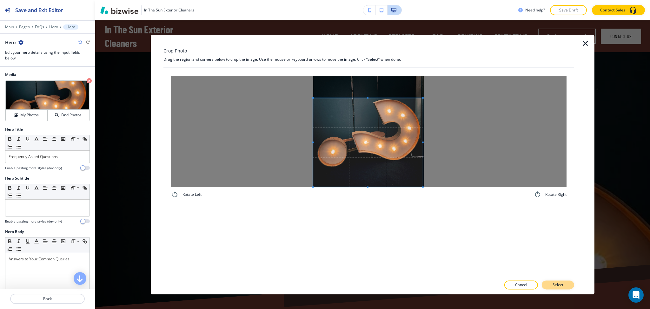
click at [558, 282] on p "Select" at bounding box center [558, 285] width 11 height 6
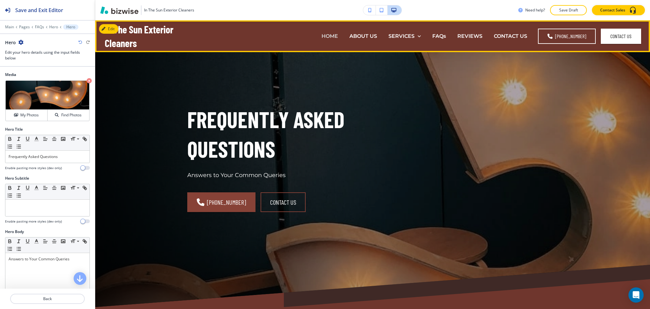
click at [332, 35] on p "HOME" at bounding box center [330, 35] width 17 height 7
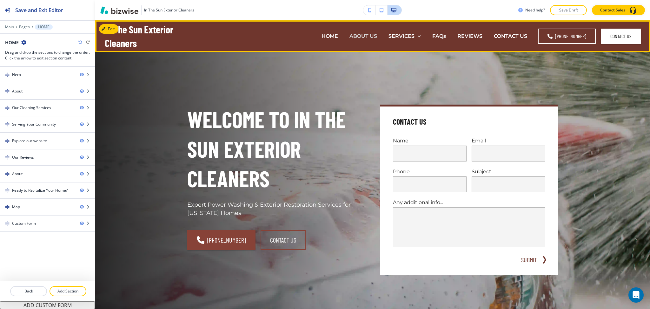
click at [369, 37] on p "ABOUT US" at bounding box center [364, 35] width 28 height 7
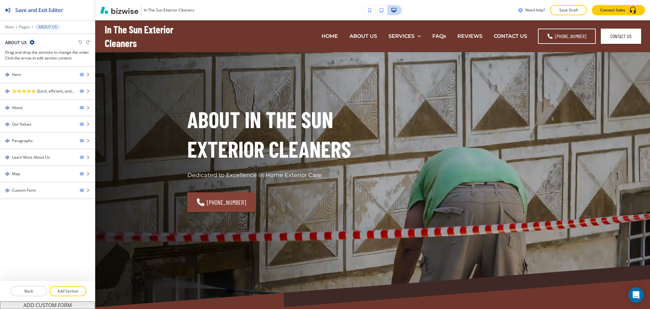
click at [93, 58] on div "ABOUT US Drag and drop the sections to change the order. Click the arrow to edi…" at bounding box center [47, 50] width 95 height 22
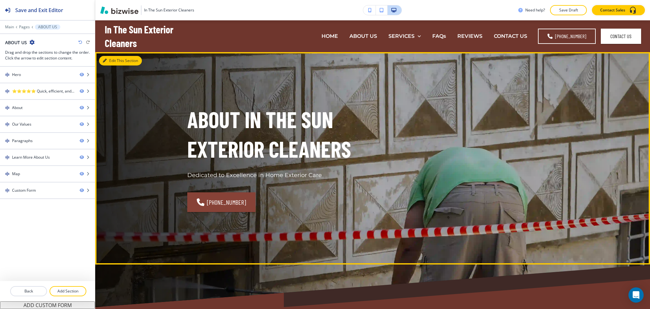
click at [111, 62] on button "Edit This Section" at bounding box center [120, 61] width 43 height 10
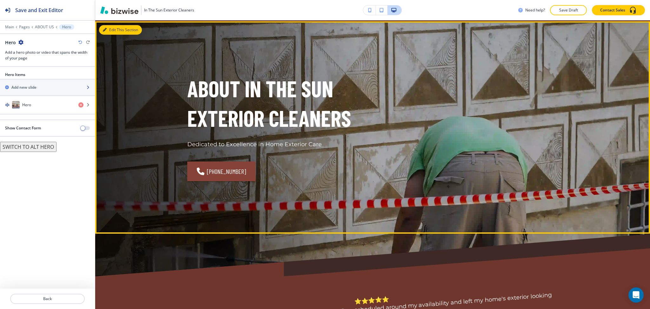
scroll to position [32, 0]
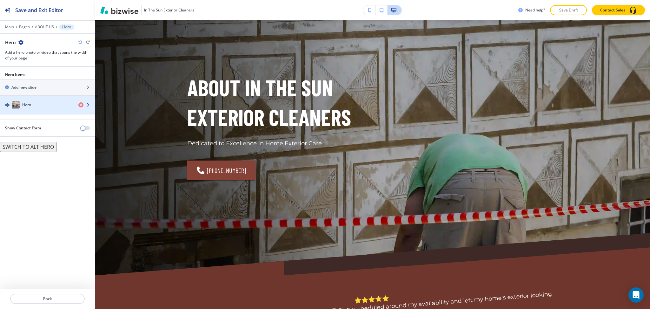
click at [43, 104] on div "Hero" at bounding box center [36, 105] width 73 height 8
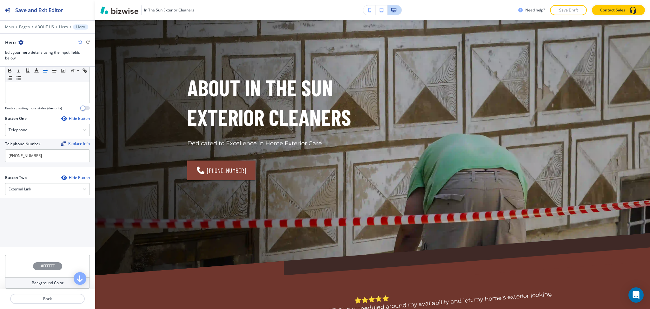
scroll to position [258, 0]
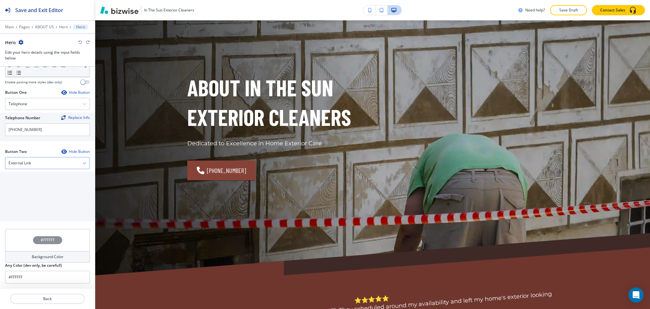
click at [45, 164] on div "External Link" at bounding box center [47, 162] width 84 height 11
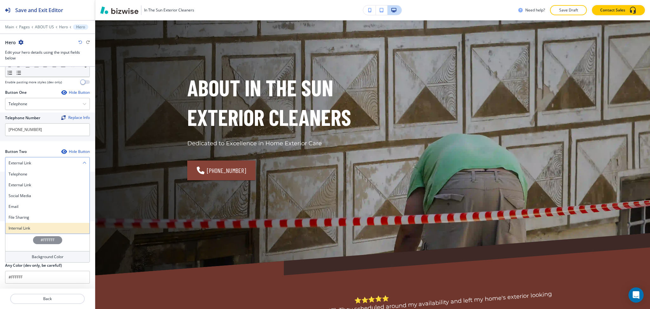
click at [33, 230] on h4 "Internal Link" at bounding box center [48, 228] width 78 height 6
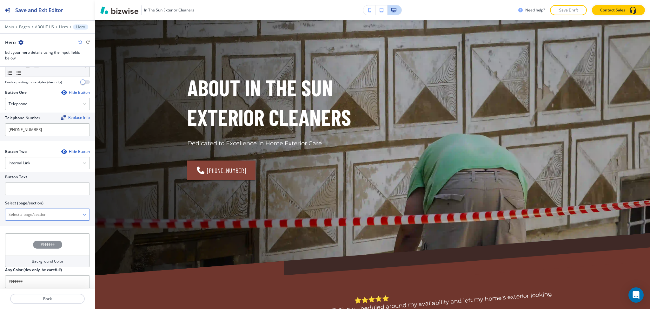
click at [33, 215] on \(page\/section\) "Manual Input" at bounding box center [43, 214] width 77 height 11
type \(page\/section\) "CONTACT US"
drag, startPoint x: 37, startPoint y: 218, endPoint x: 0, endPoint y: 211, distance: 37.7
click at [0, 211] on div "Button Text Select (page/section) CONTACT US Contact Us Contact Us | Hero Conta…" at bounding box center [47, 198] width 95 height 54
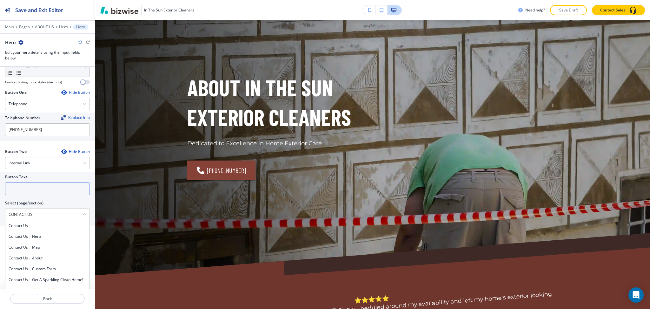
click at [20, 188] on input "text" at bounding box center [47, 188] width 85 height 13
paste input "CONTACT US"
type input "CONTACT US"
click at [23, 224] on h4 "Contact Us" at bounding box center [48, 226] width 78 height 6
type \(page\/section\) "Contact Us"
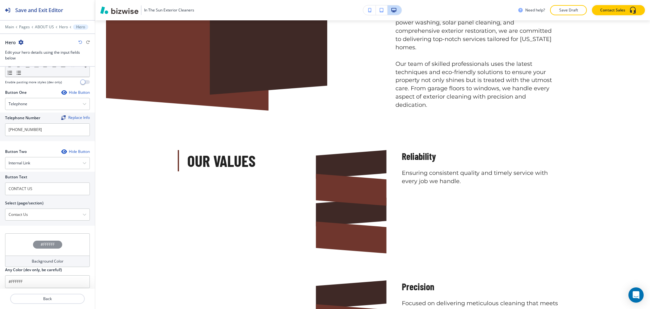
scroll to position [513, 0]
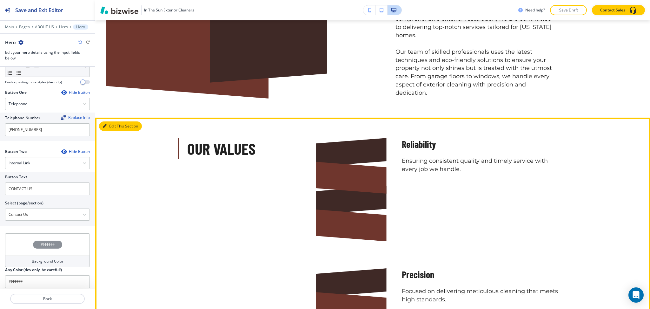
click at [111, 121] on button "Edit This Section" at bounding box center [120, 126] width 43 height 10
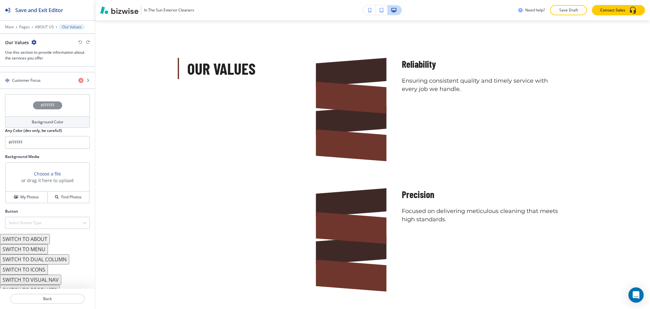
scroll to position [311, 0]
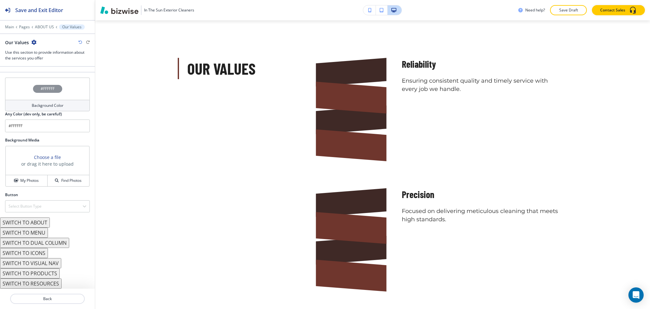
click at [36, 244] on button "SWITCH TO DUAL COLUMN" at bounding box center [34, 243] width 69 height 10
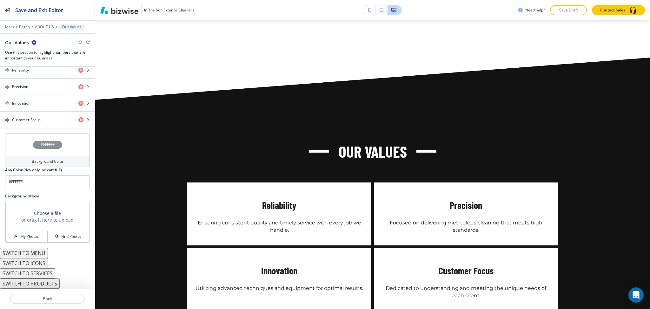
scroll to position [626, 0]
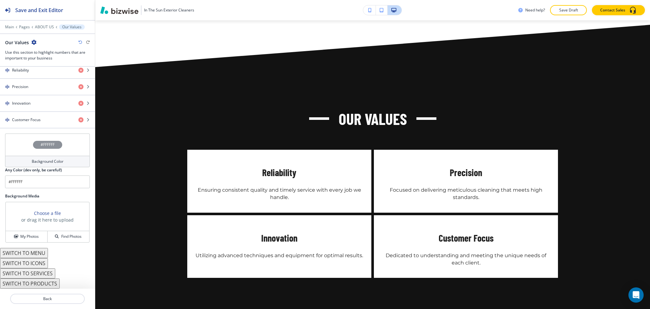
click at [43, 264] on button "SWITCH TO ICONS" at bounding box center [24, 263] width 48 height 10
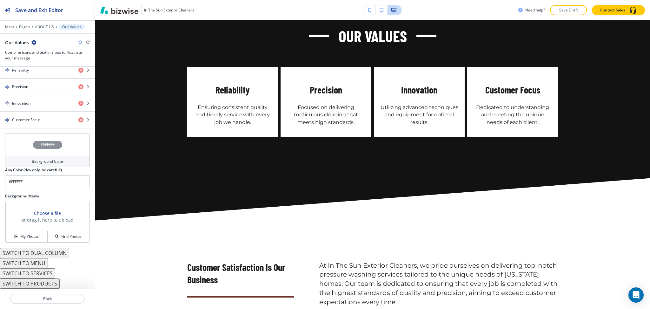
scroll to position [644, 0]
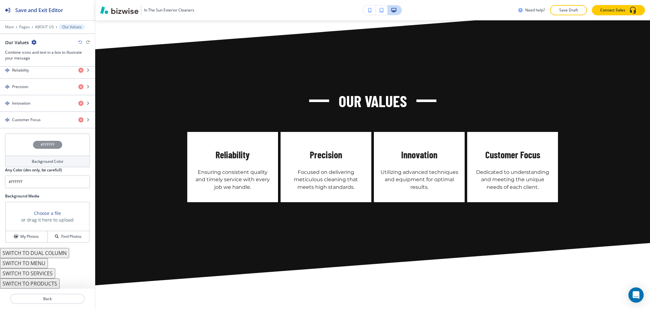
click at [44, 164] on h4 "Background Color" at bounding box center [48, 161] width 32 height 6
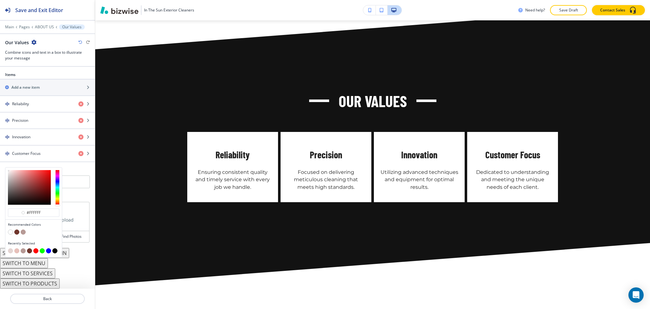
scroll to position [273, 0]
click at [17, 231] on button "button" at bounding box center [16, 231] width 5 height 5
type input "#6F362D"
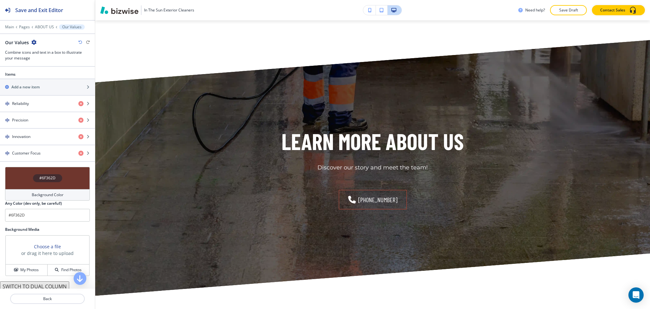
scroll to position [1059, 0]
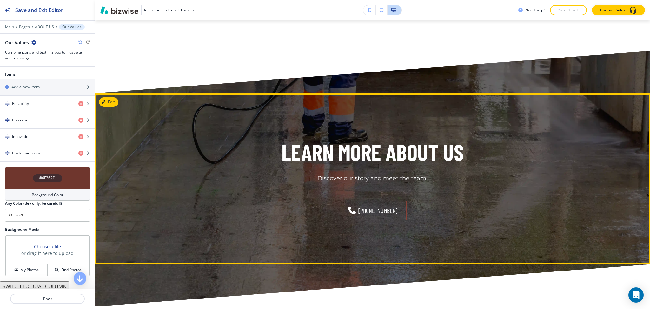
click at [110, 93] on div "Learn More About Us Discover our story and meet the team! [PHONE_NUMBER]" at bounding box center [372, 178] width 555 height 170
click at [107, 97] on button "Edit This Section" at bounding box center [120, 102] width 43 height 10
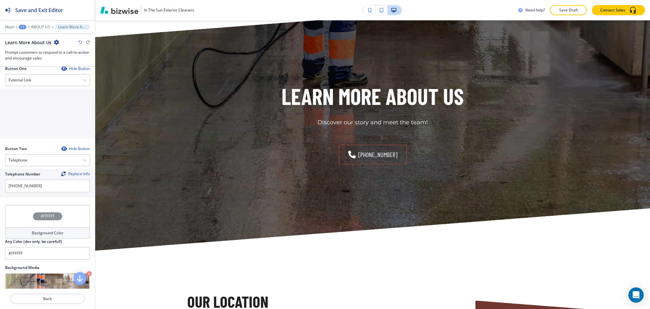
scroll to position [279, 0]
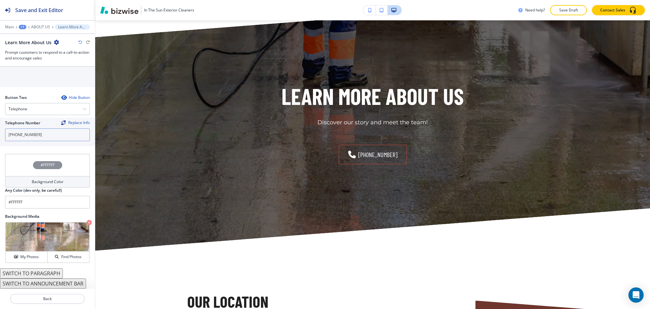
click at [45, 134] on input "[PHONE_NUMBER]" at bounding box center [47, 134] width 85 height 13
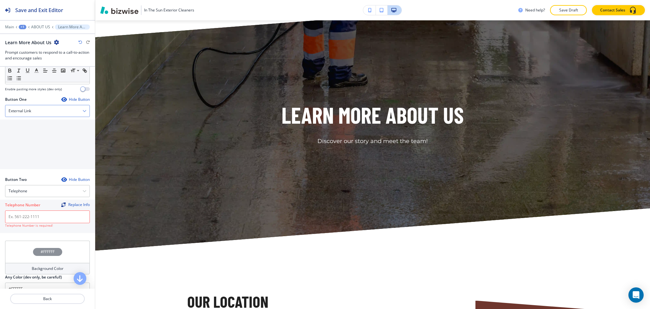
click at [24, 114] on div "External Link" at bounding box center [47, 110] width 84 height 11
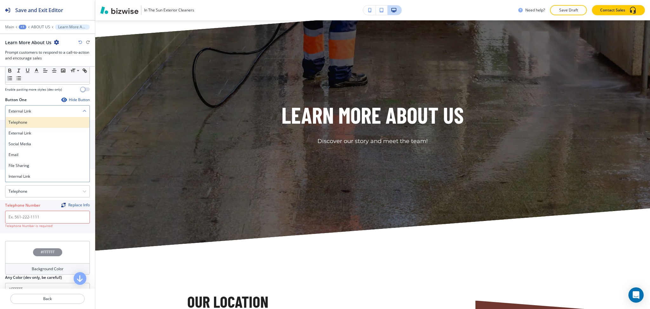
click at [26, 126] on div "Telephone" at bounding box center [47, 122] width 84 height 11
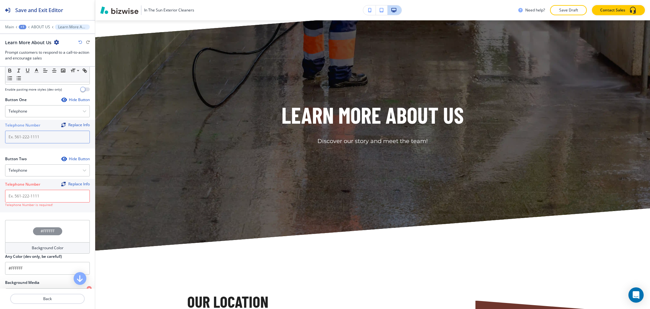
click at [29, 137] on input "text" at bounding box center [47, 137] width 85 height 13
paste input "[PHONE_NUMBER]"
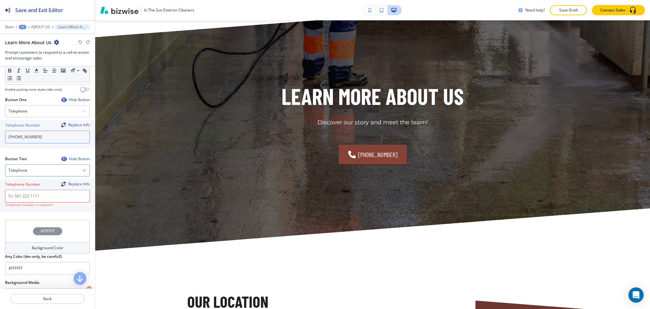
type input "[PHONE_NUMBER]"
click at [35, 171] on div "Telephone" at bounding box center [47, 169] width 84 height 11
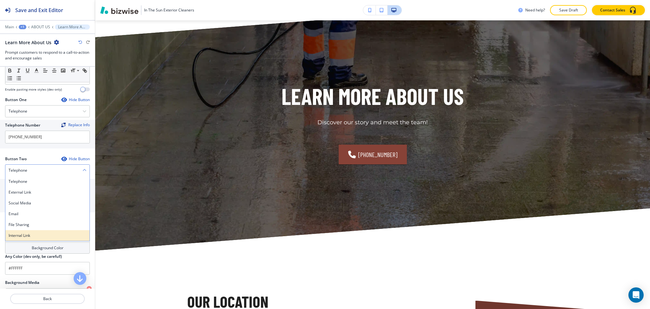
click at [28, 235] on h4 "Internal Link" at bounding box center [48, 235] width 78 height 6
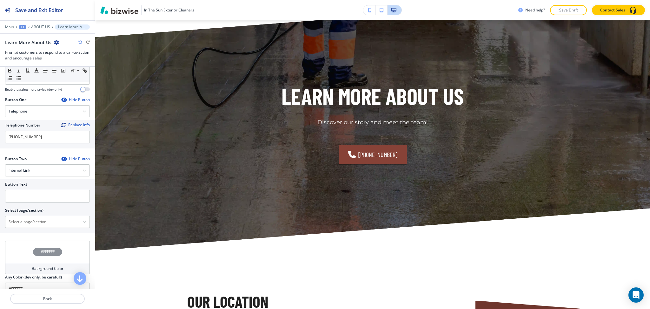
click at [30, 229] on div "Button Text Select (page/section) Home Home | Hero Home | About Home | Our Clea…" at bounding box center [47, 206] width 95 height 54
click at [30, 222] on \(page\/section\) "Manual Input" at bounding box center [43, 221] width 77 height 11
drag, startPoint x: 38, startPoint y: 220, endPoint x: 0, endPoint y: 218, distance: 38.2
click at [0, 218] on div "Button Text Select (page/section) CONTACT US Contact Us Contact Us | Hero Conta…" at bounding box center [47, 206] width 95 height 54
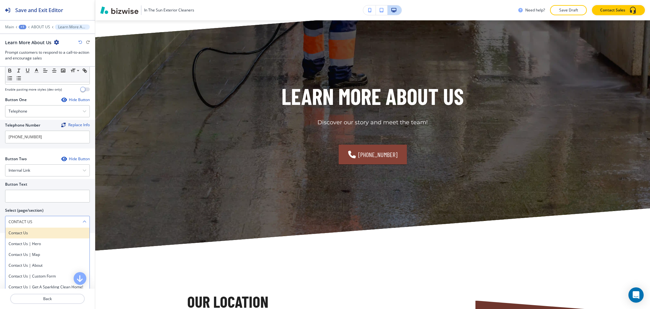
click at [16, 236] on div "Contact Us" at bounding box center [47, 232] width 84 height 11
type \(page\/section\) "Contact Us"
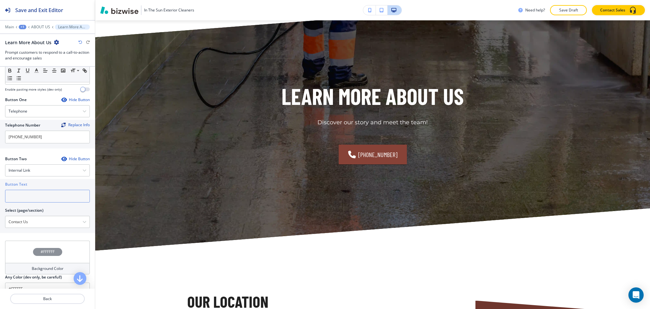
click at [20, 197] on input "text" at bounding box center [47, 196] width 85 height 13
paste input "CONTACT US"
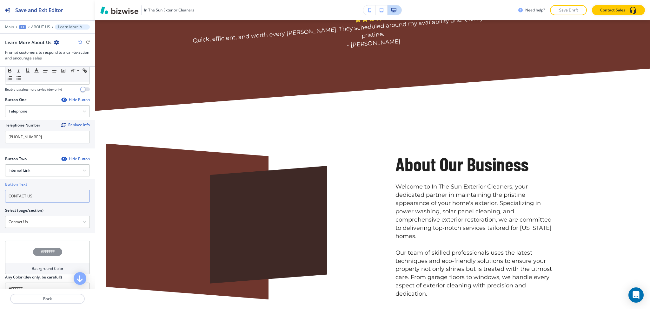
scroll to position [0, 0]
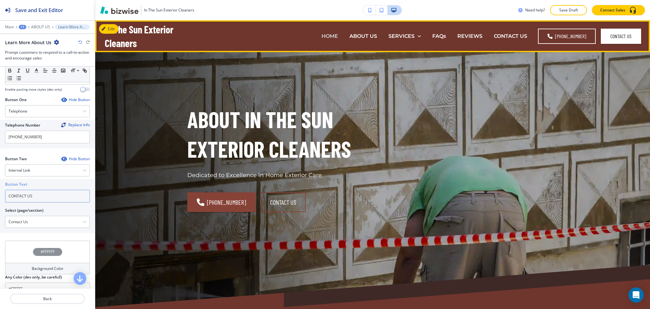
type input "CONTACT US"
click at [327, 35] on p "HOME" at bounding box center [330, 35] width 17 height 7
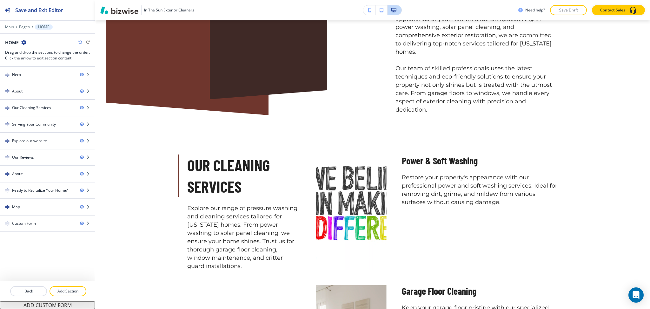
scroll to position [457, 0]
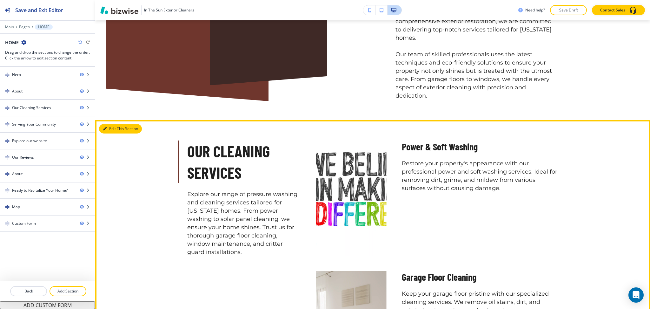
click at [113, 124] on button "Edit This Section" at bounding box center [120, 129] width 43 height 10
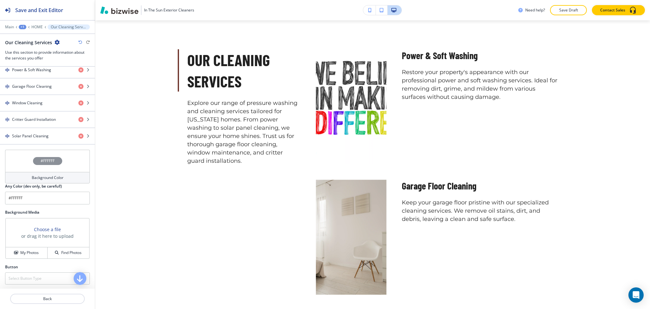
scroll to position [309, 0]
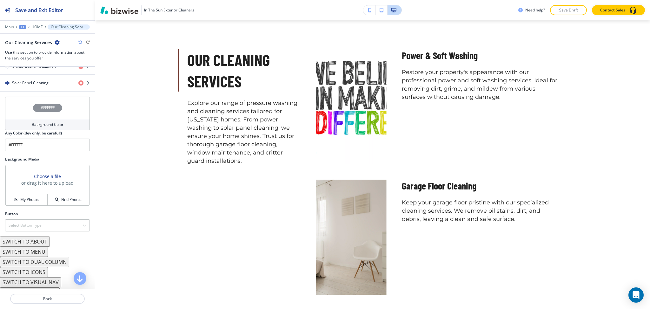
click at [36, 124] on h4 "Background Color" at bounding box center [48, 125] width 32 height 6
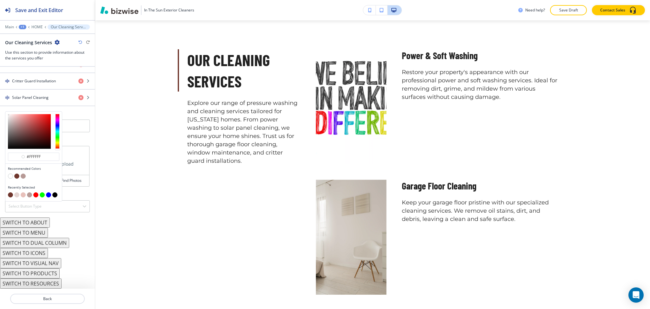
click at [18, 177] on button "button" at bounding box center [16, 175] width 5 height 5
type input "#6F362D"
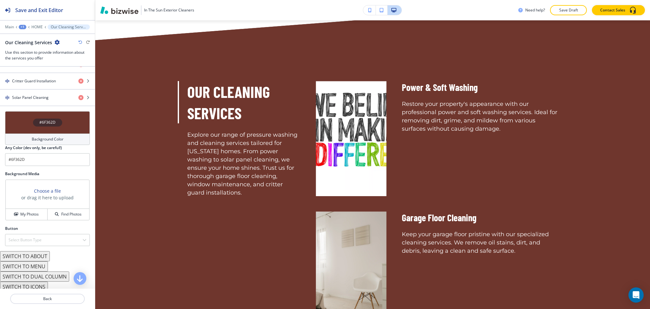
scroll to position [566, 0]
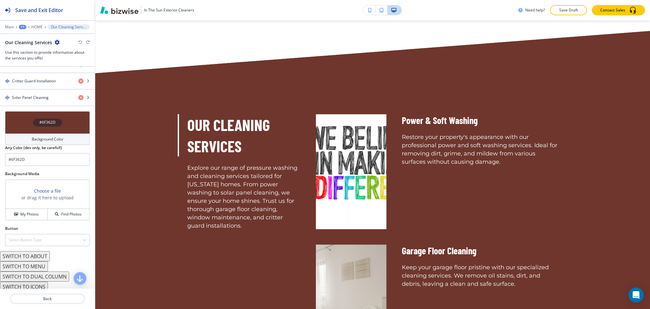
click at [47, 138] on h4 "Background Color" at bounding box center [48, 139] width 32 height 6
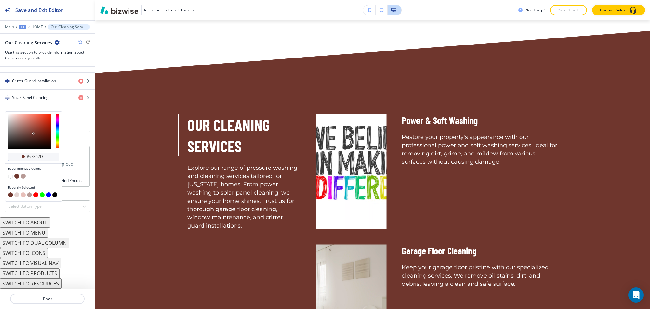
click at [46, 156] on input "#6f362d" at bounding box center [37, 156] width 22 height 5
paste input "e4d5d3"
type input "#e4d5d3"
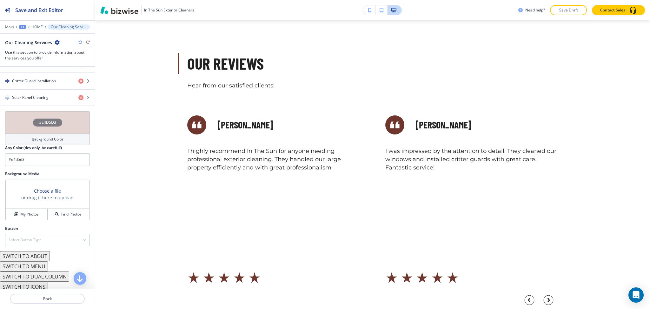
scroll to position [2254, 0]
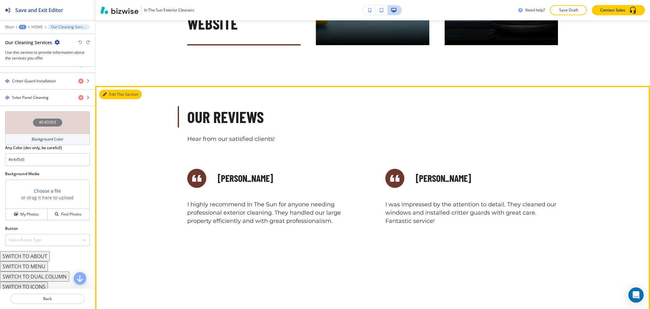
drag, startPoint x: 109, startPoint y: 85, endPoint x: 104, endPoint y: 88, distance: 6.1
click at [110, 90] on button "Edit This Section" at bounding box center [120, 95] width 43 height 10
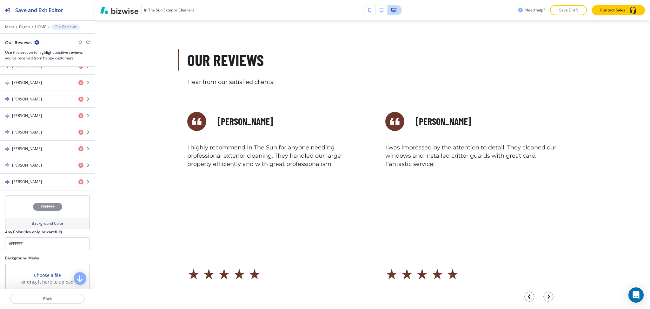
scroll to position [378, 0]
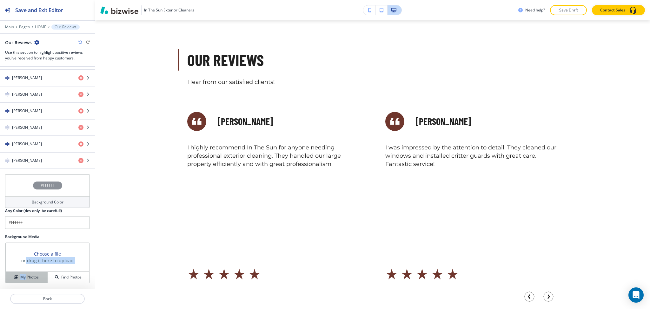
drag, startPoint x: 23, startPoint y: 270, endPoint x: 24, endPoint y: 276, distance: 5.4
click at [24, 272] on div "Choose a file or drag it here to upload My Photos Find Photos" at bounding box center [47, 262] width 84 height 41
click at [24, 277] on h4 "My Photos" at bounding box center [29, 277] width 18 height 6
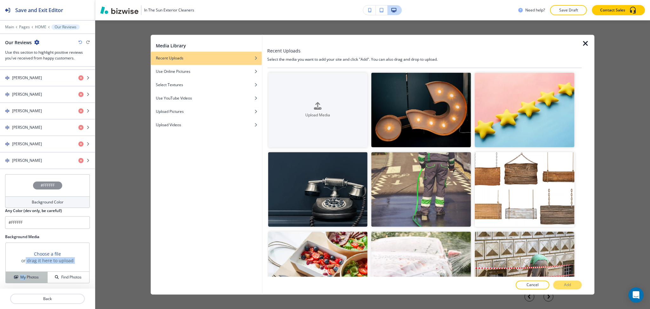
click at [36, 280] on h4 "My Photos" at bounding box center [29, 277] width 18 height 6
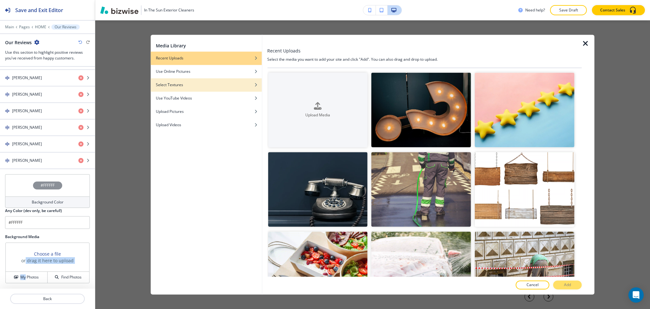
click at [177, 85] on h4 "Select Textures" at bounding box center [169, 85] width 27 height 6
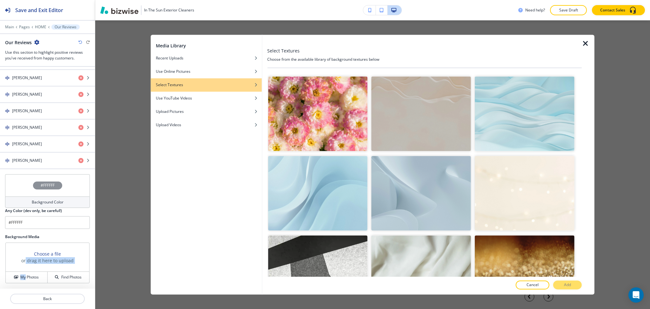
click at [441, 99] on img "button" at bounding box center [422, 113] width 100 height 75
click at [569, 284] on p "Add" at bounding box center [567, 285] width 7 height 6
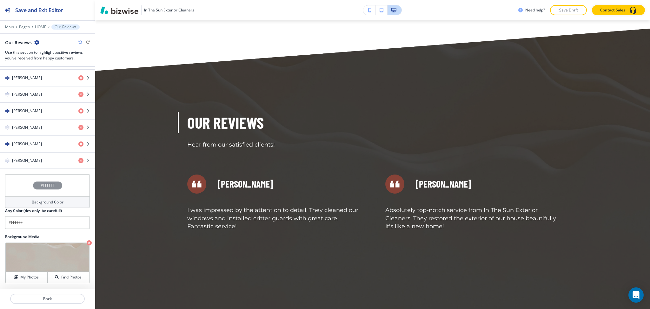
click at [43, 238] on h2 "Background Media" at bounding box center [47, 237] width 85 height 6
click at [36, 205] on div "Background Color" at bounding box center [47, 201] width 85 height 11
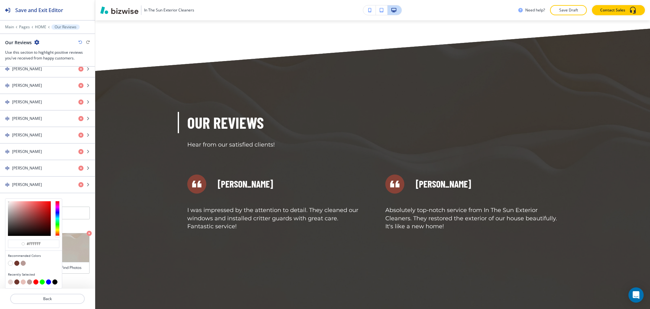
scroll to position [353, 0]
click at [16, 263] on button "button" at bounding box center [16, 262] width 5 height 5
type input "#6F362D"
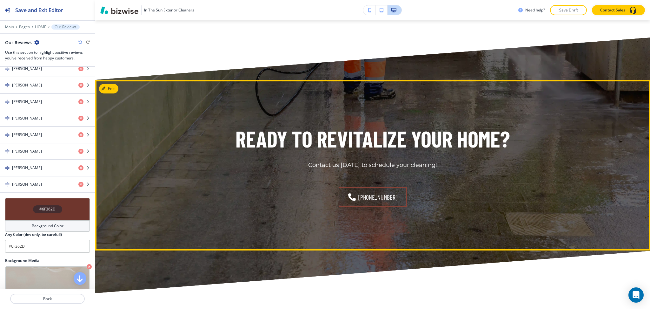
scroll to position [2918, 0]
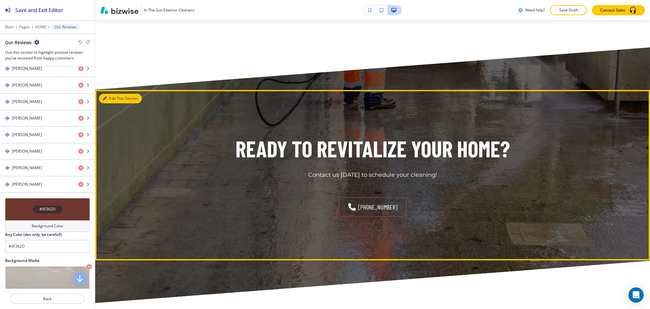
click at [105, 94] on button "Edit This Section" at bounding box center [120, 99] width 43 height 10
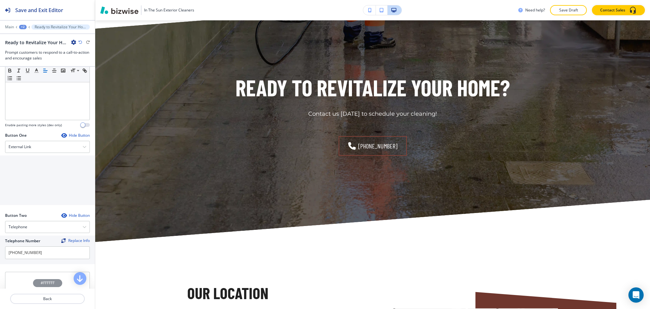
scroll to position [279, 0]
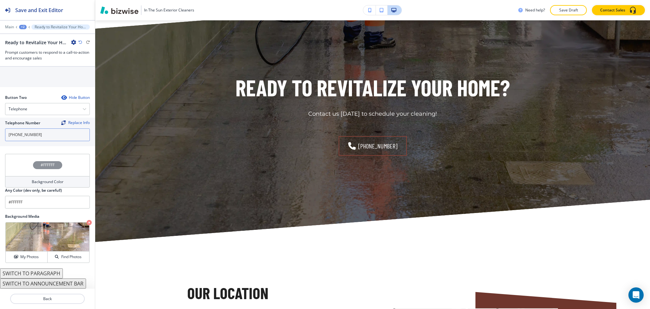
click at [45, 132] on input "[PHONE_NUMBER]" at bounding box center [47, 134] width 85 height 13
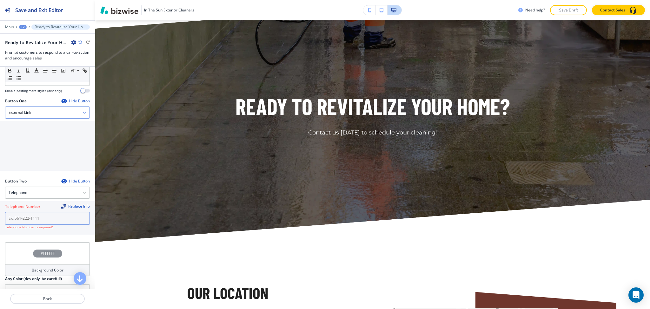
scroll to position [195, 0]
click at [17, 117] on div "External Link" at bounding box center [47, 112] width 84 height 11
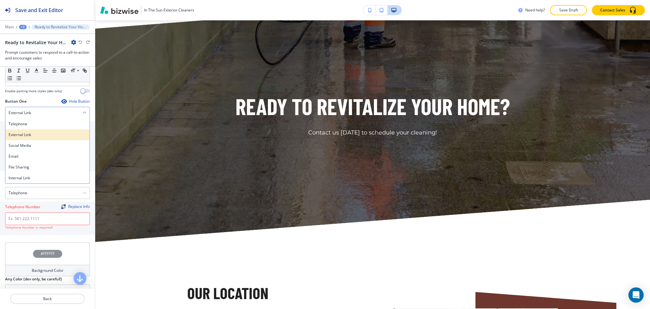
click at [25, 130] on div "External Link" at bounding box center [47, 134] width 84 height 11
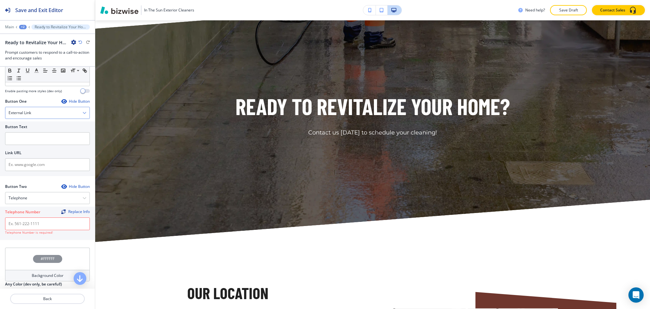
click at [22, 114] on h4 "External Link" at bounding box center [20, 113] width 23 height 6
click at [23, 126] on h4 "Telephone" at bounding box center [48, 124] width 78 height 6
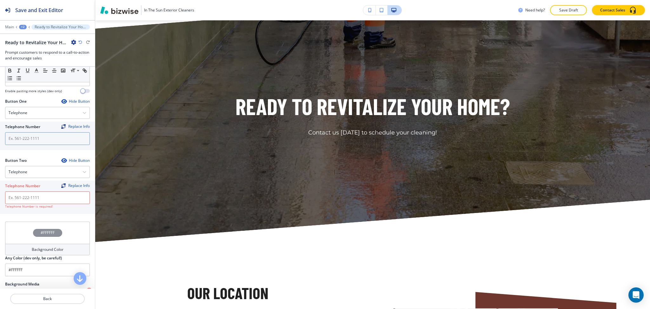
click at [31, 138] on input "text" at bounding box center [47, 138] width 85 height 13
paste input "[PHONE_NUMBER]"
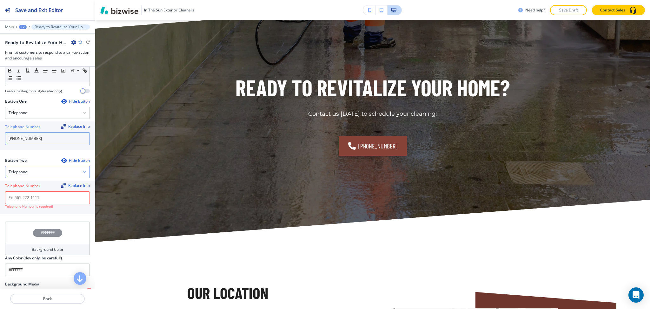
type input "[PHONE_NUMBER]"
click at [39, 168] on div "Telephone" at bounding box center [47, 171] width 84 height 11
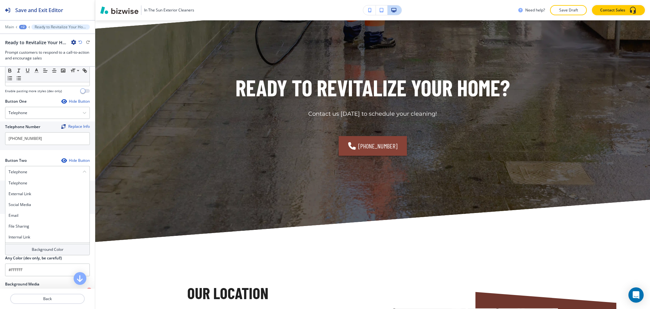
click at [36, 243] on div "#FFFFFF" at bounding box center [47, 232] width 85 height 22
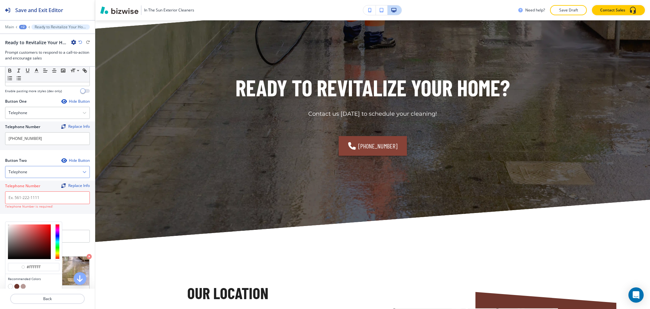
click at [29, 175] on div "Telephone" at bounding box center [47, 171] width 84 height 11
type input "#ffffff"
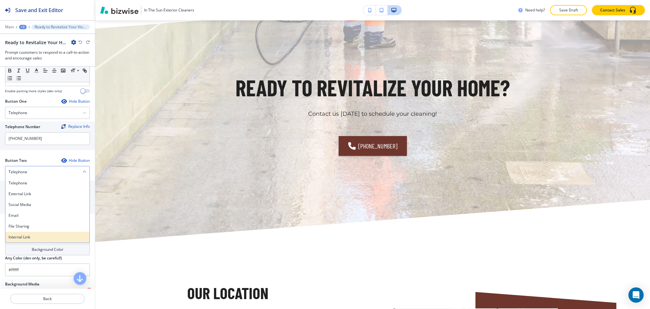
click at [30, 238] on h4 "Internal Link" at bounding box center [48, 237] width 78 height 6
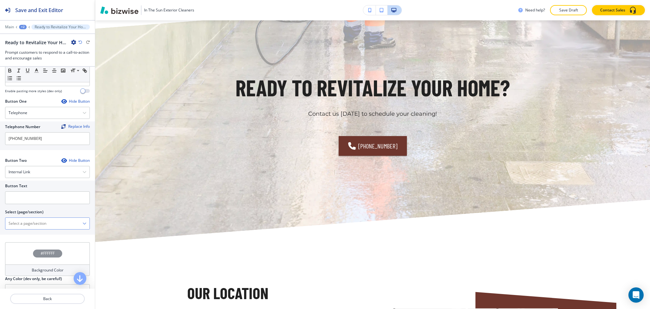
click at [31, 222] on \(page\/section\) "Manual Input" at bounding box center [43, 223] width 77 height 11
drag, startPoint x: 48, startPoint y: 225, endPoint x: 0, endPoint y: 223, distance: 47.7
click at [0, 223] on div "Button Text Select (page/section) CONTACT US Contact Us Contact Us | Hero Conta…" at bounding box center [47, 207] width 95 height 54
click at [16, 234] on h4 "Contact Us" at bounding box center [48, 234] width 78 height 6
type \(page\/section\) "Contact Us"
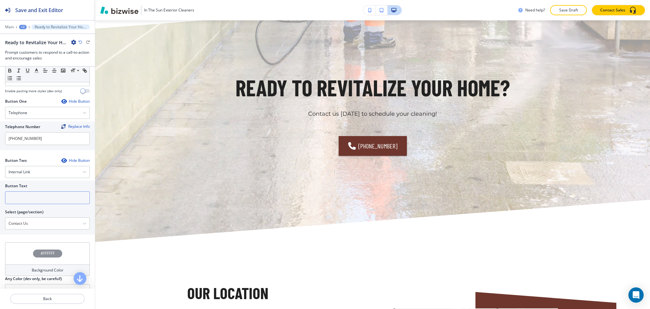
click at [16, 194] on input "text" at bounding box center [47, 197] width 85 height 13
paste input "CONTACT US"
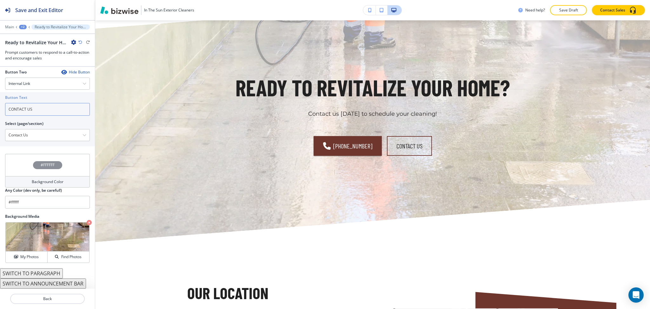
type input "CONTACT US"
click at [34, 183] on h4 "Background Color" at bounding box center [48, 182] width 32 height 6
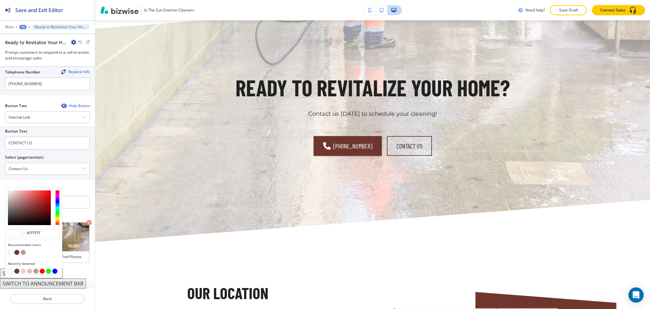
click at [17, 251] on button "button" at bounding box center [16, 252] width 5 height 5
type input "#6F362D"
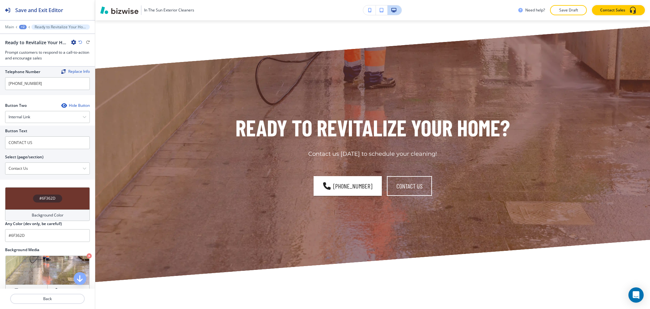
click at [53, 218] on h4 "Background Color" at bounding box center [48, 215] width 32 height 6
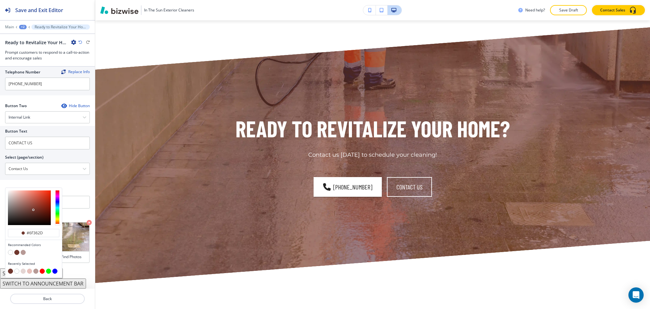
scroll to position [2938, 0]
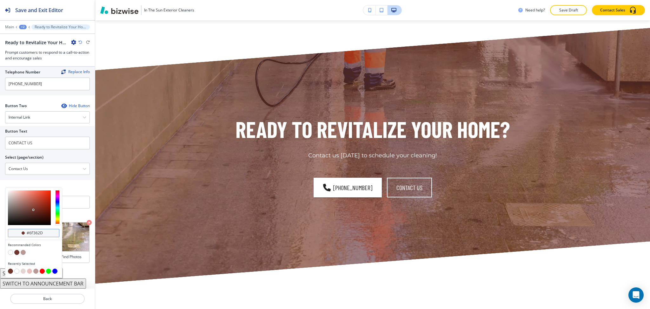
click at [47, 232] on div "#6f362d" at bounding box center [33, 233] width 51 height 8
drag, startPoint x: 44, startPoint y: 233, endPoint x: 29, endPoint y: 234, distance: 15.6
click at [29, 234] on input "#6f362d" at bounding box center [37, 232] width 22 height 5
type input "#00000"
type input "#000000"
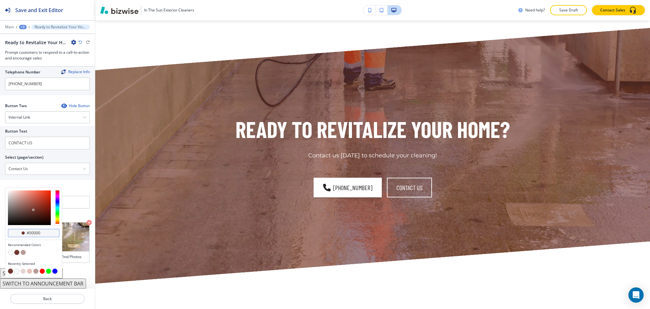
type input "#000000"
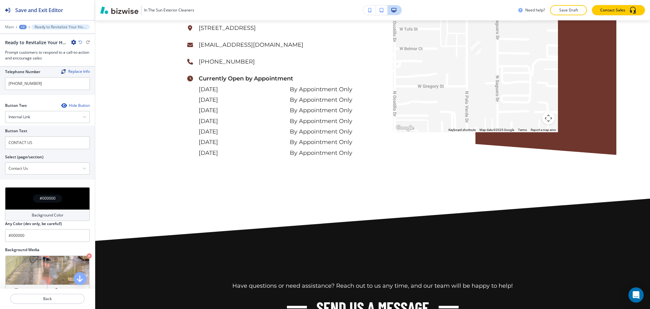
scroll to position [3437, 0]
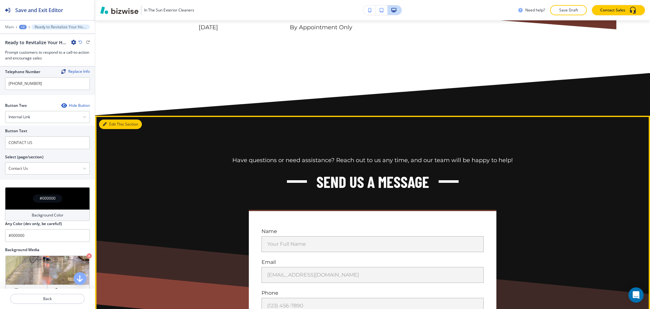
click at [108, 119] on button "Edit This Section" at bounding box center [120, 124] width 43 height 10
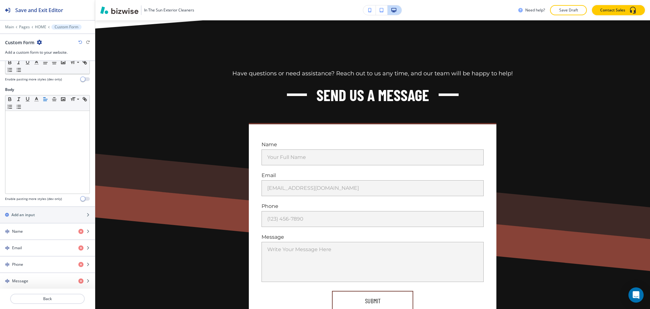
scroll to position [3746, 0]
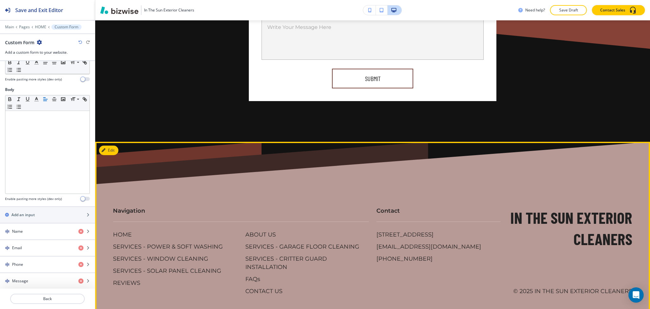
drag, startPoint x: 439, startPoint y: 246, endPoint x: 460, endPoint y: 248, distance: 21.4
click at [460, 248] on div "[STREET_ADDRESS] [EMAIL_ADDRESS][DOMAIN_NAME] [PHONE_NUMBER]" at bounding box center [439, 247] width 124 height 32
copy div "[EMAIL_ADDRESS][DOMAIN_NAME]"
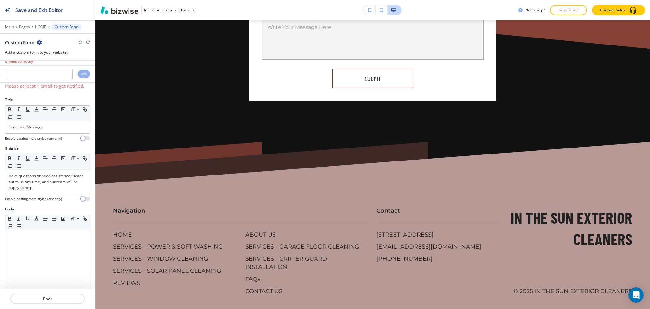
scroll to position [0, 0]
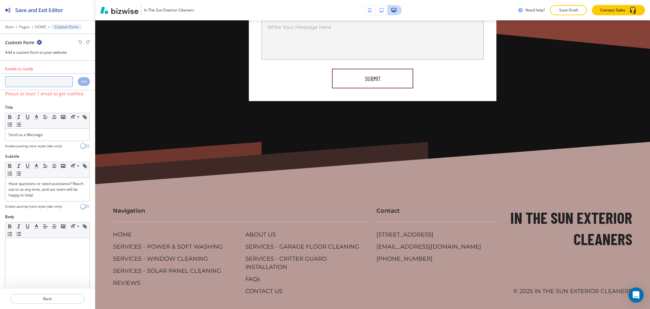
click at [32, 79] on input "text" at bounding box center [39, 81] width 68 height 11
paste input "[EMAIL_ADDRESS][DOMAIN_NAME]"
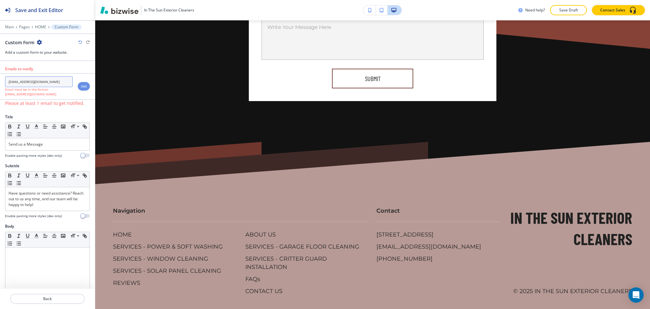
drag, startPoint x: 9, startPoint y: 83, endPoint x: 0, endPoint y: 83, distance: 8.9
click at [0, 83] on div "[EMAIL_ADDRESS][DOMAIN_NAME] Email must be in the format: [EMAIL_ADDRESS][DOMAI…" at bounding box center [36, 86] width 73 height 20
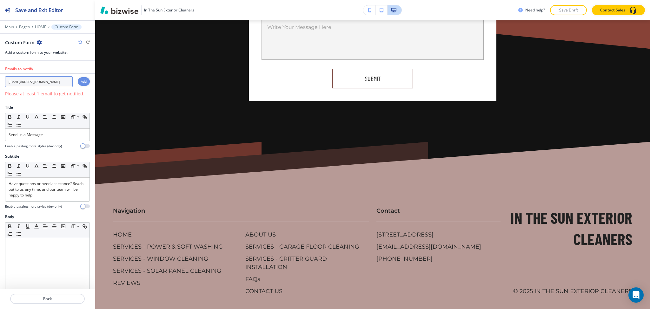
click at [59, 80] on input "[EMAIL_ADDRESS][DOMAIN_NAME]" at bounding box center [39, 81] width 68 height 11
type input "[EMAIL_ADDRESS][DOMAIN_NAME]"
click at [81, 82] on h4 "Add" at bounding box center [84, 81] width 6 height 5
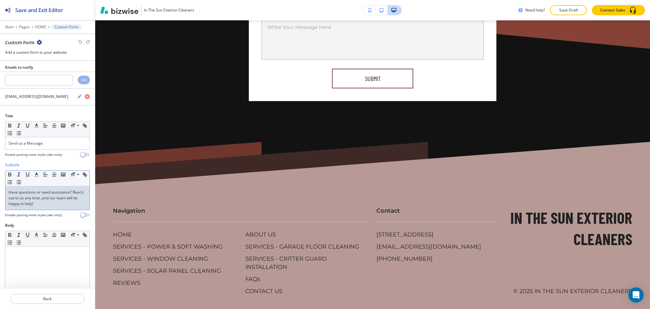
click at [65, 208] on div "Have questions or need assistance? Reach out to us any time, and our team will …" at bounding box center [47, 197] width 84 height 23
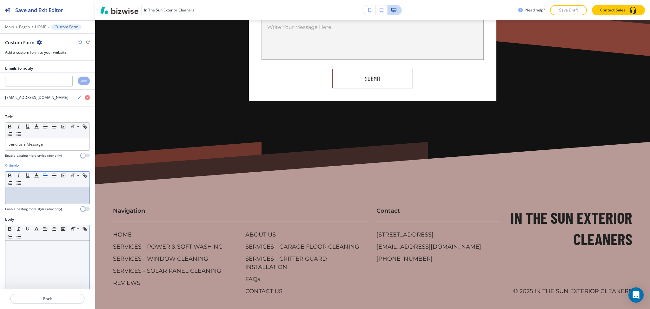
click at [50, 264] on div at bounding box center [47, 281] width 84 height 83
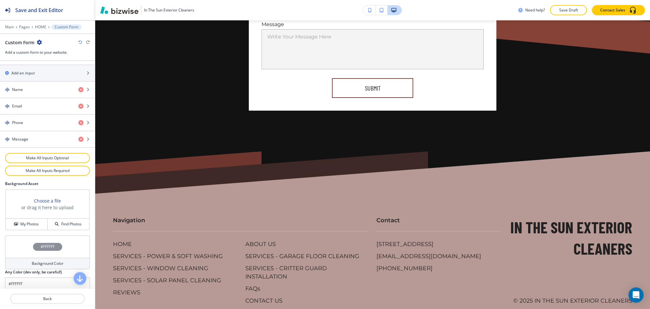
scroll to position [279, 0]
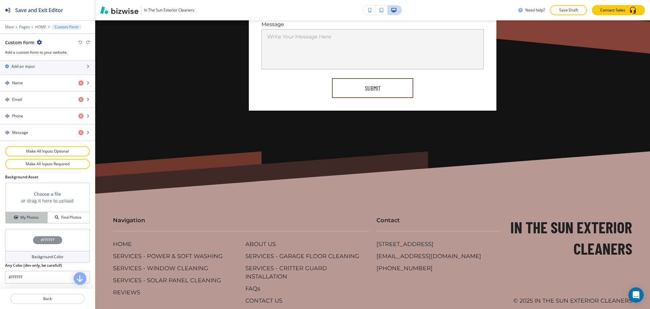
click at [27, 218] on h4 "My Photos" at bounding box center [29, 217] width 18 height 6
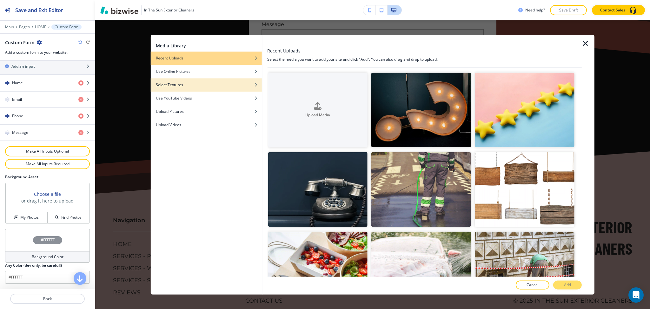
click at [207, 86] on div "Select Textures" at bounding box center [206, 85] width 111 height 6
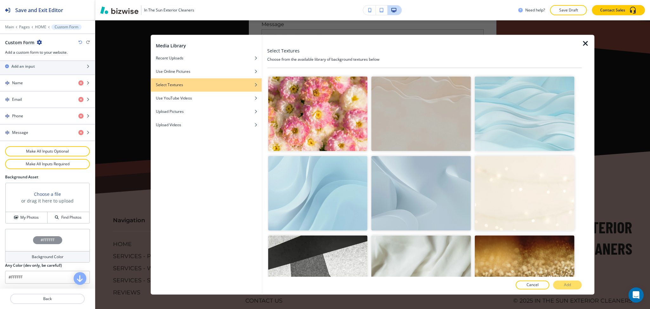
scroll to position [49, 0]
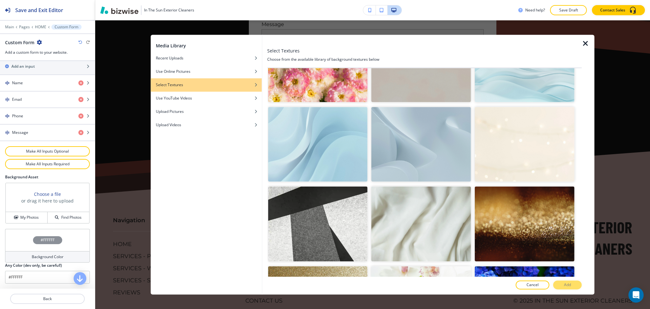
click at [409, 211] on img "button" at bounding box center [422, 223] width 100 height 75
click at [565, 285] on p "Add" at bounding box center [567, 285] width 7 height 6
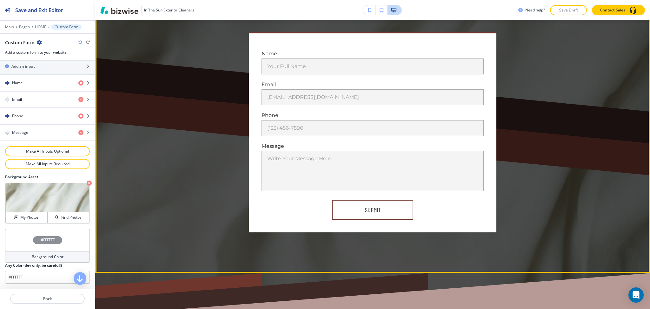
scroll to position [3624, 0]
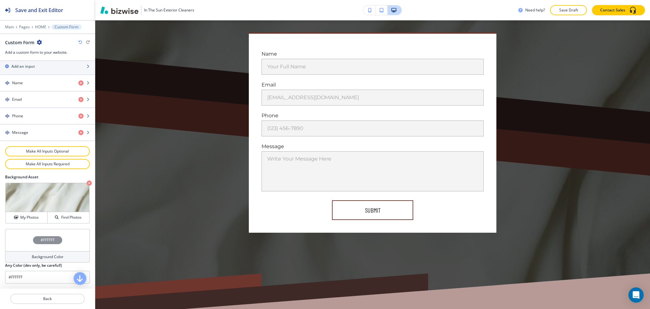
click at [53, 256] on h4 "Background Color" at bounding box center [48, 257] width 32 height 6
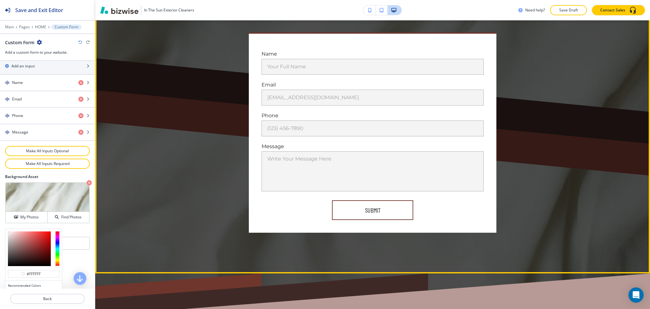
click at [150, 234] on div "Send us a Message Have questions or need assistance? Reach out to us any time, …" at bounding box center [372, 101] width 555 height 344
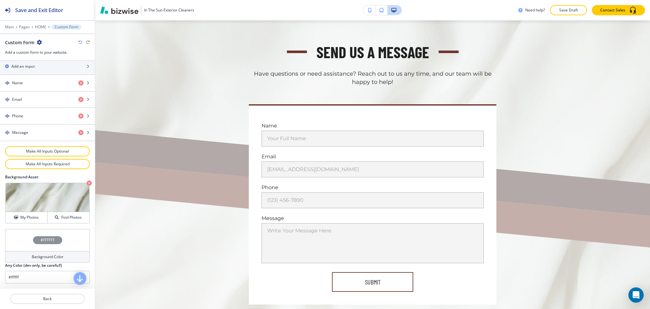
click at [33, 262] on h2 "Any Color (dev only, be careful!)" at bounding box center [33, 265] width 57 height 6
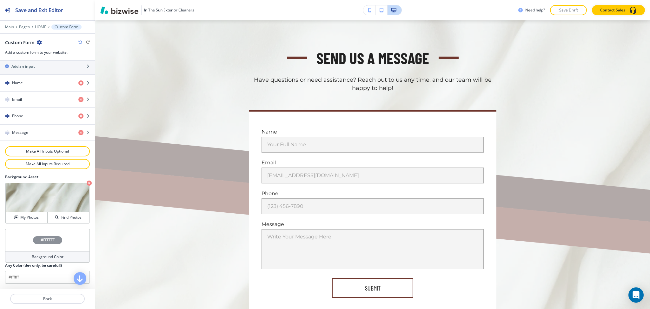
click at [33, 258] on h4 "Background Color" at bounding box center [48, 257] width 32 height 6
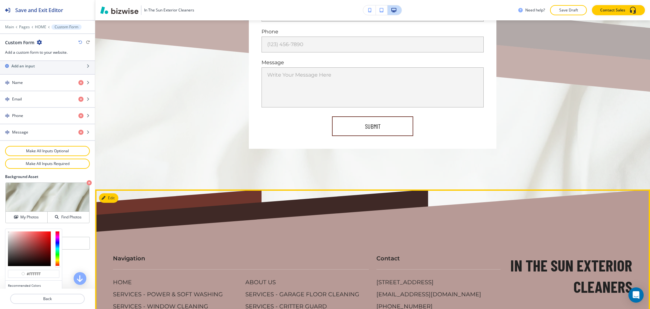
scroll to position [3708, 0]
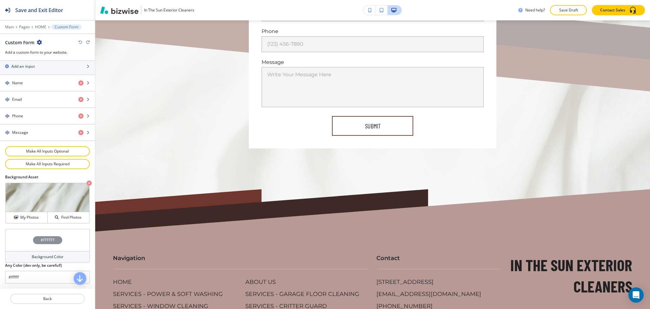
click at [69, 254] on div "Background Color" at bounding box center [47, 256] width 85 height 11
click at [53, 255] on h4 "Background Color" at bounding box center [48, 257] width 32 height 6
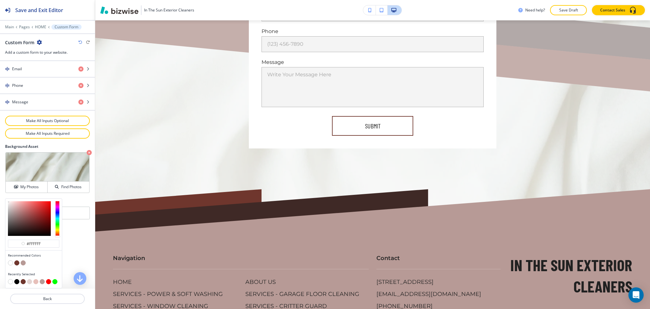
click at [15, 265] on button "button" at bounding box center [16, 262] width 5 height 5
type input "#6F362D"
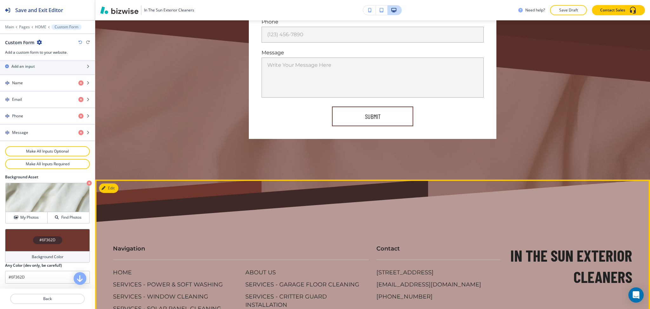
scroll to position [3755, 0]
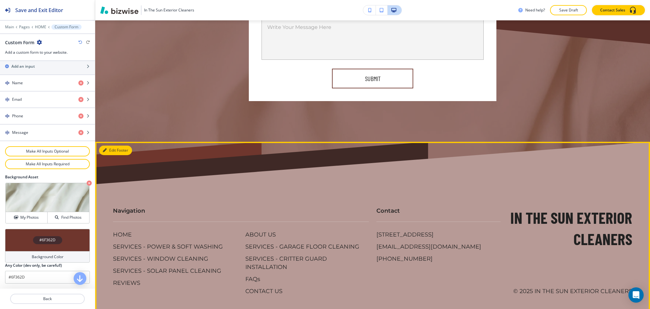
click at [115, 145] on button "Edit Footer" at bounding box center [115, 150] width 33 height 10
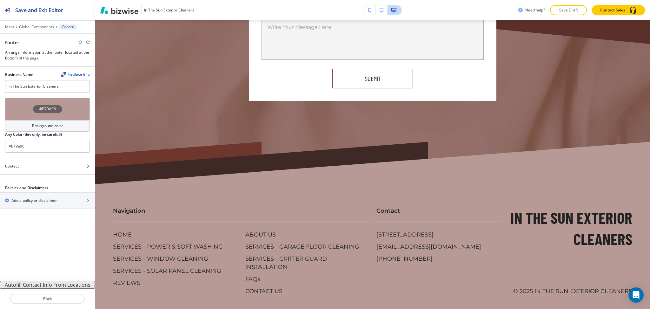
click at [72, 128] on div "Background color" at bounding box center [47, 125] width 85 height 11
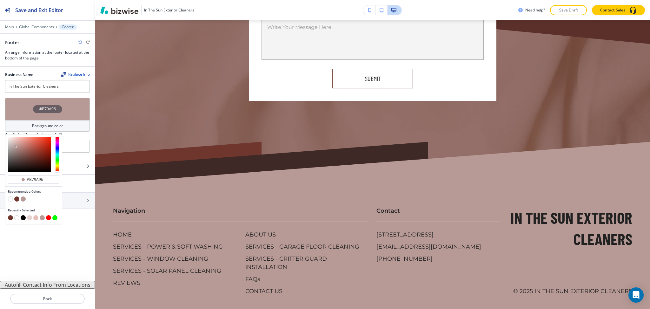
click at [15, 197] on button "button" at bounding box center [16, 198] width 5 height 5
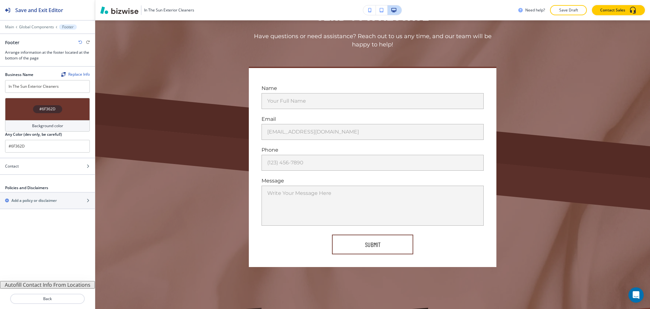
scroll to position [3645, 0]
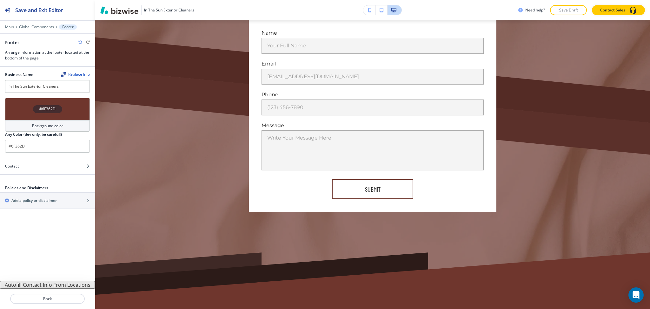
click at [43, 120] on div "Background color" at bounding box center [47, 125] width 85 height 11
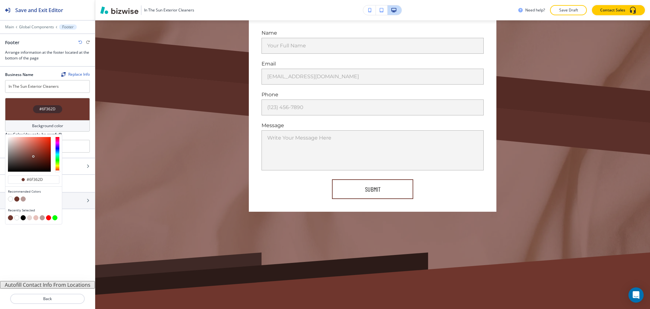
click at [22, 200] on button "button" at bounding box center [23, 198] width 5 height 5
type input "#b79a96"
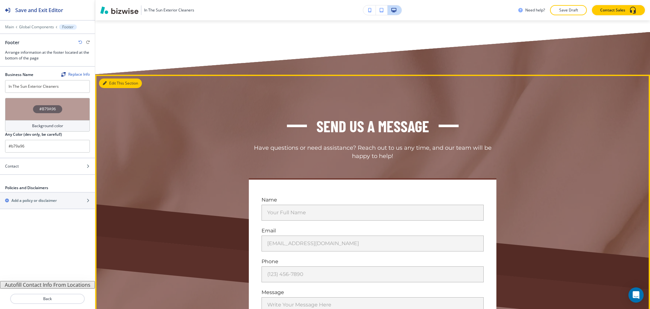
click at [112, 78] on button "Edit This Section" at bounding box center [120, 83] width 43 height 10
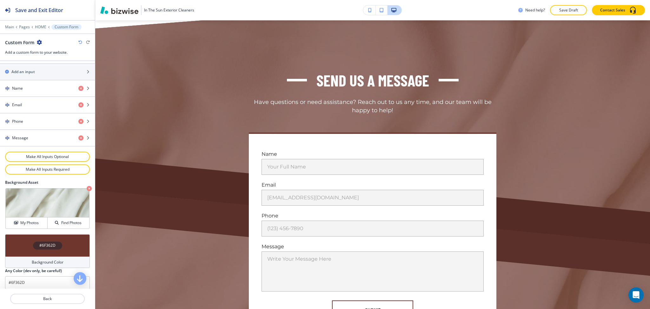
scroll to position [279, 0]
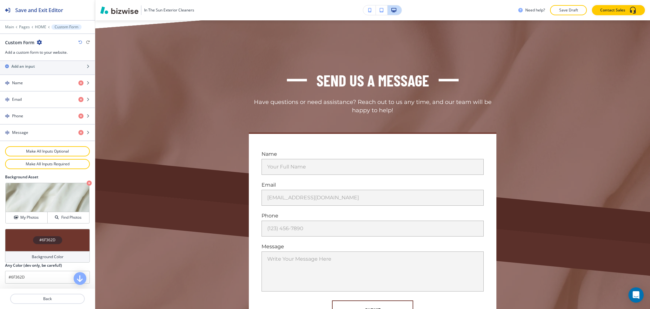
click at [58, 256] on h4 "Background Color" at bounding box center [48, 257] width 32 height 6
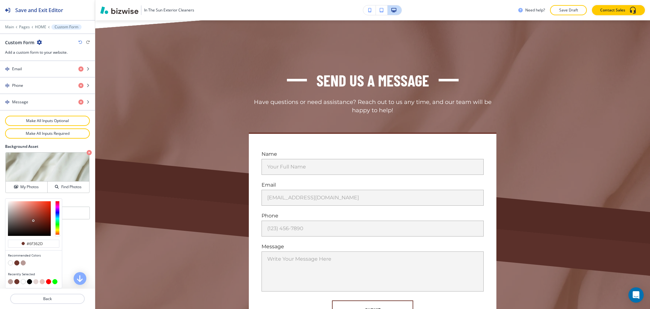
click at [23, 263] on button "button" at bounding box center [23, 262] width 5 height 5
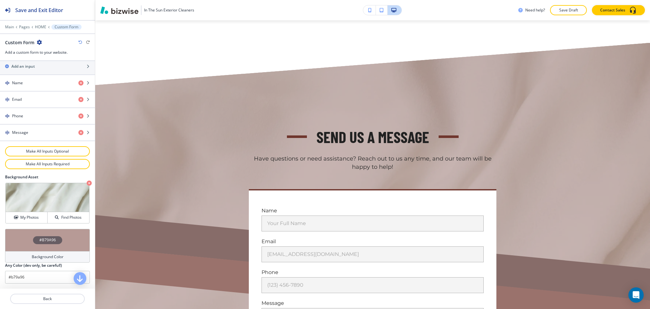
scroll to position [3462, 0]
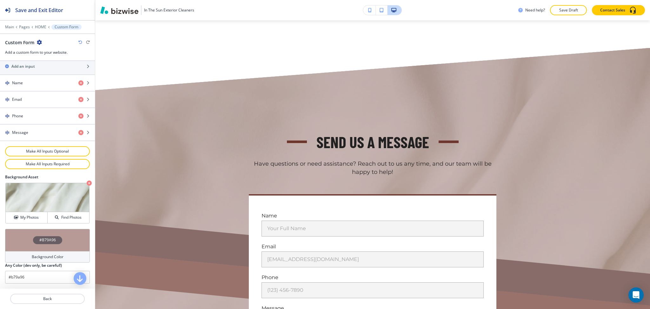
click at [41, 261] on div "Background Color" at bounding box center [47, 256] width 85 height 11
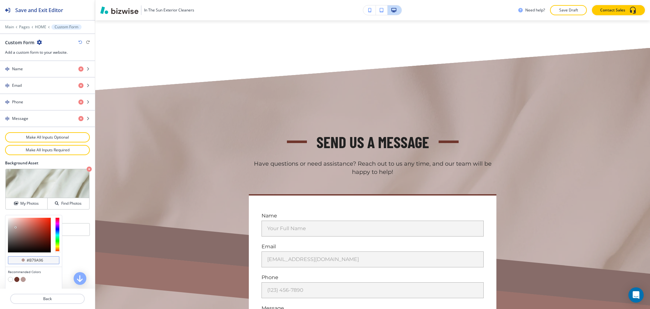
scroll to position [309, 0]
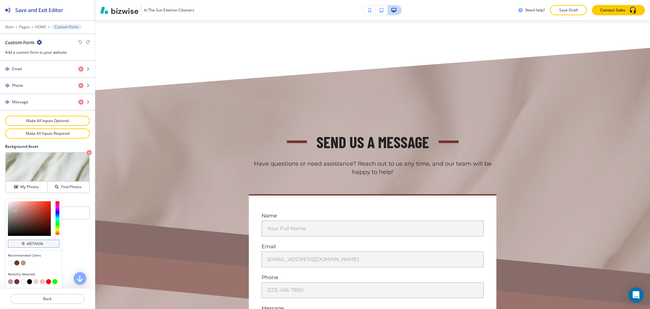
drag, startPoint x: 44, startPoint y: 246, endPoint x: 34, endPoint y: 246, distance: 9.5
click at [34, 246] on input "#b79a96" at bounding box center [37, 243] width 22 height 5
click at [28, 281] on button "button" at bounding box center [29, 281] width 5 height 5
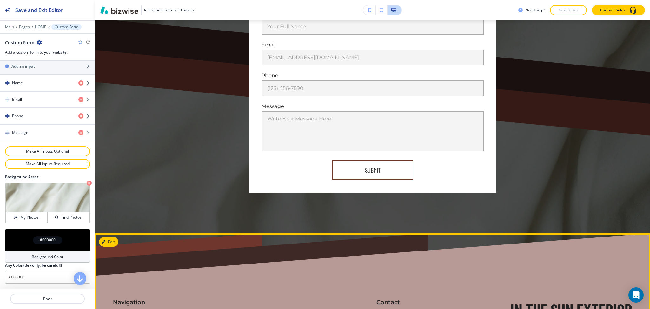
scroll to position [3664, 0]
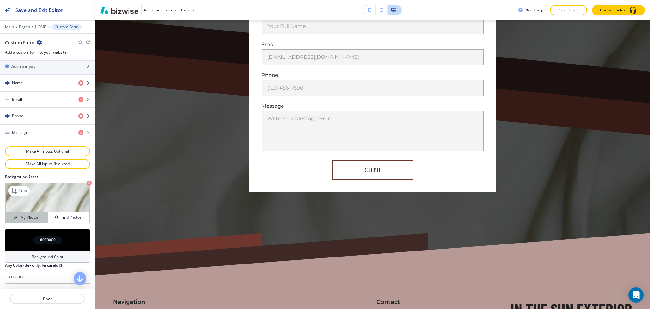
click at [27, 218] on h4 "My Photos" at bounding box center [29, 217] width 18 height 6
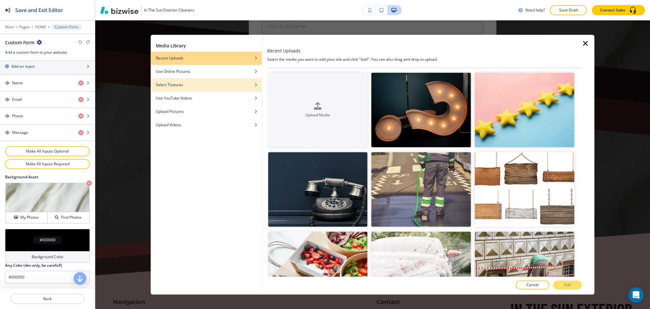
click at [190, 84] on div "Select Textures" at bounding box center [206, 85] width 111 height 6
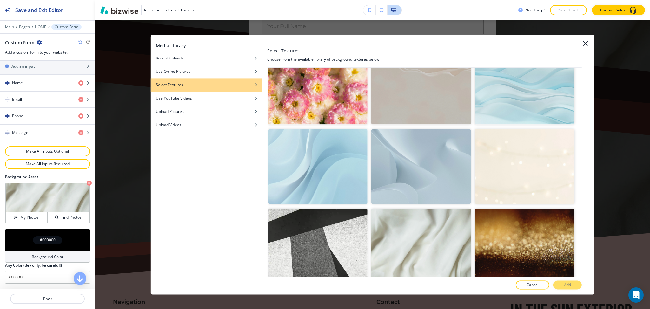
scroll to position [30, 0]
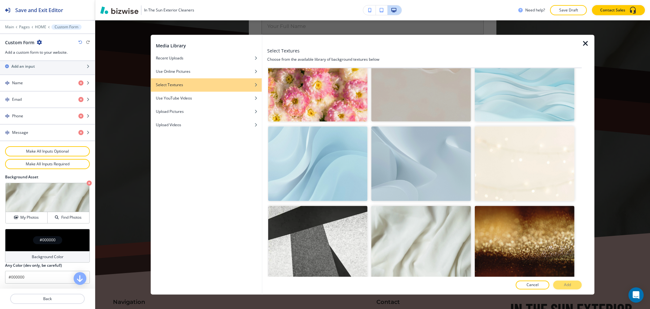
click at [538, 144] on img "button" at bounding box center [525, 163] width 100 height 75
click at [562, 288] on button "Add" at bounding box center [567, 284] width 29 height 9
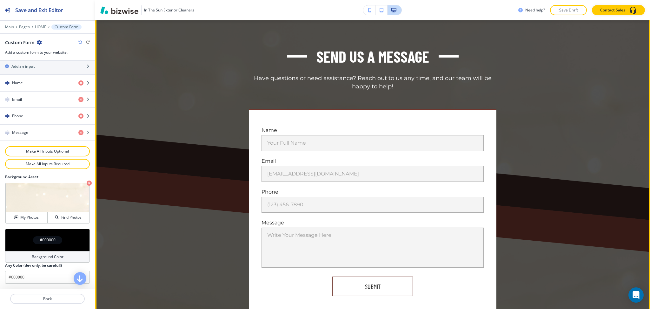
scroll to position [3548, 0]
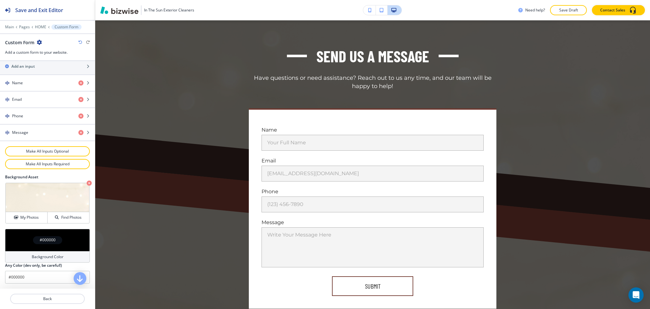
click at [46, 254] on h4 "Background Color" at bounding box center [48, 257] width 32 height 6
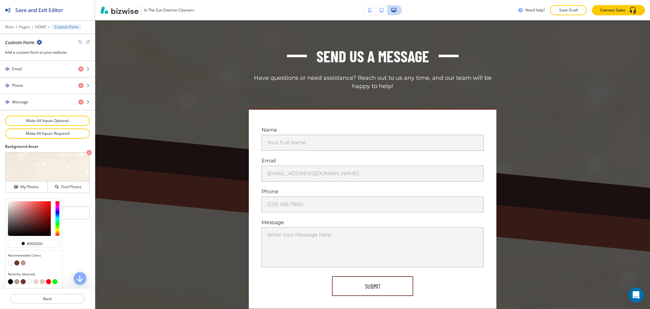
click at [22, 262] on button "button" at bounding box center [23, 262] width 5 height 5
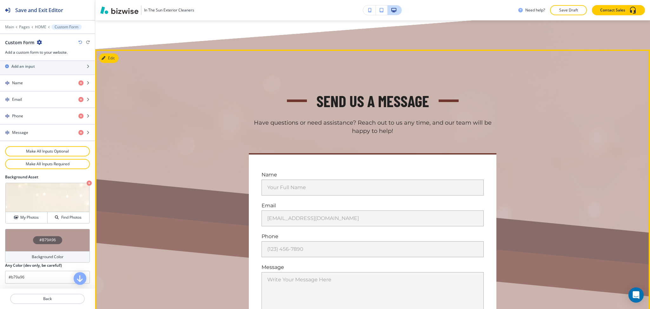
scroll to position [3503, 0]
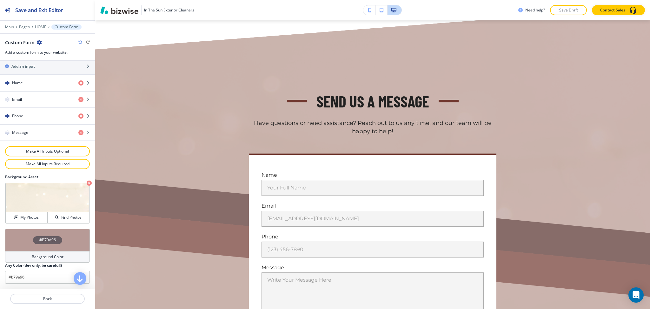
click at [43, 254] on h4 "Background Color" at bounding box center [48, 257] width 32 height 6
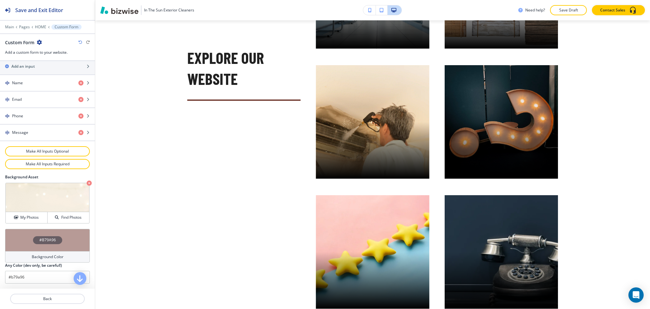
scroll to position [1112, 0]
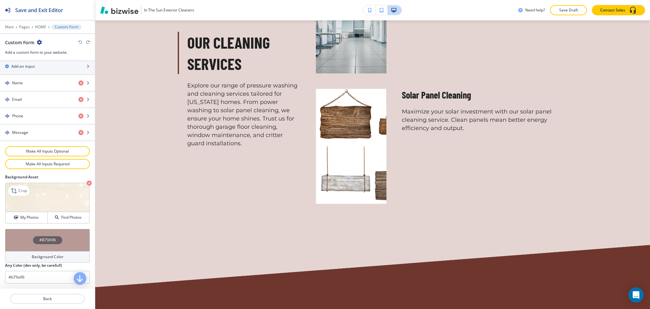
click at [87, 183] on icon "button" at bounding box center [89, 182] width 5 height 5
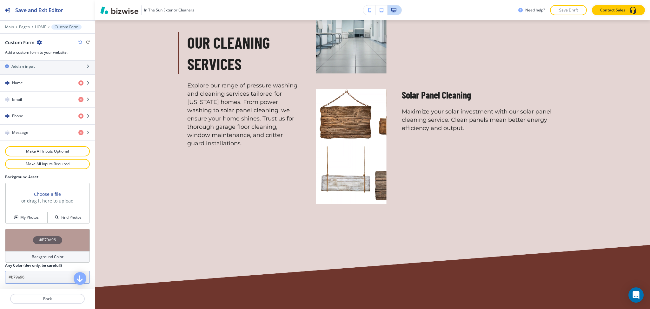
click at [38, 281] on input "#b79a96" at bounding box center [47, 277] width 85 height 13
paste input "e4d5d3"
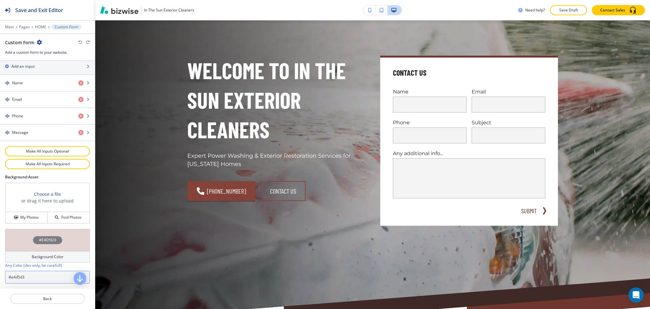
scroll to position [0, 0]
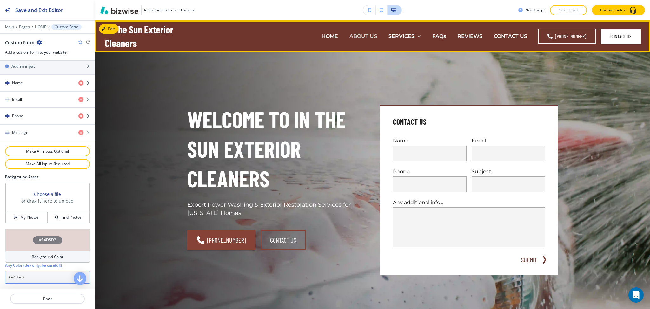
type input "#e4d5d3"
click at [372, 34] on p "ABOUT US" at bounding box center [364, 35] width 28 height 7
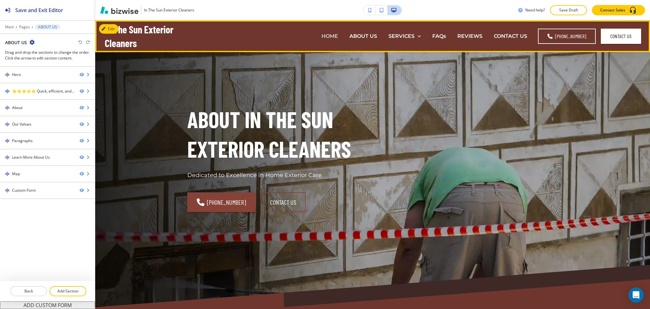
click at [333, 32] on p "HOME" at bounding box center [330, 35] width 17 height 7
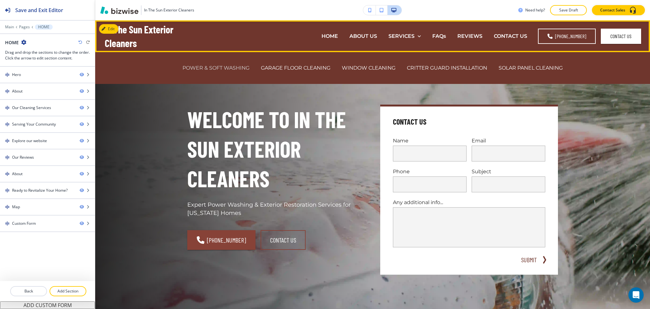
click at [231, 66] on p "POWER & SOFT WASHING" at bounding box center [216, 67] width 67 height 7
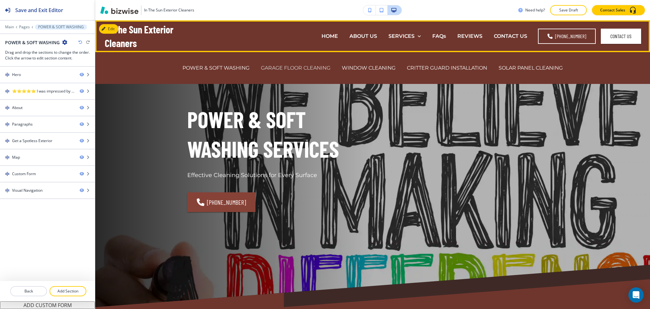
click at [282, 69] on p "GARAGE FLOOR CLEANING" at bounding box center [296, 67] width 70 height 7
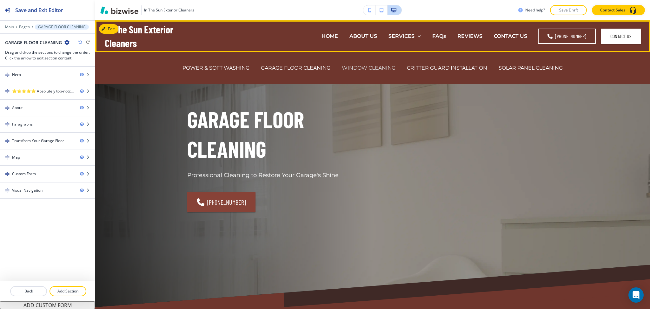
click at [384, 68] on p "WINDOW CLEANING" at bounding box center [369, 67] width 54 height 7
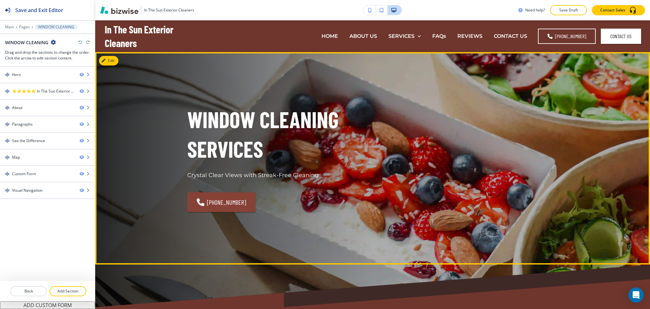
click at [425, 62] on div "Window Cleaning Services Crystal Clear Views with Streak-Free Cleaning [PHONE_N…" at bounding box center [372, 158] width 555 height 212
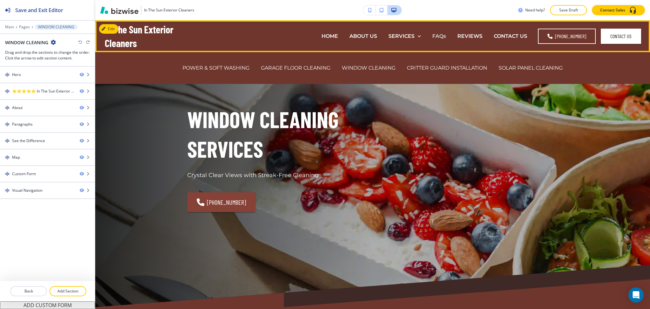
click at [443, 39] on p "FAQs" at bounding box center [439, 35] width 14 height 7
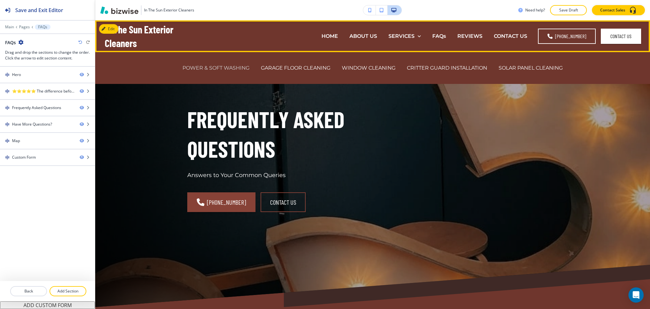
click at [231, 68] on p "POWER & SOFT WASHING" at bounding box center [216, 67] width 67 height 7
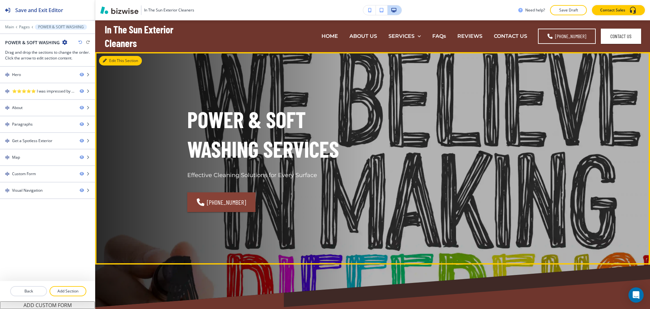
click at [112, 60] on button "Edit This Section" at bounding box center [120, 61] width 43 height 10
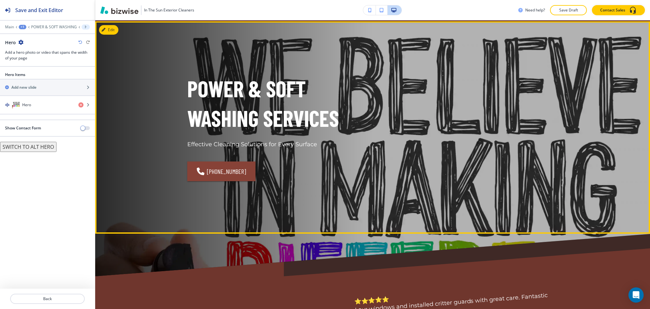
scroll to position [32, 0]
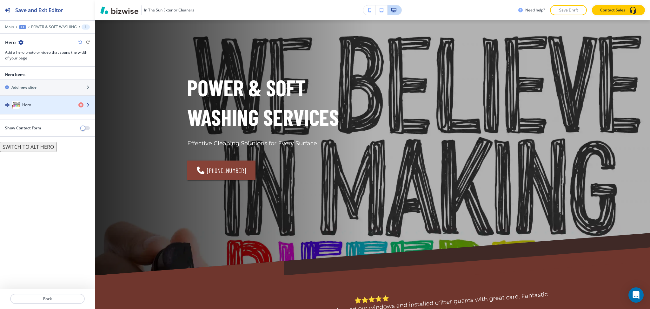
click at [23, 108] on div "Hero" at bounding box center [36, 105] width 73 height 8
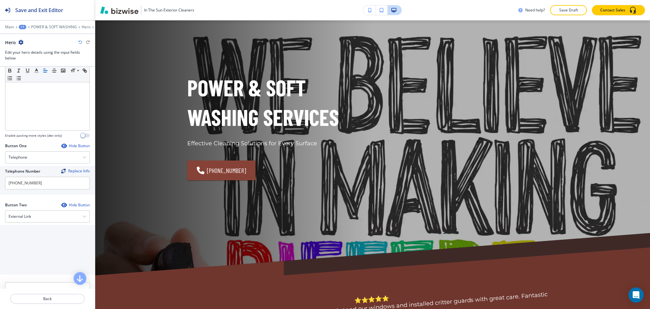
scroll to position [258, 0]
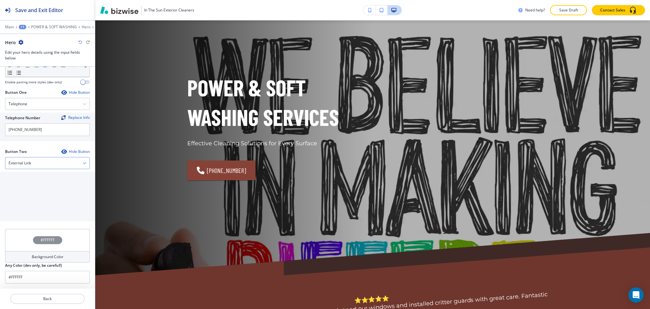
click at [19, 160] on h4 "External Link" at bounding box center [20, 163] width 23 height 6
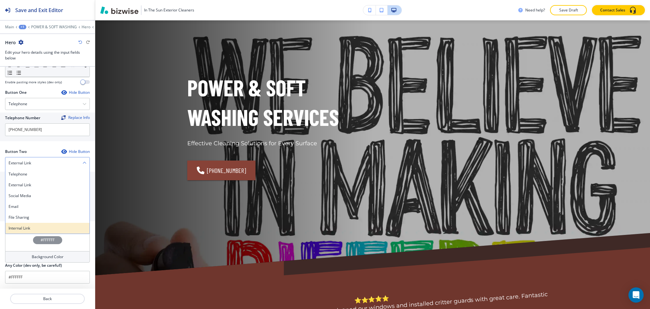
click at [19, 229] on h4 "Internal Link" at bounding box center [48, 228] width 78 height 6
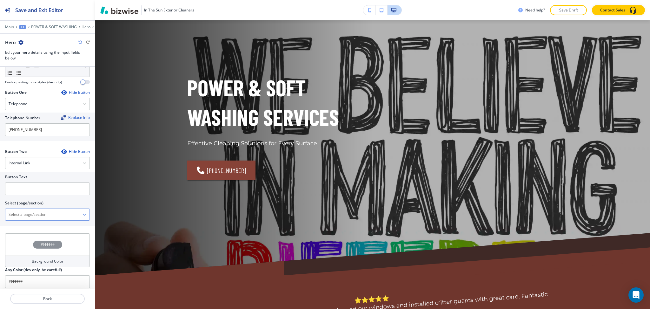
click at [29, 216] on \(page\/section\) "Manual Input" at bounding box center [43, 214] width 77 height 11
type \(page\/section\) "CONTACT US"
drag, startPoint x: 41, startPoint y: 215, endPoint x: 6, endPoint y: 211, distance: 35.5
click at [6, 211] on \(page\/section\) "CONTACT US" at bounding box center [43, 214] width 77 height 11
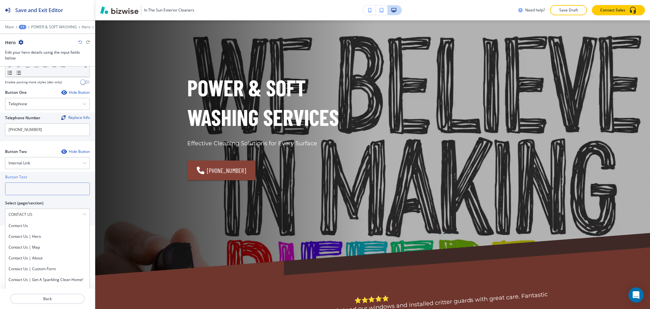
click at [13, 193] on input "text" at bounding box center [47, 188] width 85 height 13
paste input "CONTACT US"
type input "CONTACT US"
click at [19, 227] on h4 "Contact Us" at bounding box center [48, 226] width 78 height 6
type \(page\/section\) "Contact Us"
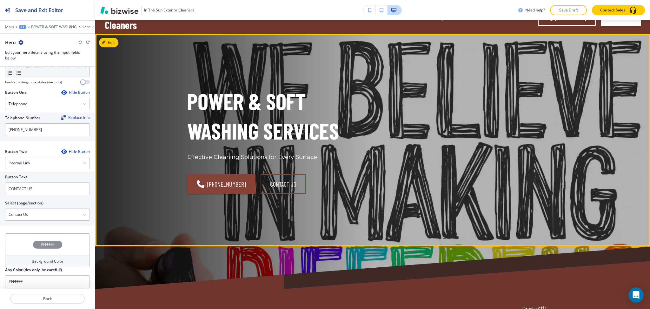
scroll to position [0, 0]
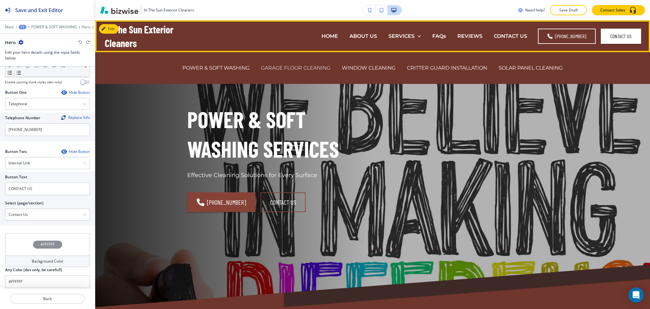
click at [306, 65] on p "GARAGE FLOOR CLEANING" at bounding box center [296, 67] width 70 height 7
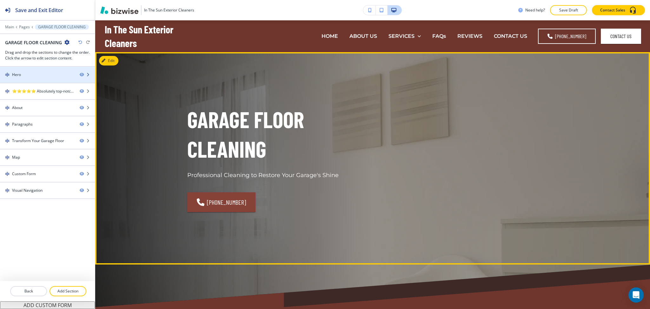
click at [50, 77] on div "Hero" at bounding box center [47, 75] width 95 height 16
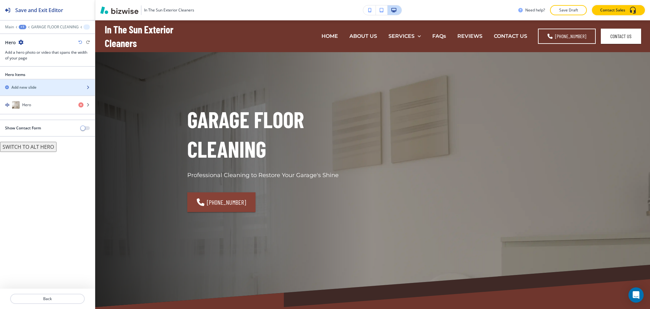
scroll to position [32, 0]
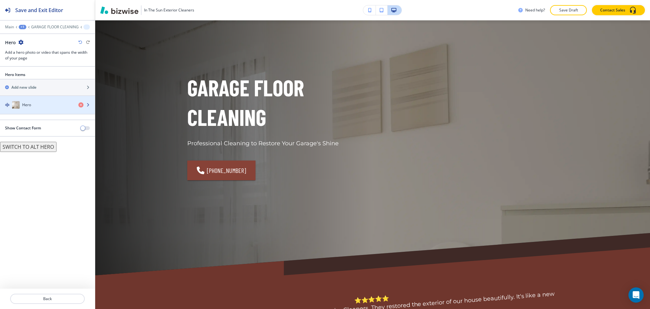
click at [42, 109] on div "button" at bounding box center [47, 111] width 95 height 5
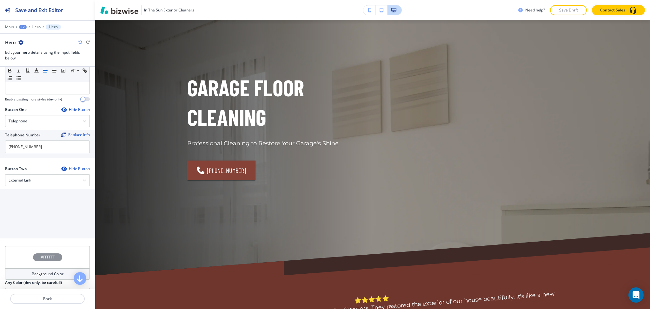
scroll to position [258, 0]
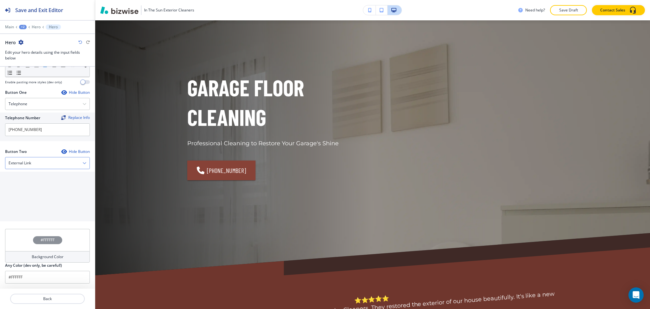
click at [23, 163] on h4 "External Link" at bounding box center [20, 163] width 23 height 6
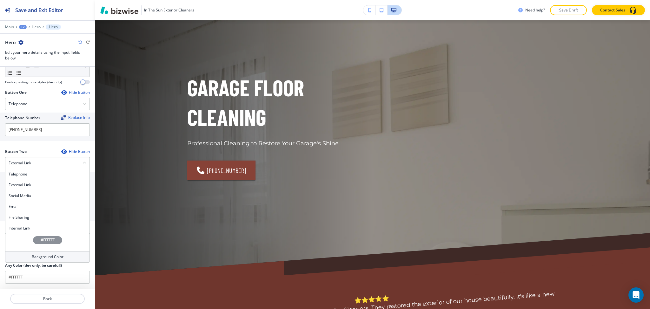
click at [21, 224] on div "Internal Link" at bounding box center [47, 228] width 84 height 11
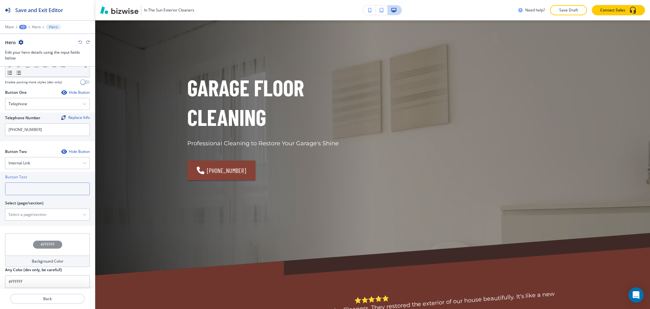
click at [25, 193] on input "text" at bounding box center [47, 188] width 85 height 13
paste input "CONTACT US"
type input "CONTACT US"
click at [22, 217] on \(page\/section\) "Manual Input" at bounding box center [43, 214] width 77 height 11
paste \(page\/section\) "CONTACT US"
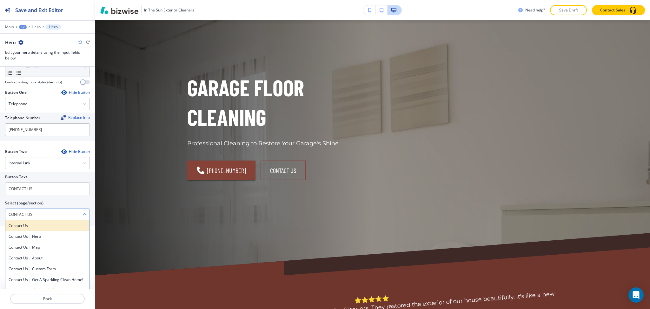
click at [22, 224] on h4 "Contact Us" at bounding box center [48, 226] width 78 height 6
type \(page\/section\) "Contact Us"
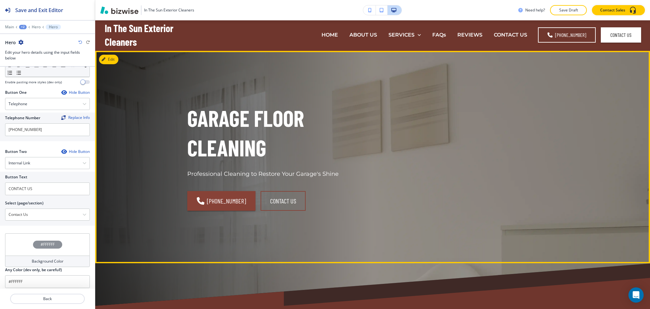
scroll to position [0, 0]
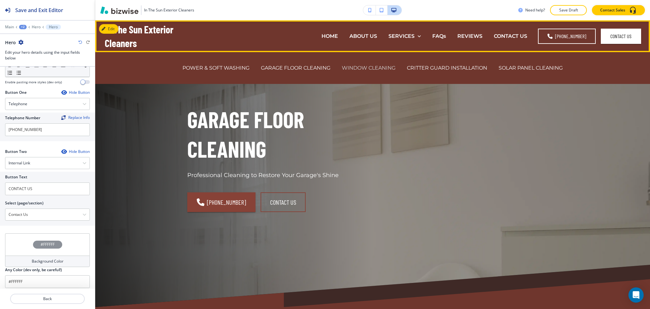
click at [352, 71] on p "WINDOW CLEANING" at bounding box center [369, 67] width 54 height 7
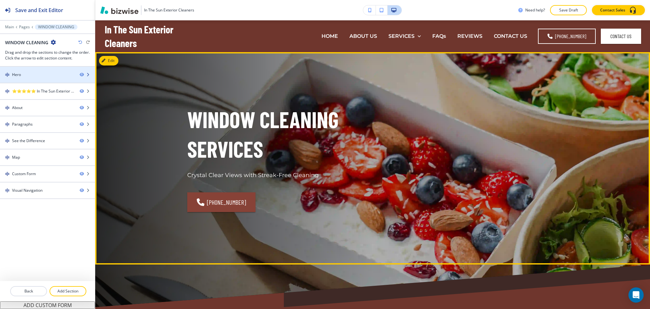
click at [19, 72] on div "Hero" at bounding box center [16, 75] width 9 height 6
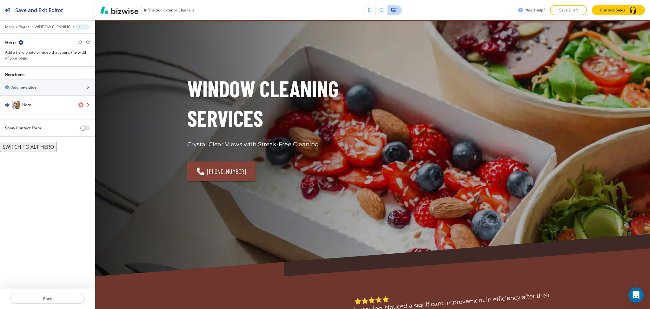
scroll to position [32, 0]
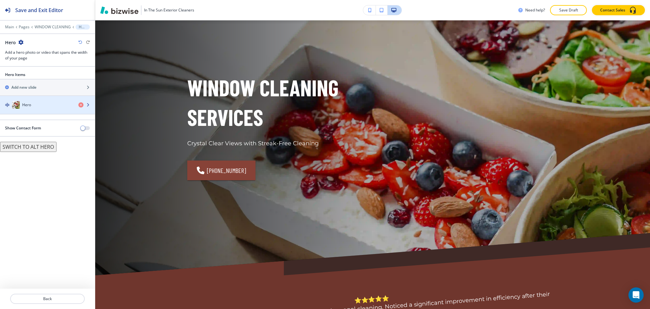
click at [31, 110] on div "button" at bounding box center [47, 111] width 95 height 5
click at [34, 106] on div "Hero" at bounding box center [36, 105] width 73 height 8
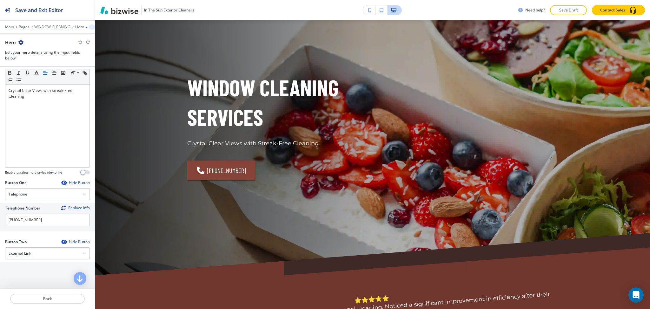
scroll to position [169, 0]
click at [28, 254] on h4 "External Link" at bounding box center [20, 253] width 23 height 6
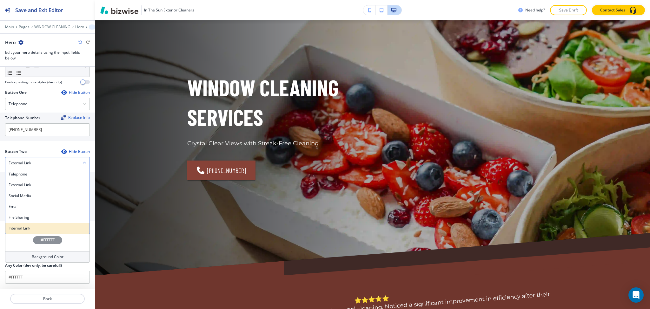
click at [31, 228] on h4 "Internal Link" at bounding box center [48, 228] width 78 height 6
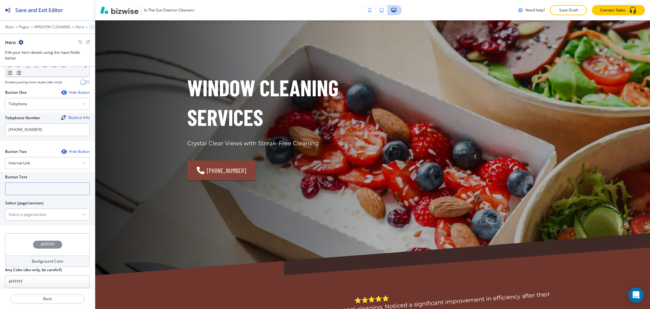
click at [32, 191] on input "text" at bounding box center [47, 188] width 85 height 13
paste input "CONTACT US"
type input "CONTACT US"
click at [28, 225] on div "Button Two Hide Button Internal Link Telephone External Link Social Media Email…" at bounding box center [47, 188] width 85 height 79
click at [27, 221] on div "Button Text CONTACT US Select (page/section) Home Home | Hero Home | About Home…" at bounding box center [47, 198] width 95 height 54
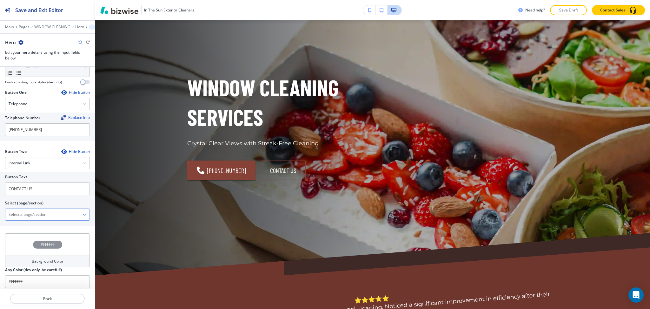
click at [27, 215] on \(page\/section\) "Manual Input" at bounding box center [43, 214] width 77 height 11
paste \(page\/section\) "CONTACT US"
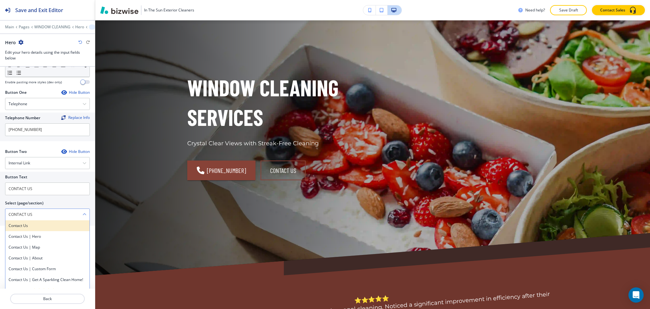
click at [29, 224] on h4 "Contact Us" at bounding box center [48, 226] width 78 height 6
type \(page\/section\) "Contact Us"
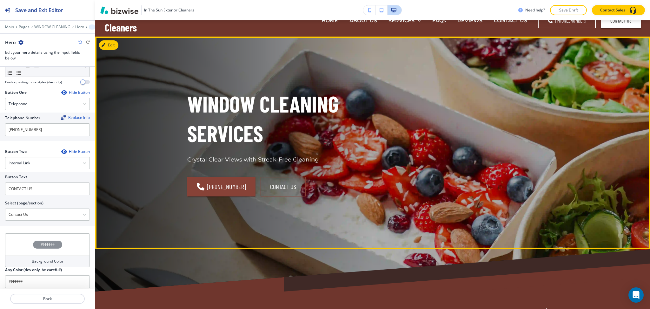
scroll to position [0, 0]
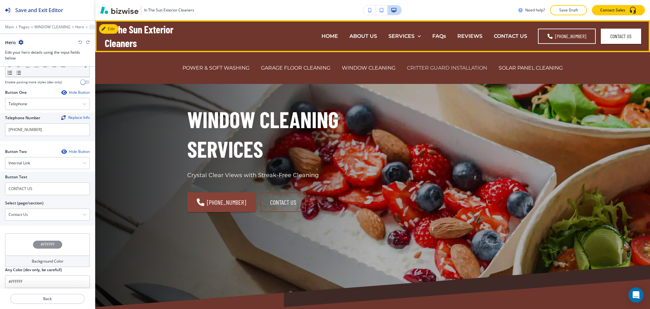
click at [424, 66] on p "CRITTER GUARD INSTALLATION" at bounding box center [447, 67] width 80 height 7
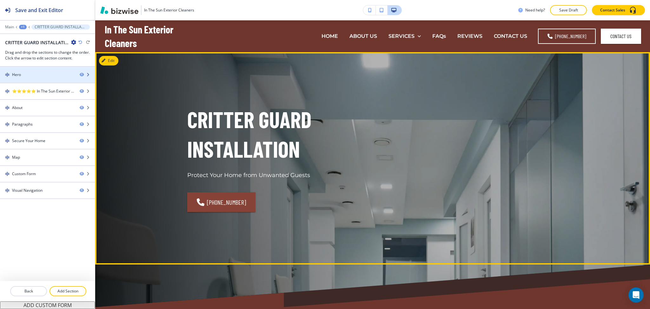
click at [27, 73] on div "Hero" at bounding box center [37, 75] width 75 height 6
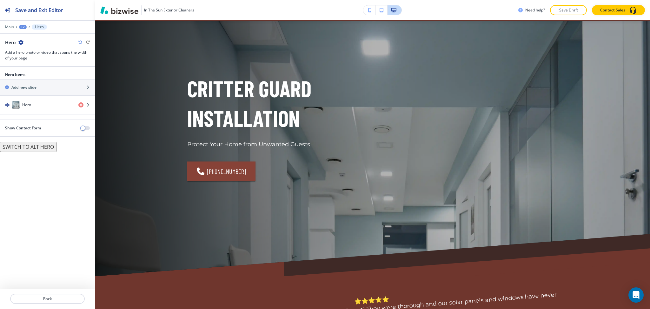
scroll to position [32, 0]
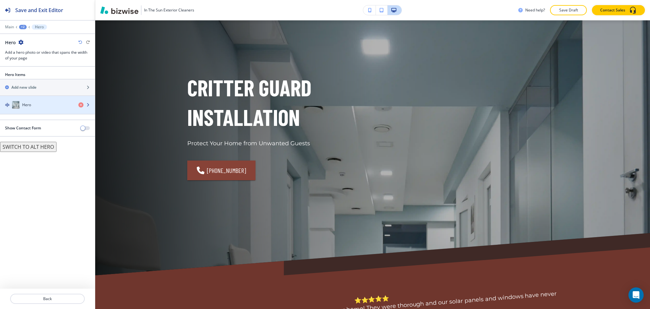
click at [32, 106] on div "Hero" at bounding box center [36, 105] width 73 height 8
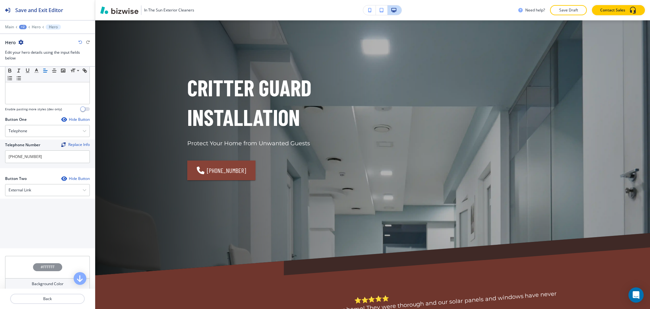
scroll to position [258, 0]
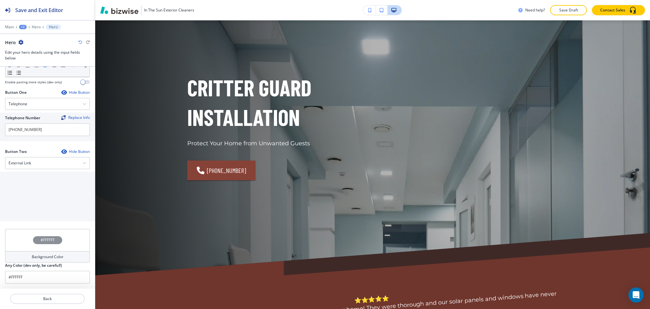
click at [26, 157] on div at bounding box center [47, 155] width 85 height 3
click at [28, 163] on h4 "External Link" at bounding box center [20, 163] width 23 height 6
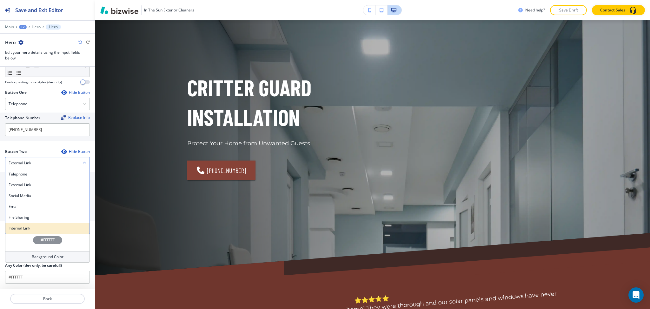
click at [30, 228] on h4 "Internal Link" at bounding box center [48, 228] width 78 height 6
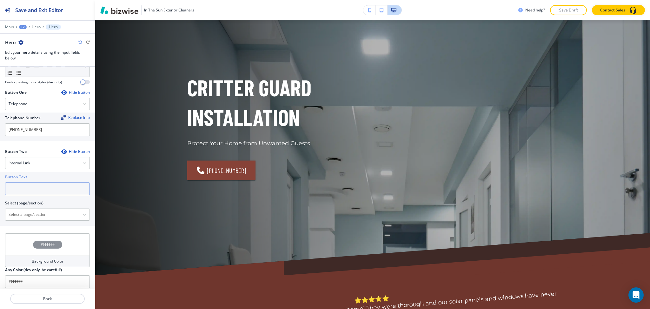
click at [28, 191] on input "text" at bounding box center [47, 188] width 85 height 13
paste input "CONTACT US"
type input "CONTACT US"
click at [29, 213] on \(page\/section\) "Manual Input" at bounding box center [43, 214] width 77 height 11
paste \(page\/section\) "CONTACT US"
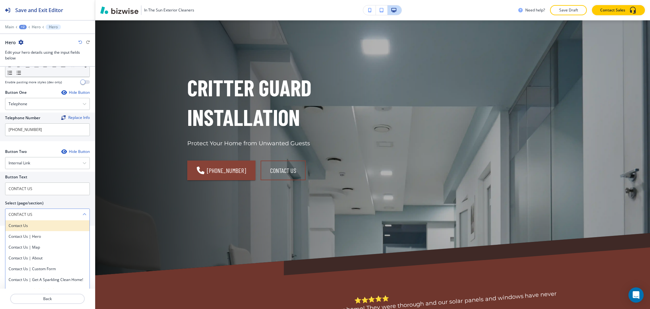
click at [28, 221] on div "Contact Us" at bounding box center [47, 225] width 84 height 11
type \(page\/section\) "Contact Us"
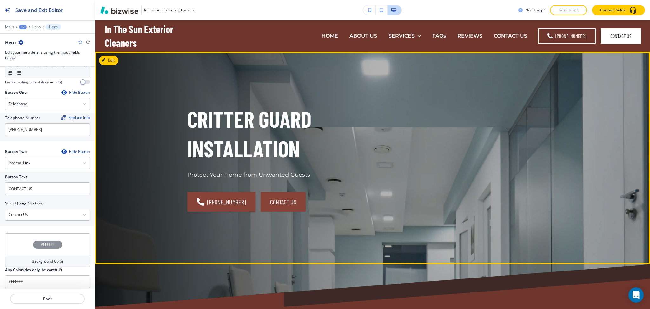
scroll to position [0, 0]
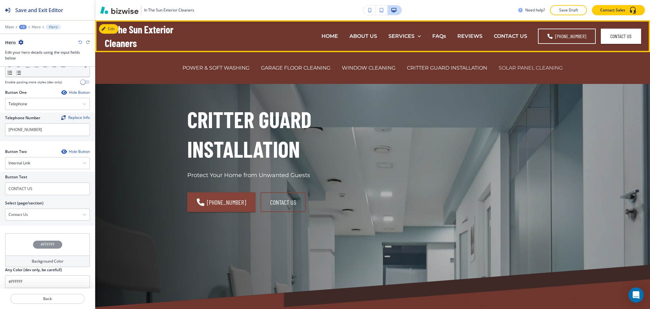
click at [519, 66] on p "SOLAR PANEL CLEANING" at bounding box center [531, 67] width 64 height 7
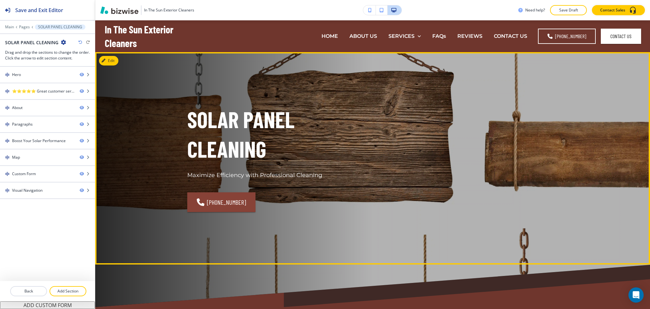
click at [111, 63] on button "Edit" at bounding box center [108, 61] width 19 height 10
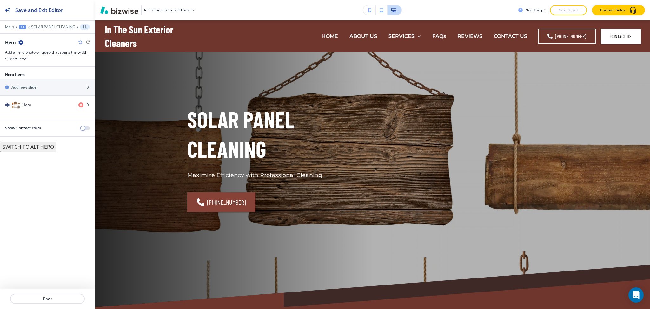
scroll to position [32, 0]
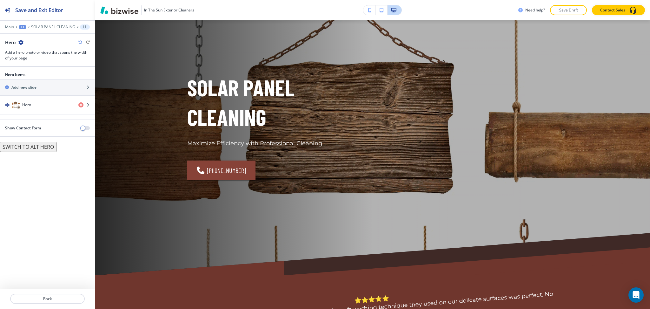
click at [43, 72] on div "Hero Items" at bounding box center [47, 75] width 95 height 6
click at [37, 105] on div "Hero" at bounding box center [36, 105] width 73 height 8
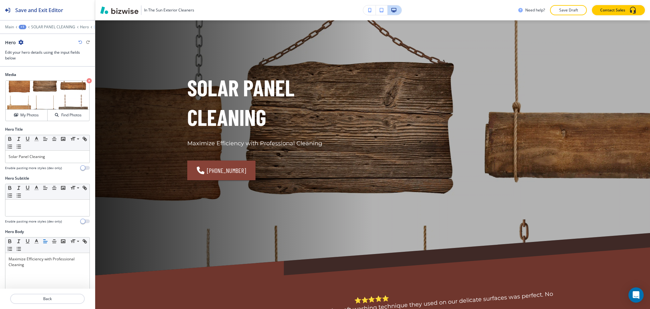
scroll to position [258, 0]
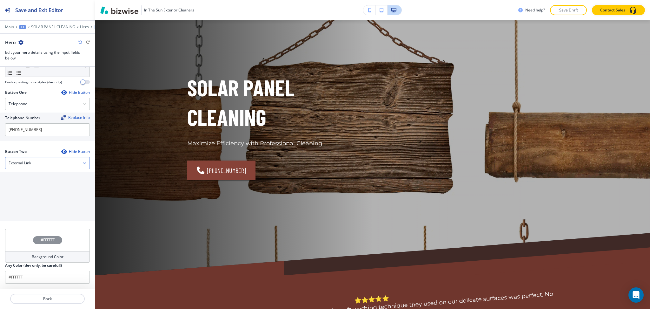
click at [73, 162] on div "External Link" at bounding box center [47, 162] width 84 height 11
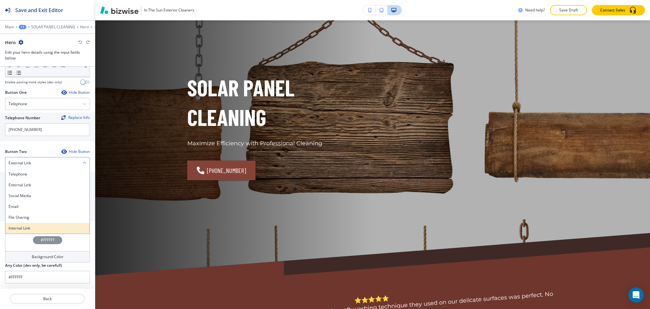
click at [55, 228] on h4 "Internal Link" at bounding box center [48, 228] width 78 height 6
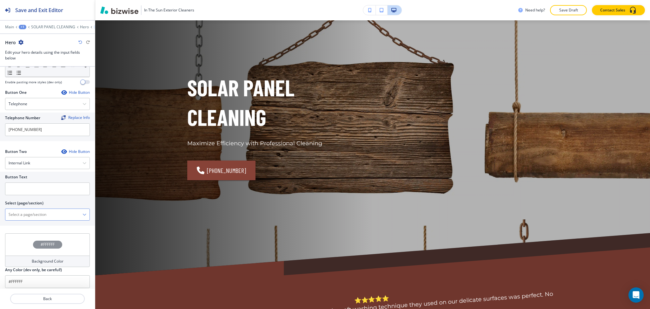
click at [46, 215] on \(page\/section\) "Manual Input" at bounding box center [43, 214] width 77 height 11
paste \(page\/section\) "CONTACT US"
drag, startPoint x: 26, startPoint y: 224, endPoint x: 25, endPoint y: 218, distance: 5.2
click at [26, 224] on h4 "Contact Us" at bounding box center [48, 226] width 78 height 6
type \(page\/section\) "Contact Us"
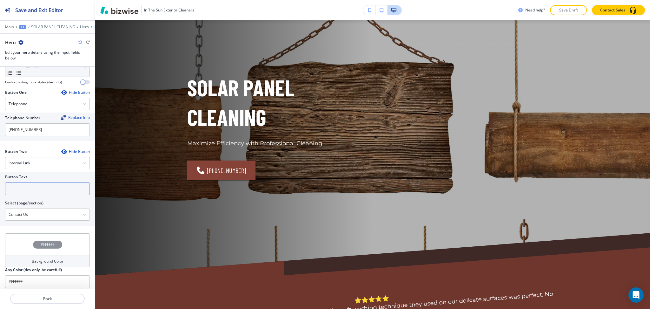
click at [22, 189] on input "text" at bounding box center [47, 188] width 85 height 13
paste input "CONTACT US"
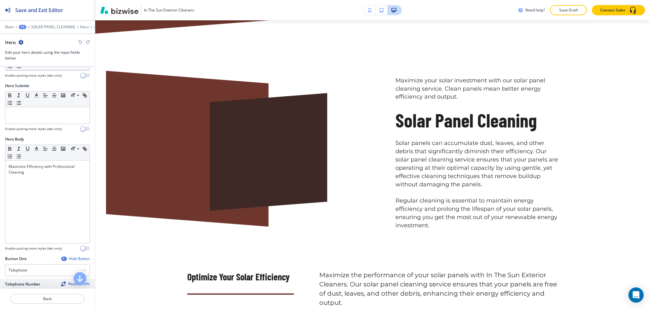
scroll to position [387, 0]
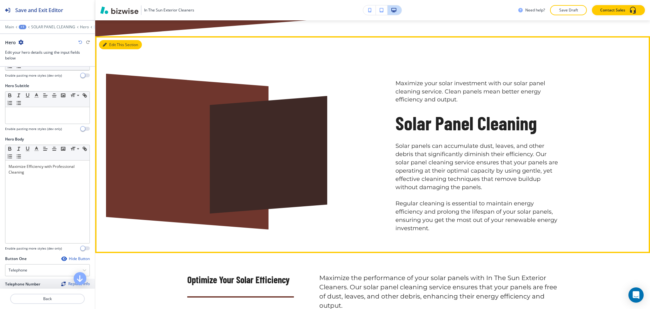
type input "CONTACT US"
click at [114, 40] on button "Edit This Section" at bounding box center [120, 45] width 43 height 10
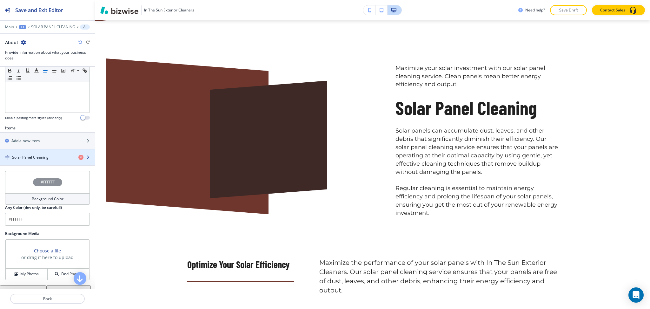
scroll to position [169, 0]
click at [38, 157] on h4 "Solar Panel Cleaning" at bounding box center [30, 157] width 37 height 6
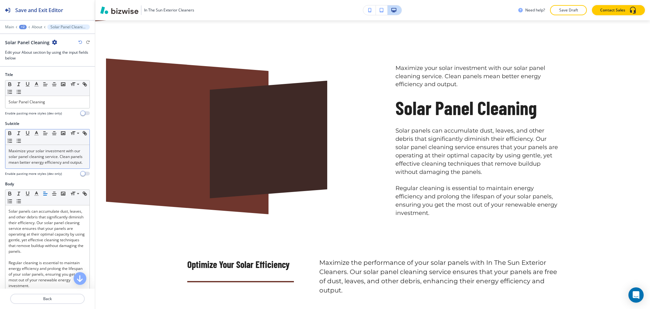
scroll to position [412, 0]
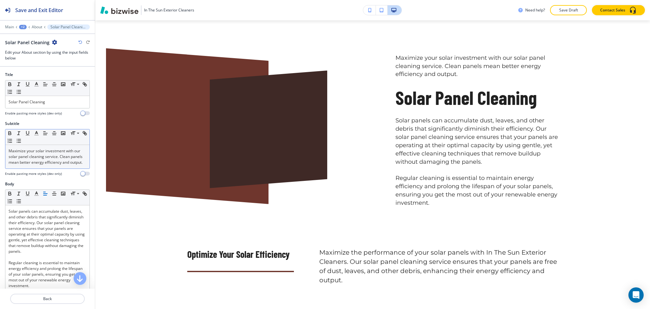
click at [42, 165] on p "Maximize your solar investment with our solar panel cleaning service. Clean pan…" at bounding box center [48, 156] width 78 height 17
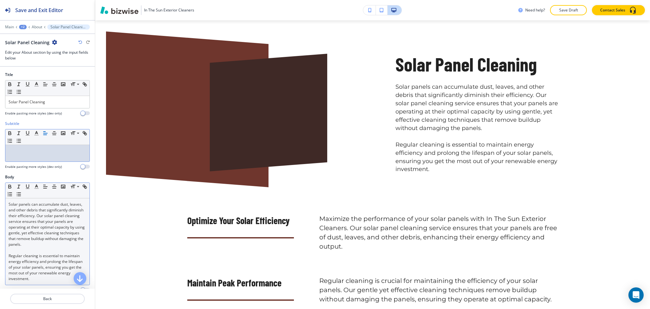
click at [10, 202] on p "Solar panels can accumulate dust, leaves, and other debris that significantly d…" at bounding box center [48, 224] width 78 height 46
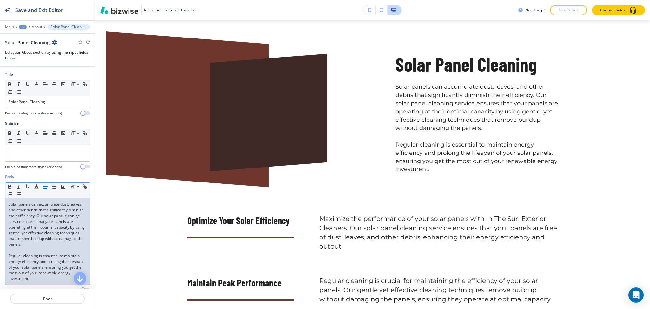
click at [38, 253] on p at bounding box center [48, 250] width 78 height 6
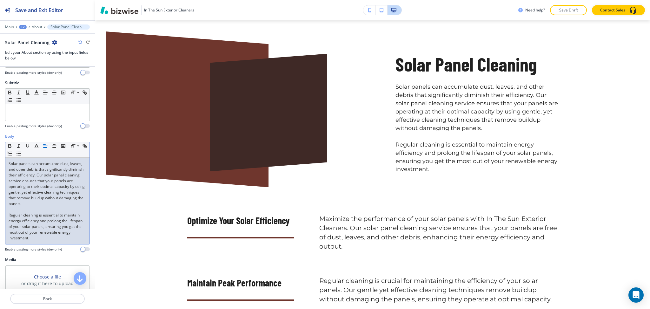
scroll to position [175, 0]
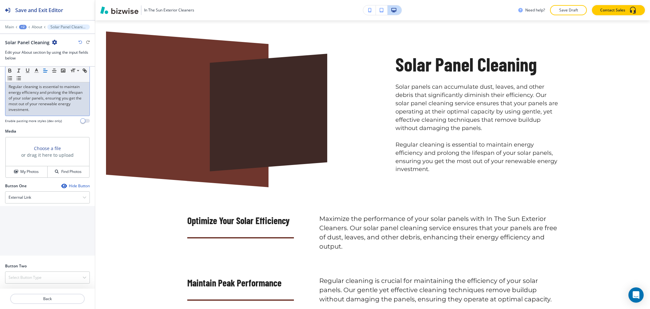
click at [52, 111] on p "Regular cleaning is essential to maintain energy efficiency and prolong the lif…" at bounding box center [48, 98] width 78 height 29
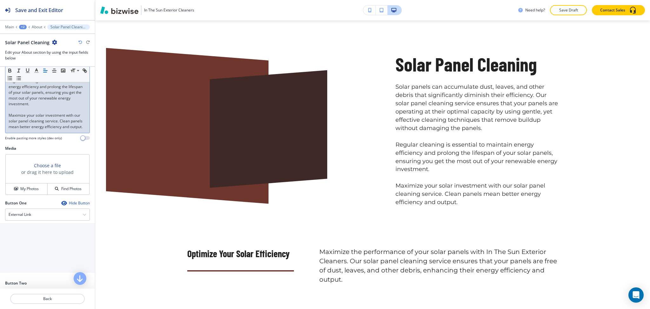
scroll to position [26, 0]
